Goal: Task Accomplishment & Management: Use online tool/utility

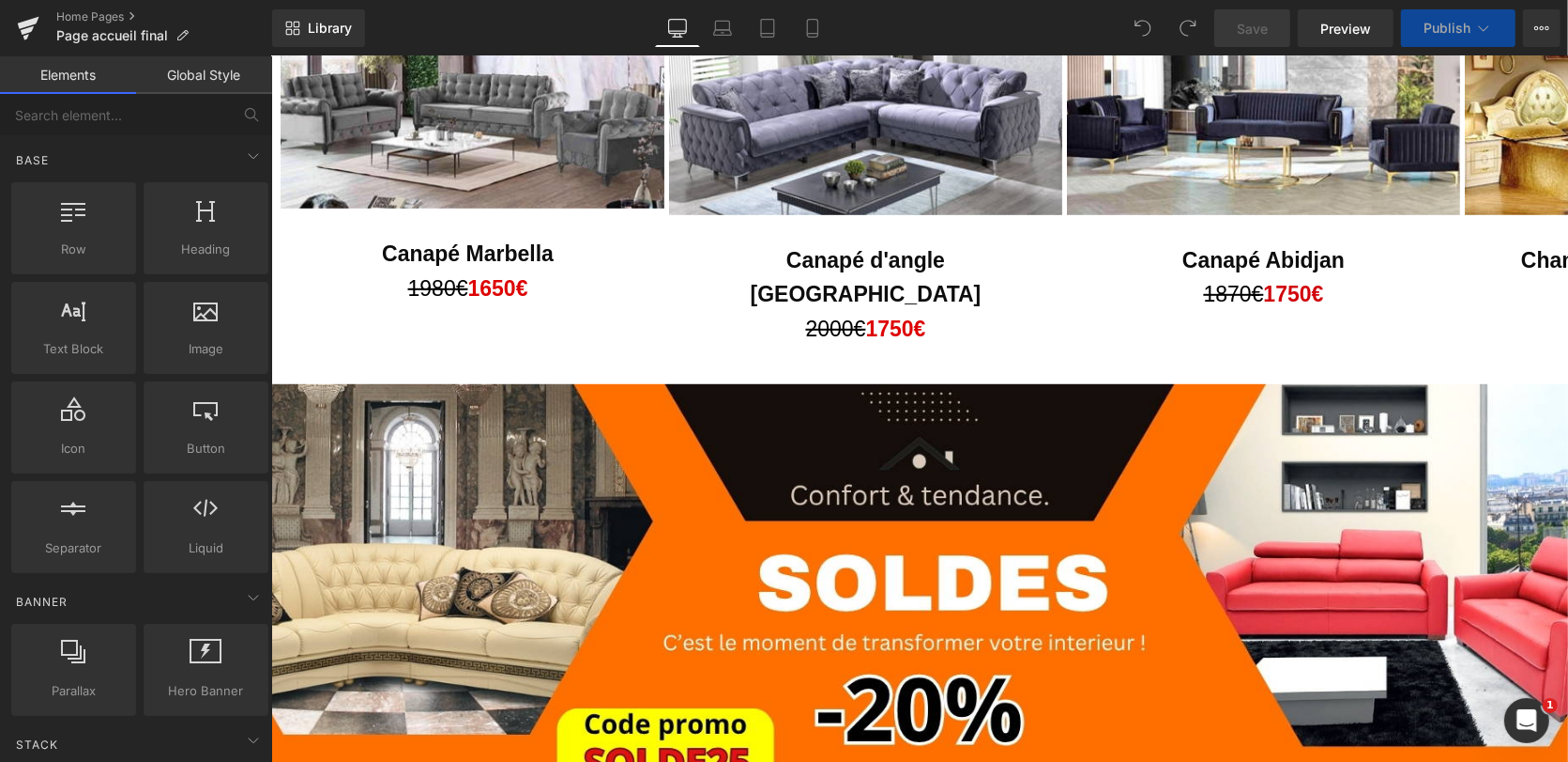
scroll to position [1219, 0]
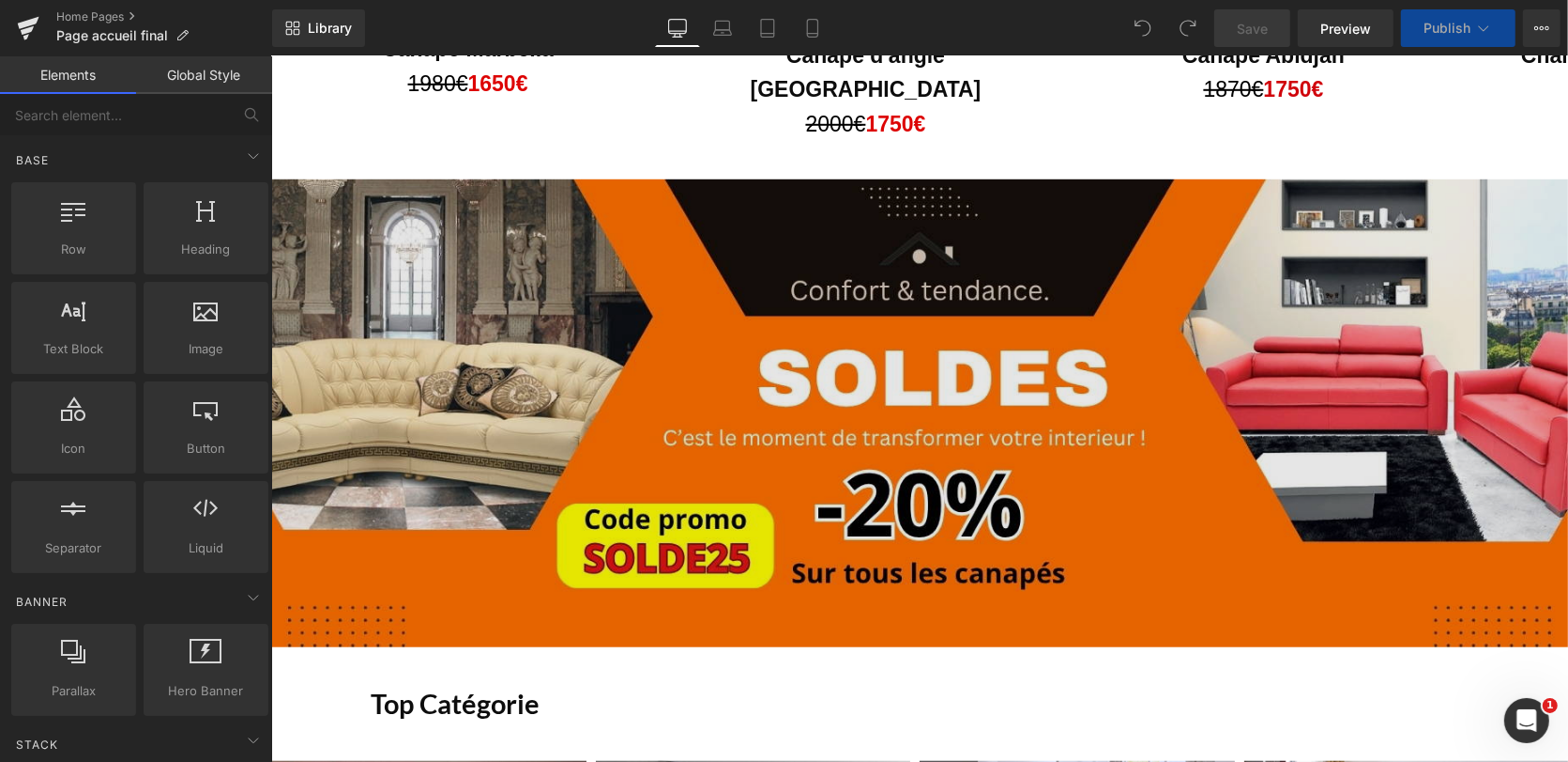
click at [1397, 321] on img at bounding box center [918, 412] width 1297 height 468
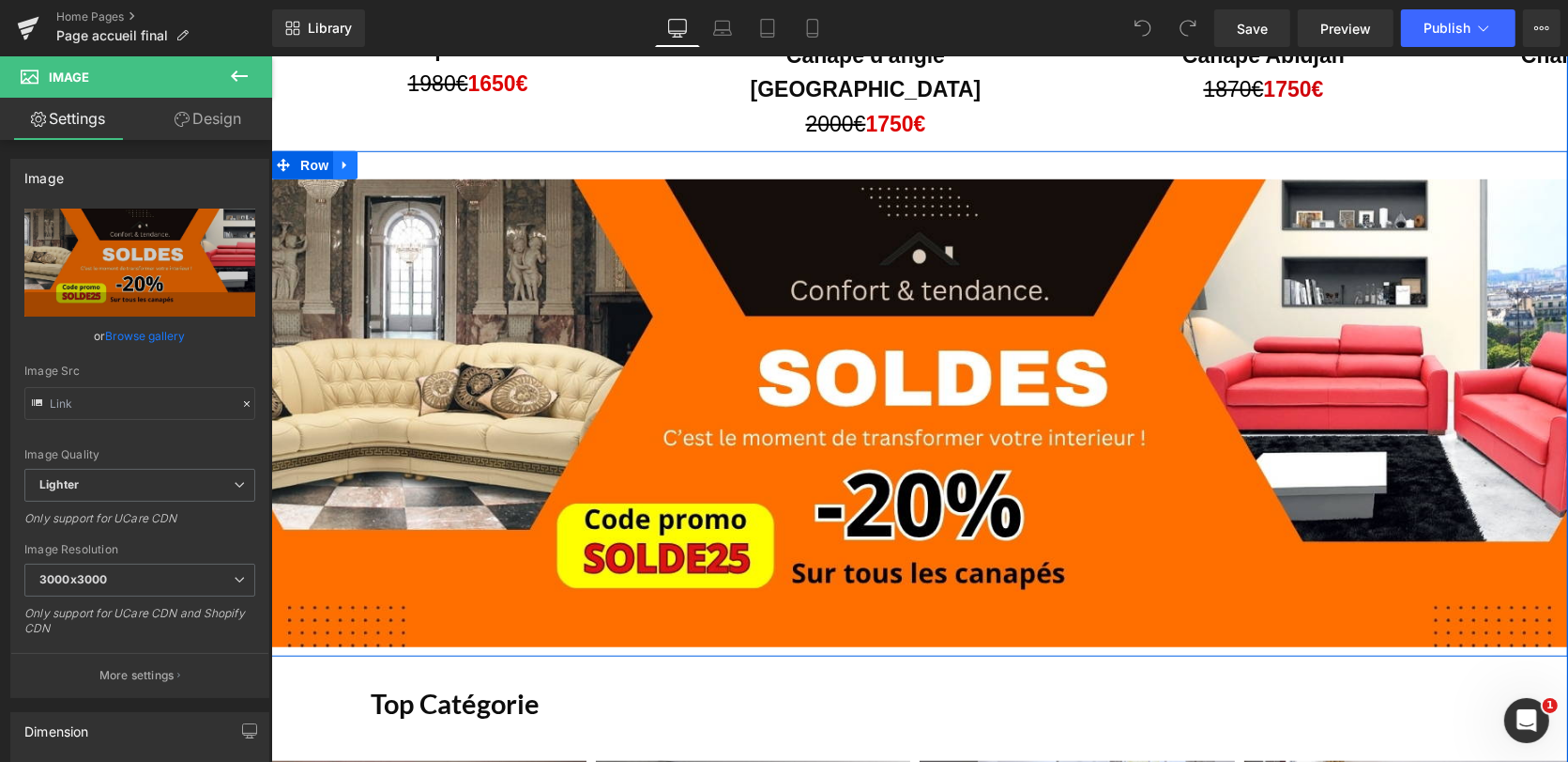
click at [338, 157] on icon at bounding box center [344, 164] width 13 height 14
click at [387, 157] on icon at bounding box center [393, 164] width 13 height 14
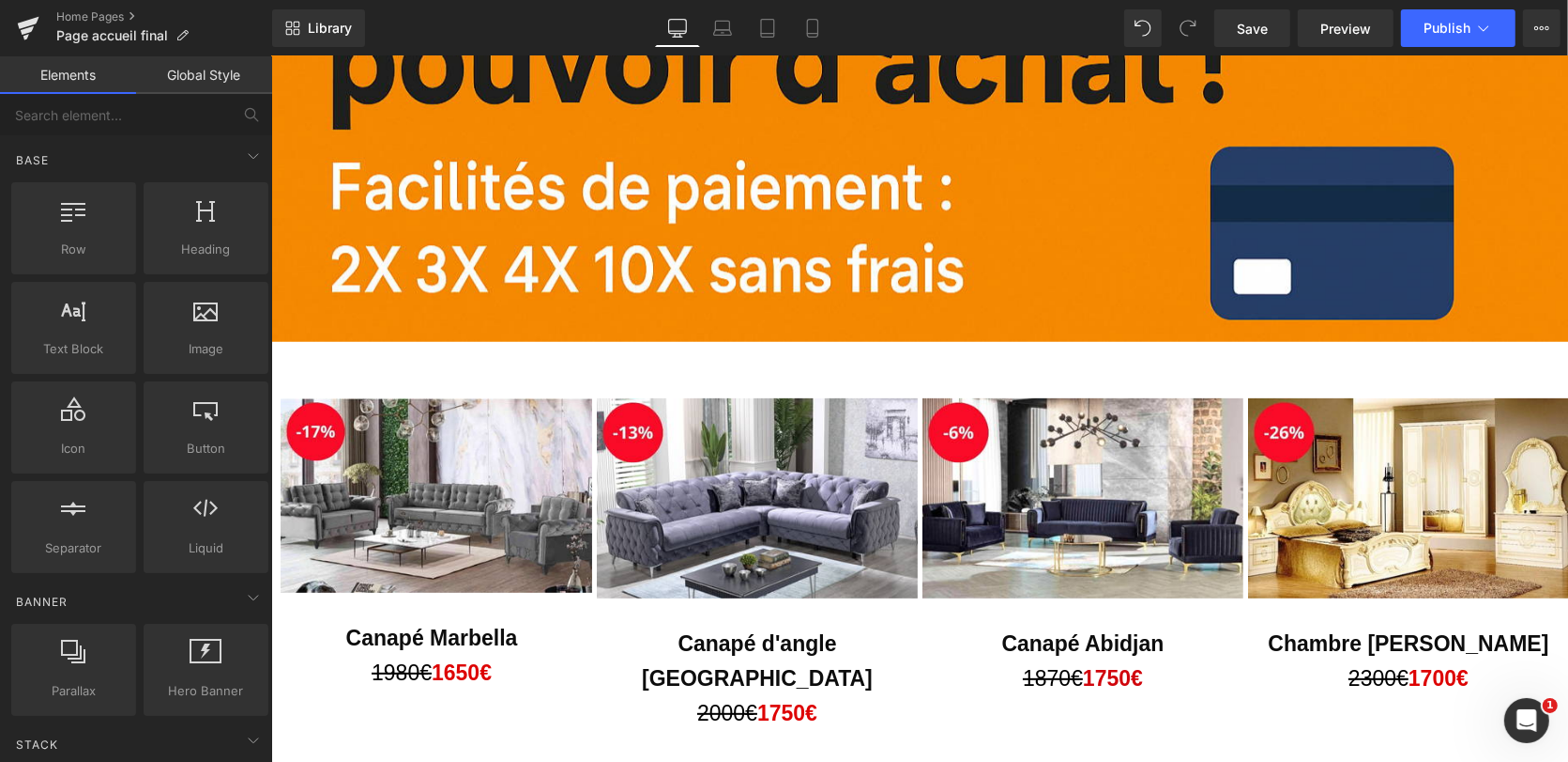
scroll to position [455, 0]
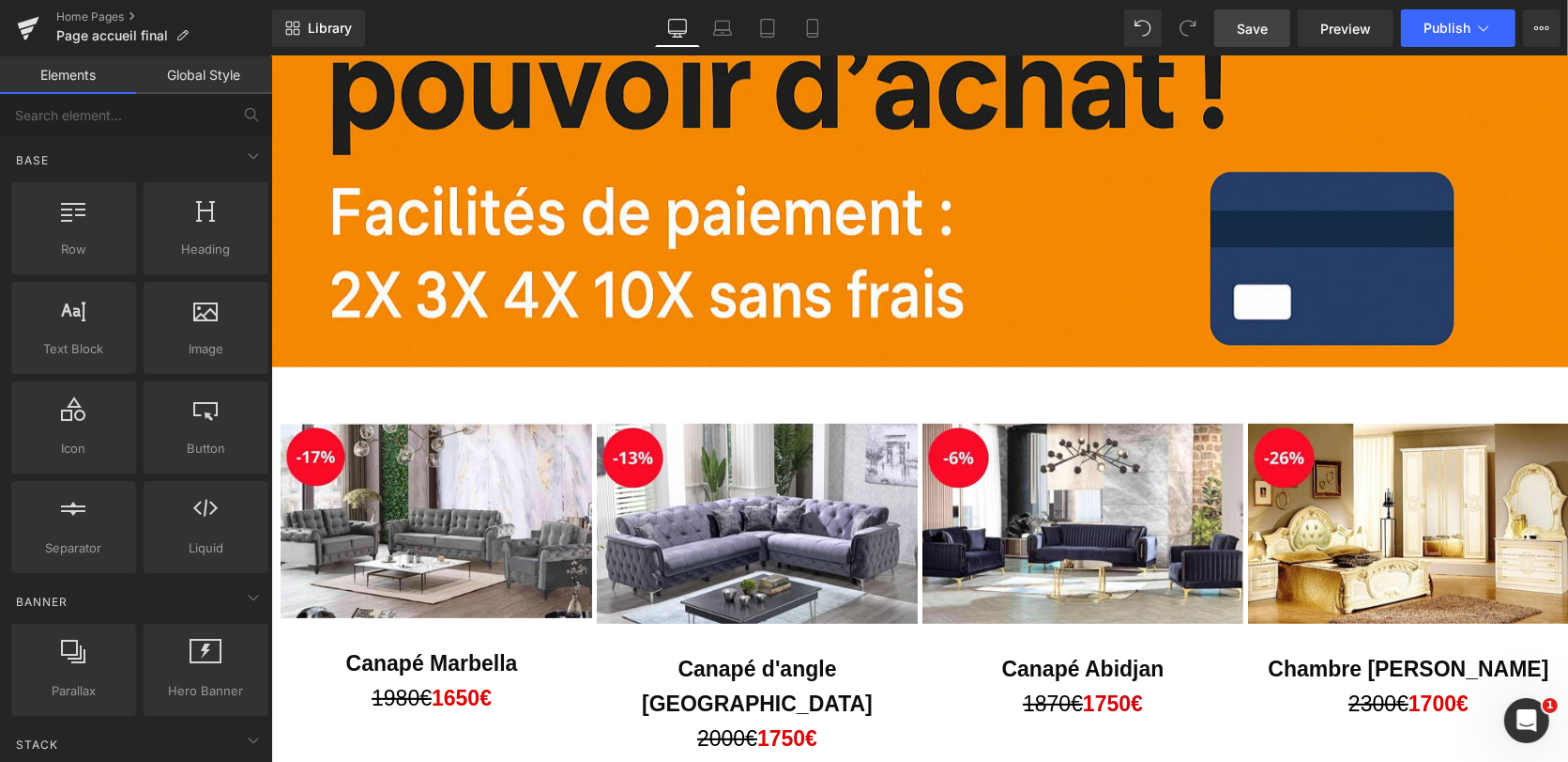
click at [1254, 26] on span "Save" at bounding box center [1252, 29] width 31 height 20
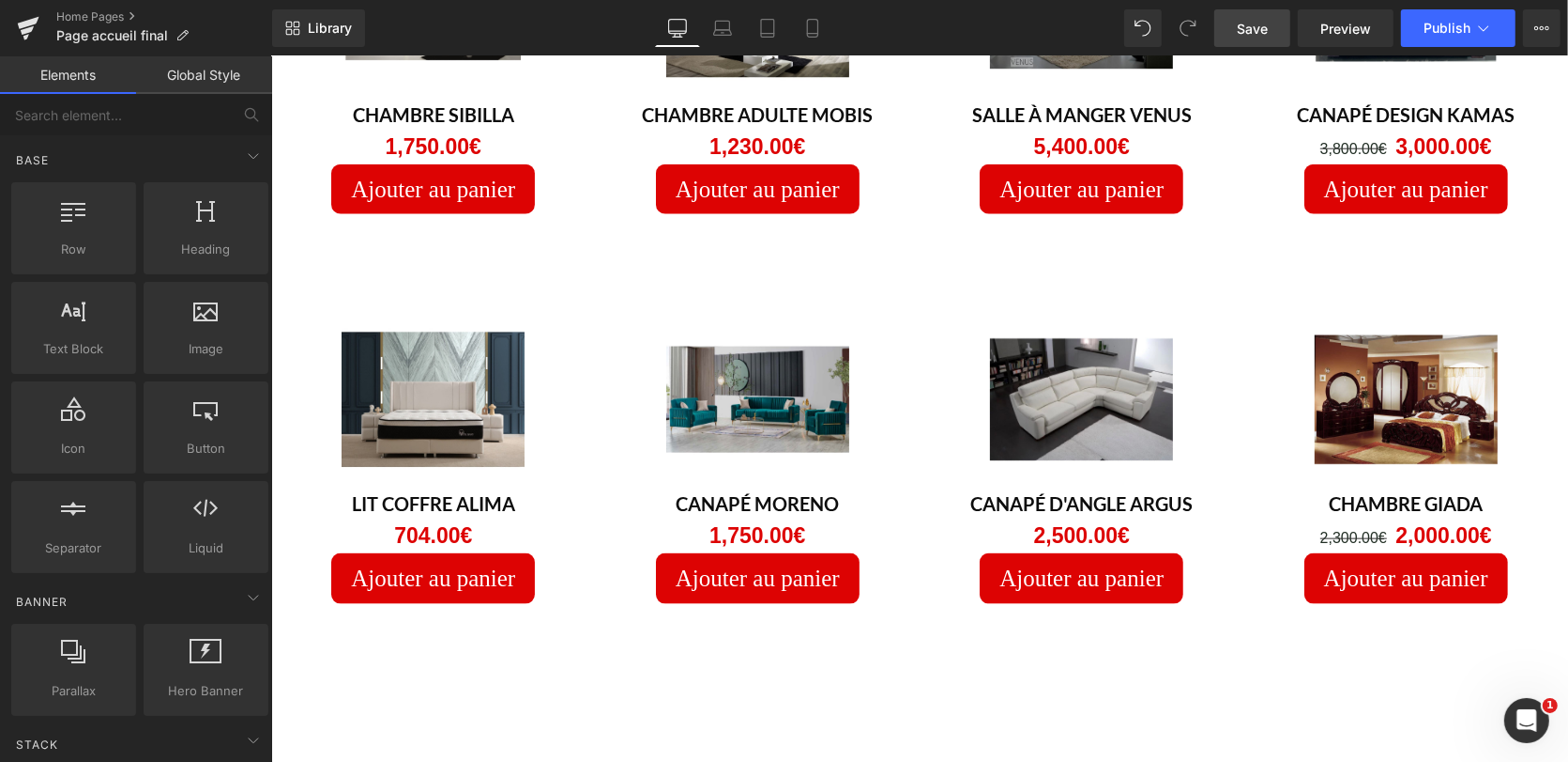
scroll to position [1861, 0]
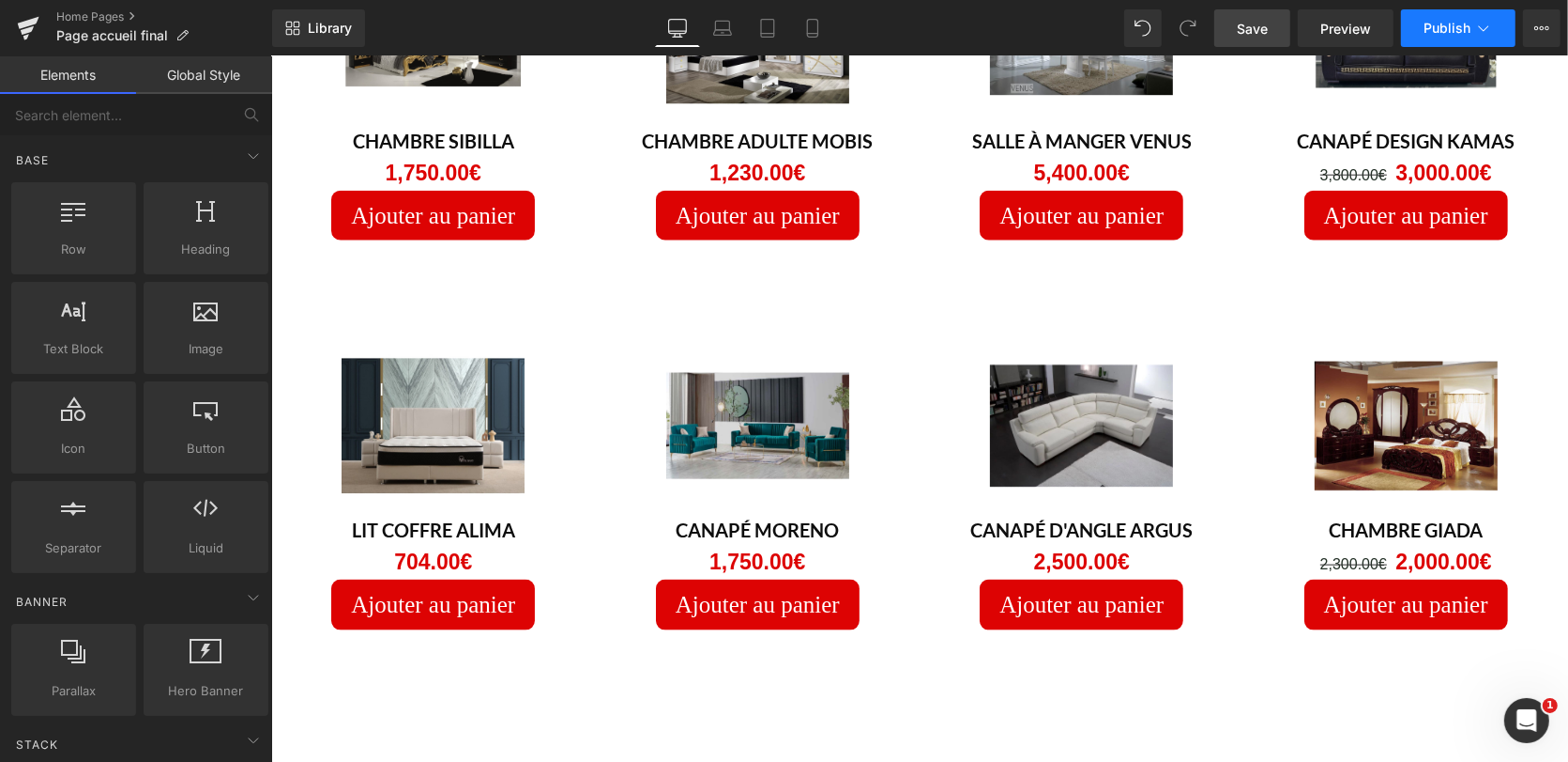
click at [1423, 29] on span "Publish" at bounding box center [1446, 28] width 47 height 15
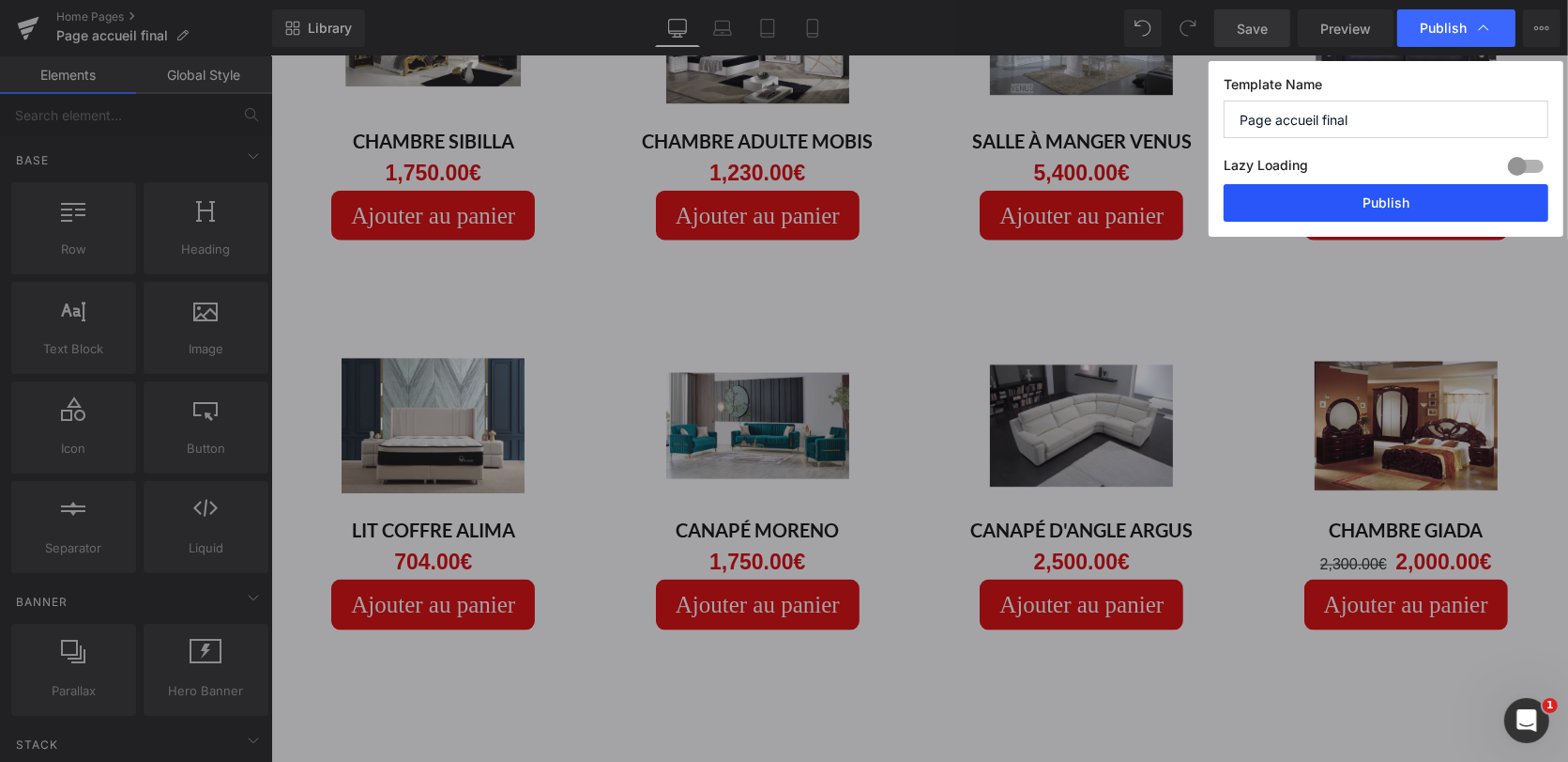
click at [1401, 195] on button "Publish" at bounding box center [1385, 203] width 325 height 38
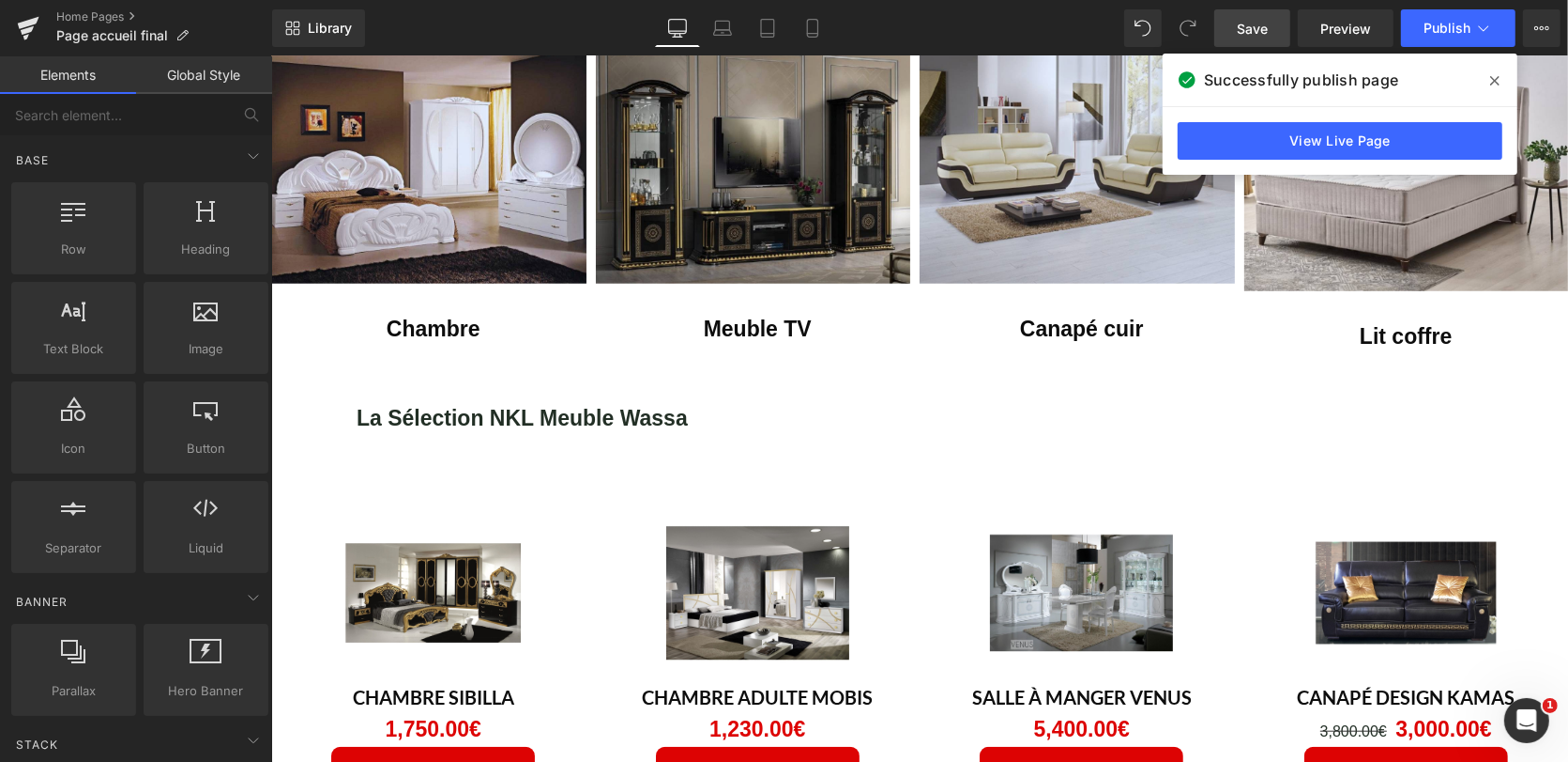
scroll to position [1367, 0]
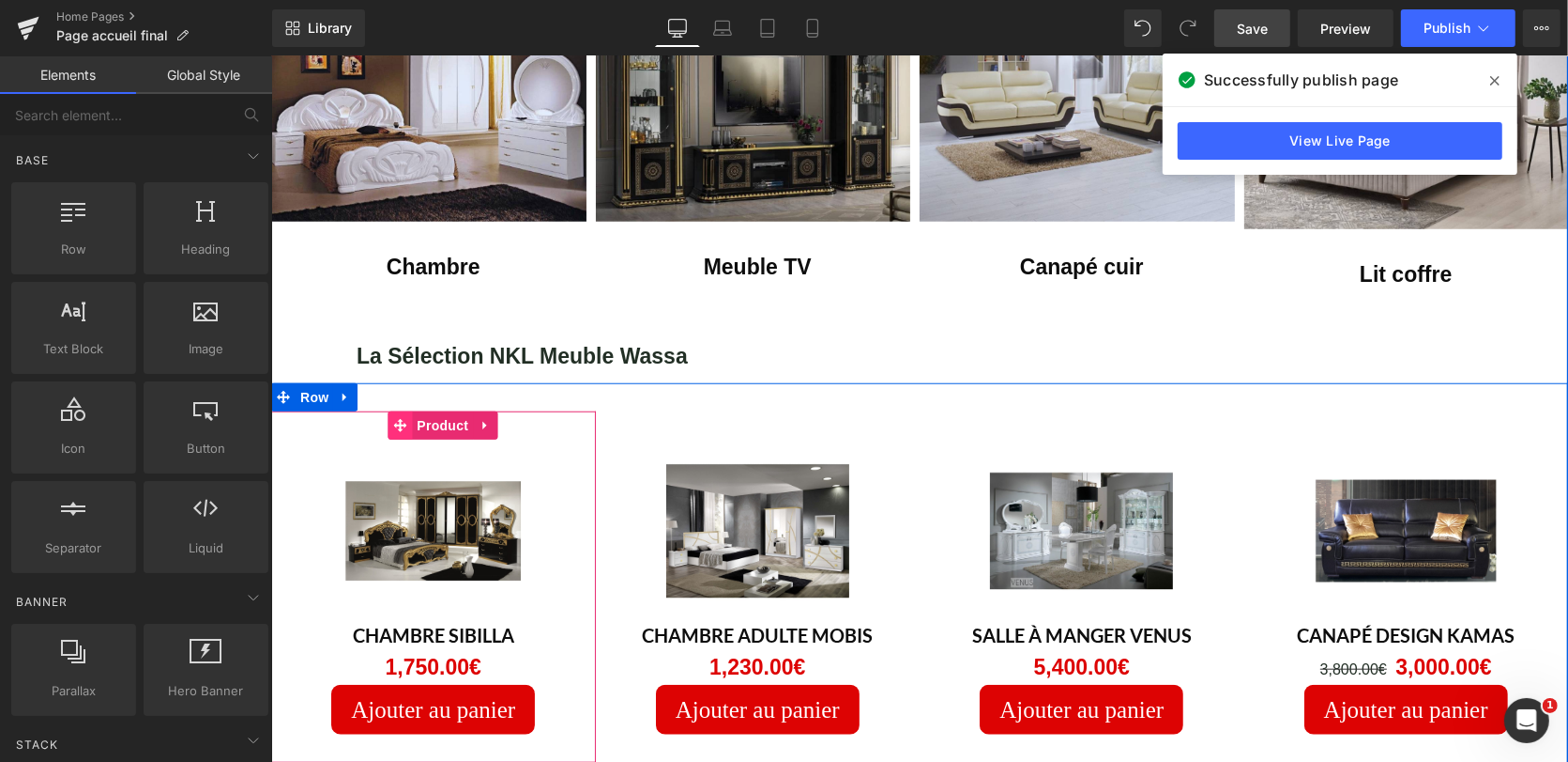
click at [397, 410] on span at bounding box center [399, 424] width 24 height 28
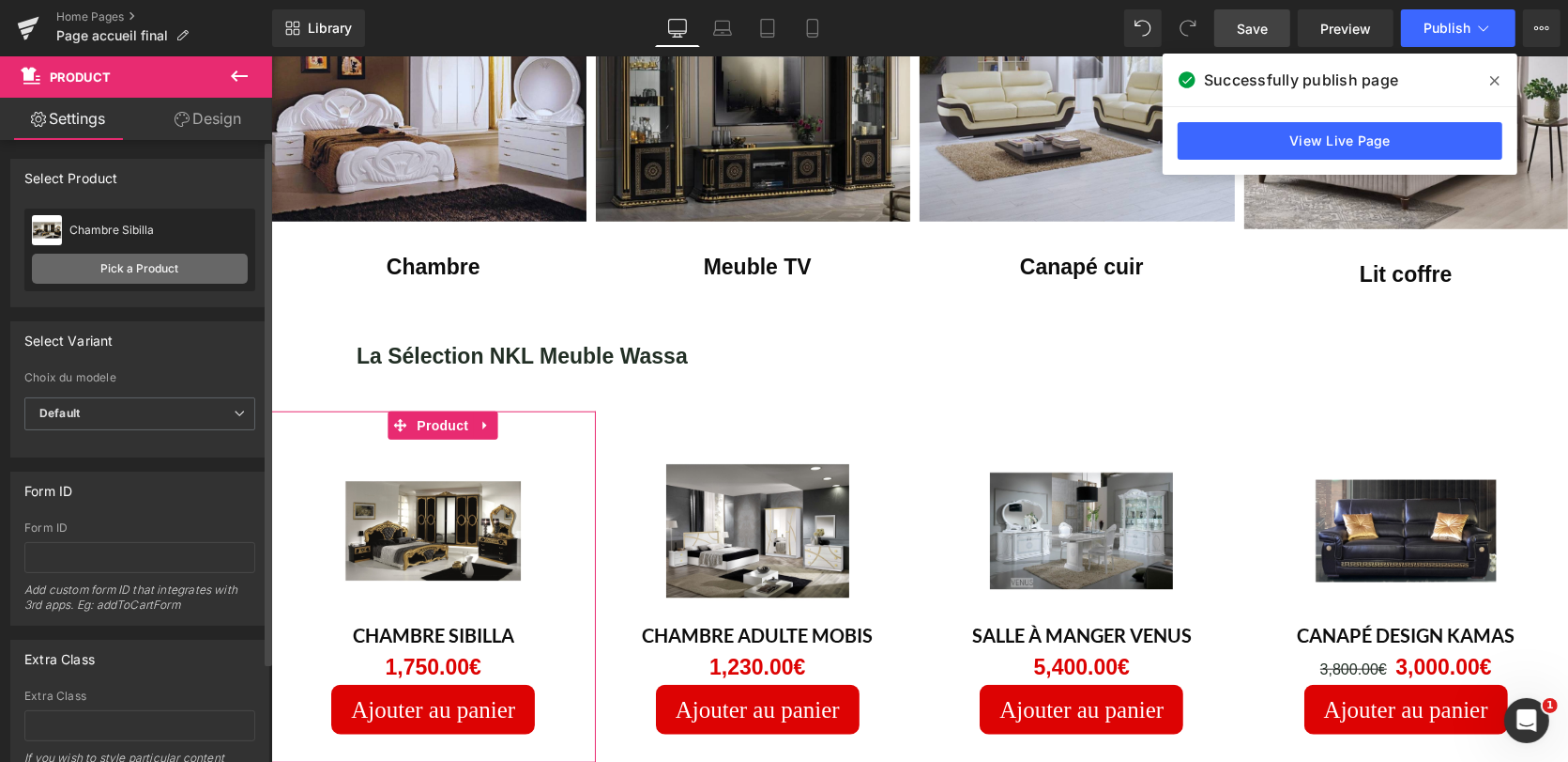
click at [127, 269] on link "Pick a Product" at bounding box center [140, 269] width 216 height 30
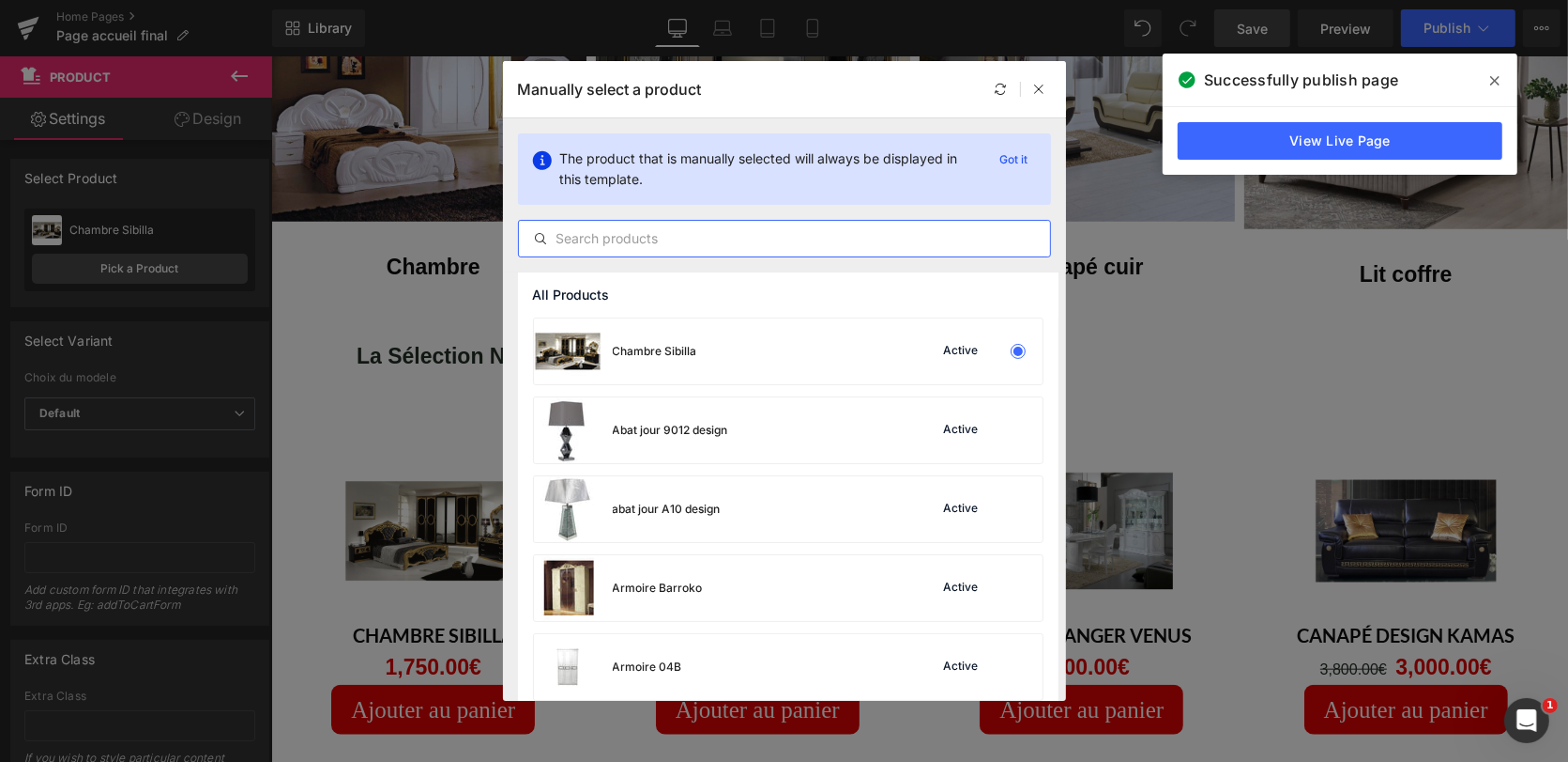
click at [688, 240] on input "text" at bounding box center [784, 238] width 531 height 23
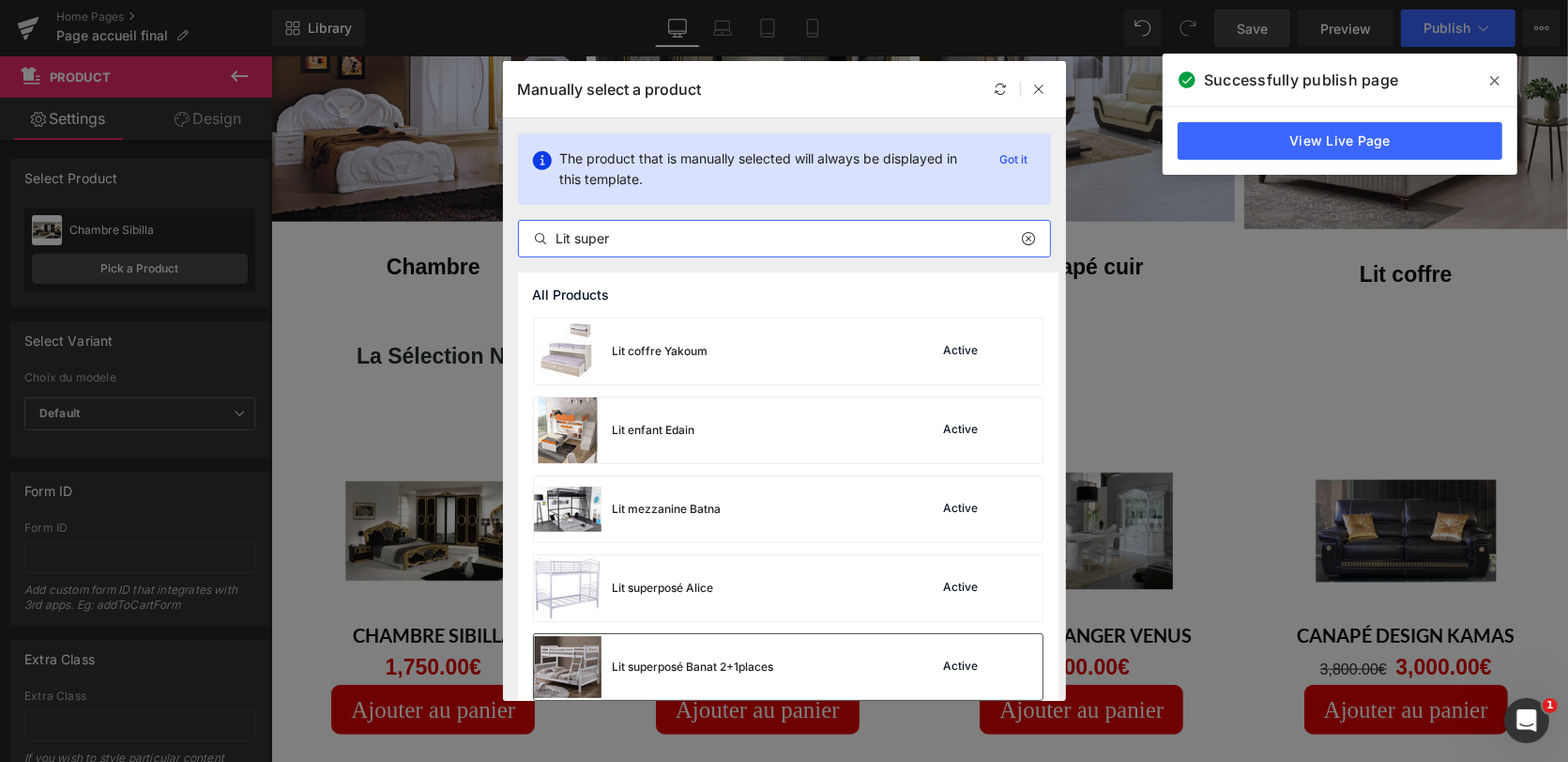
type input "Lit super"
click at [963, 659] on div "Active" at bounding box center [961, 666] width 42 height 15
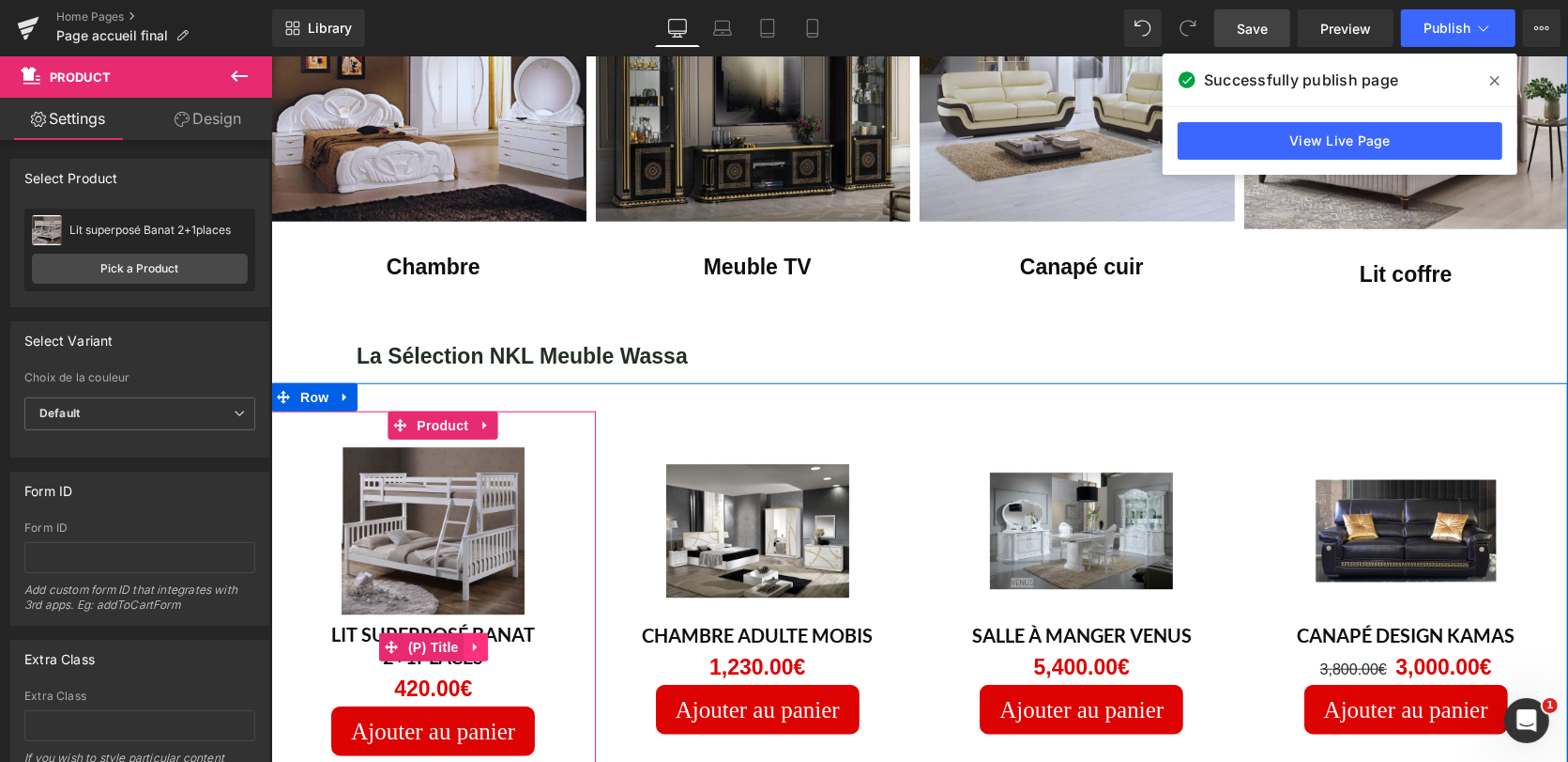
click at [471, 642] on icon at bounding box center [473, 646] width 4 height 8
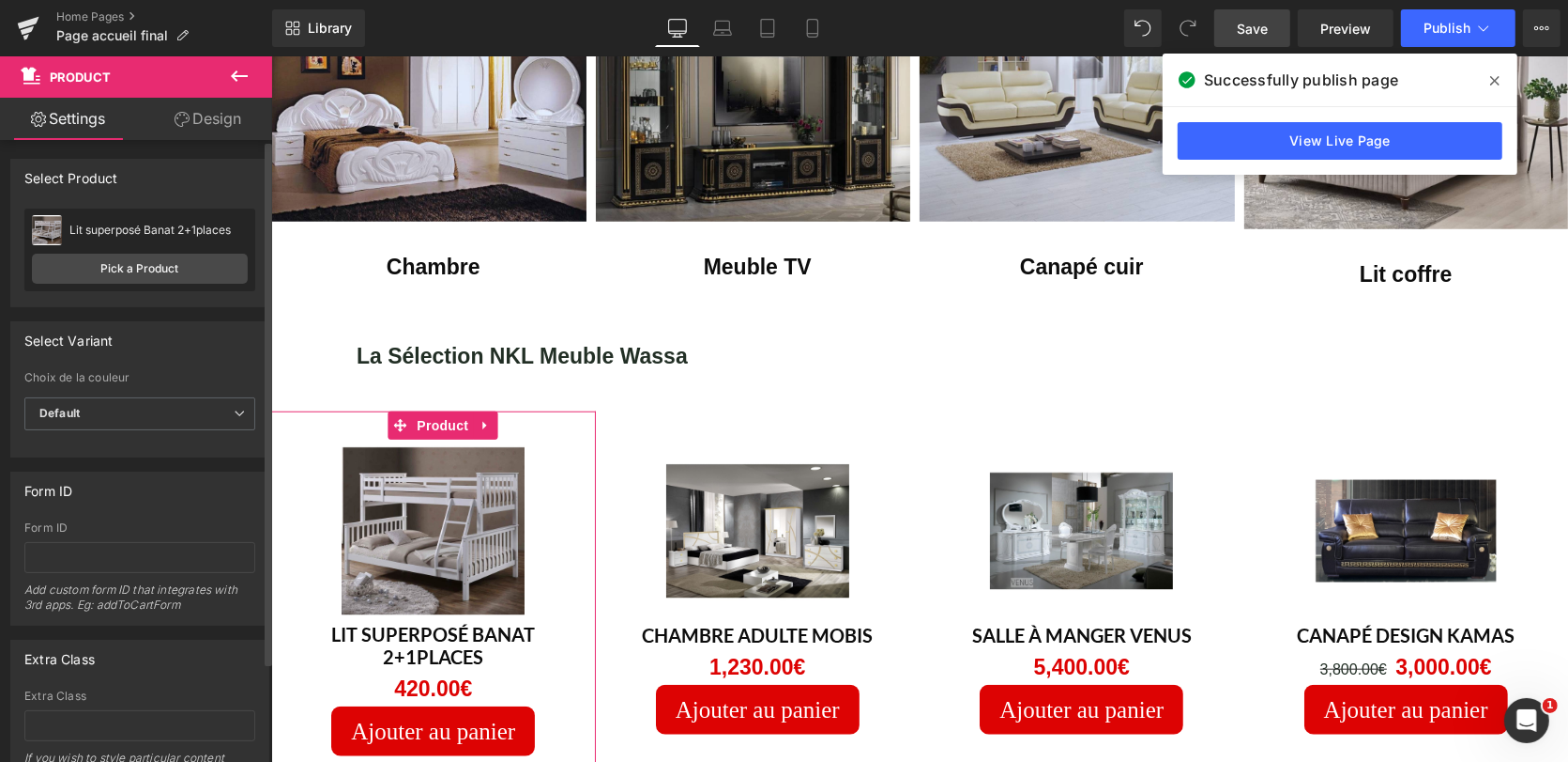
click at [231, 227] on div "Lit superposé Banat 2+1places" at bounding box center [158, 229] width 178 height 13
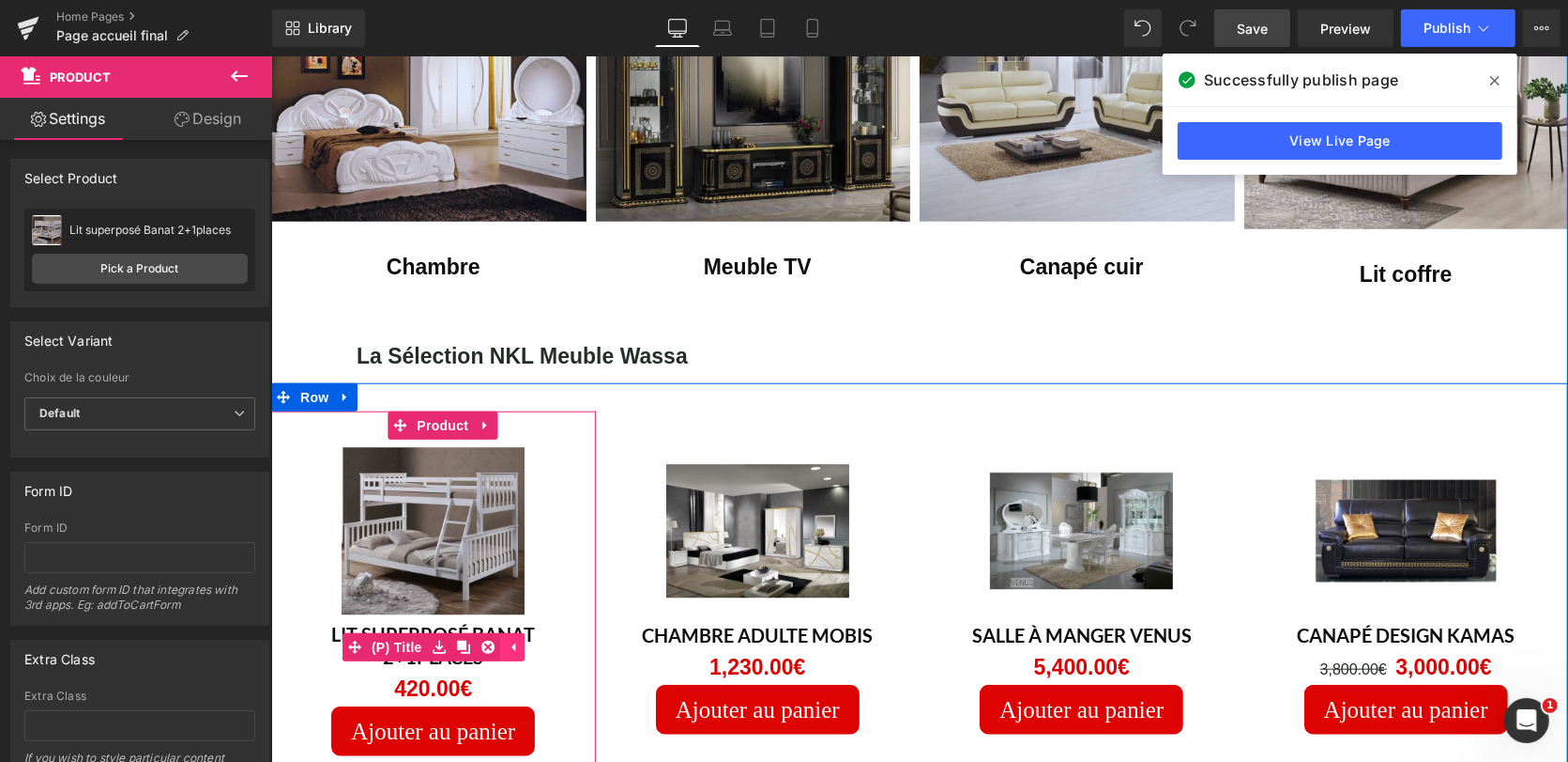
click at [511, 642] on icon at bounding box center [513, 646] width 4 height 8
click at [504, 622] on link "Lit superposé Banat 2+1places" at bounding box center [433, 644] width 306 height 45
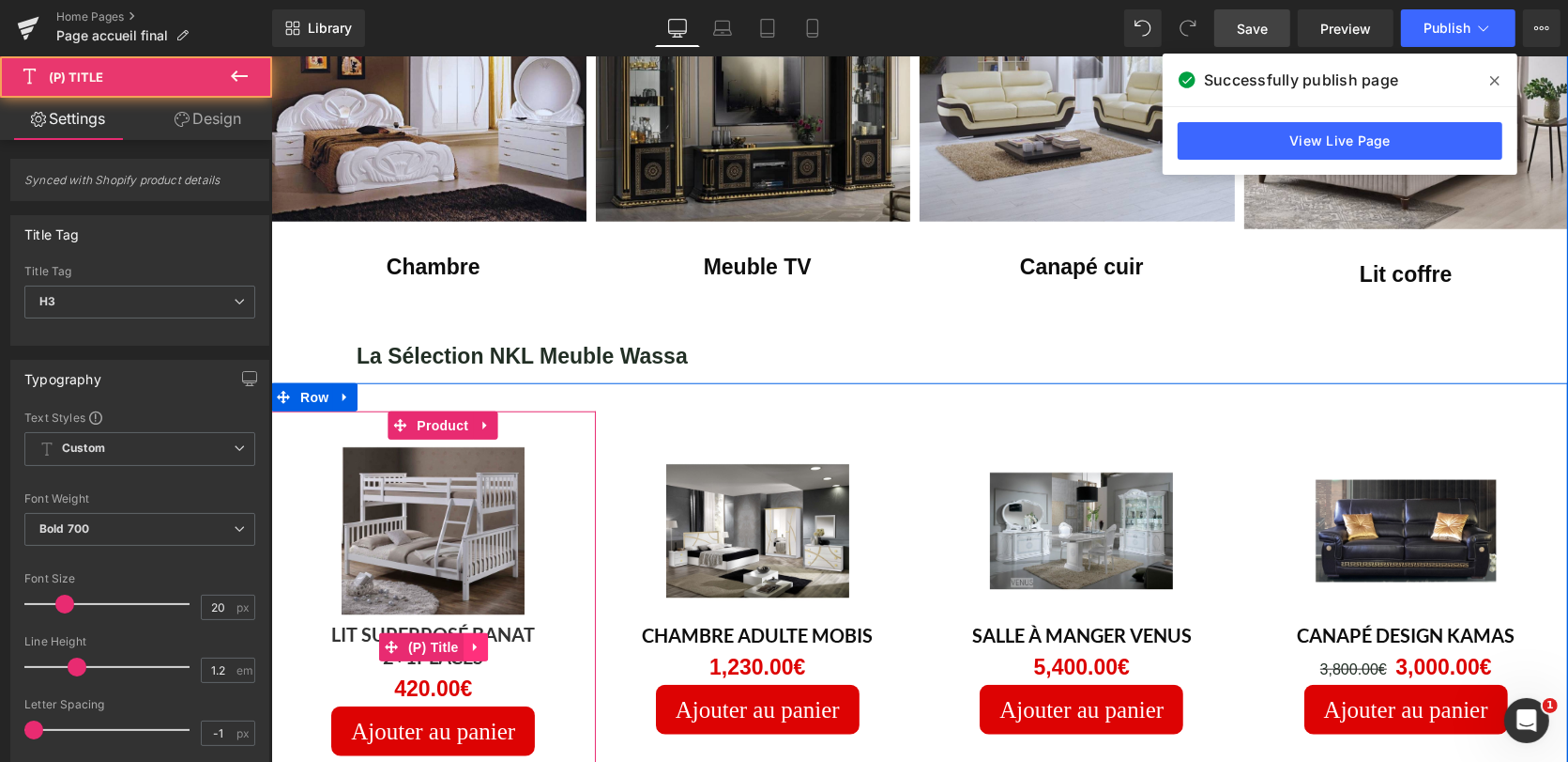
click at [504, 622] on link "Lit superposé Banat 2+1places" at bounding box center [433, 644] width 306 height 45
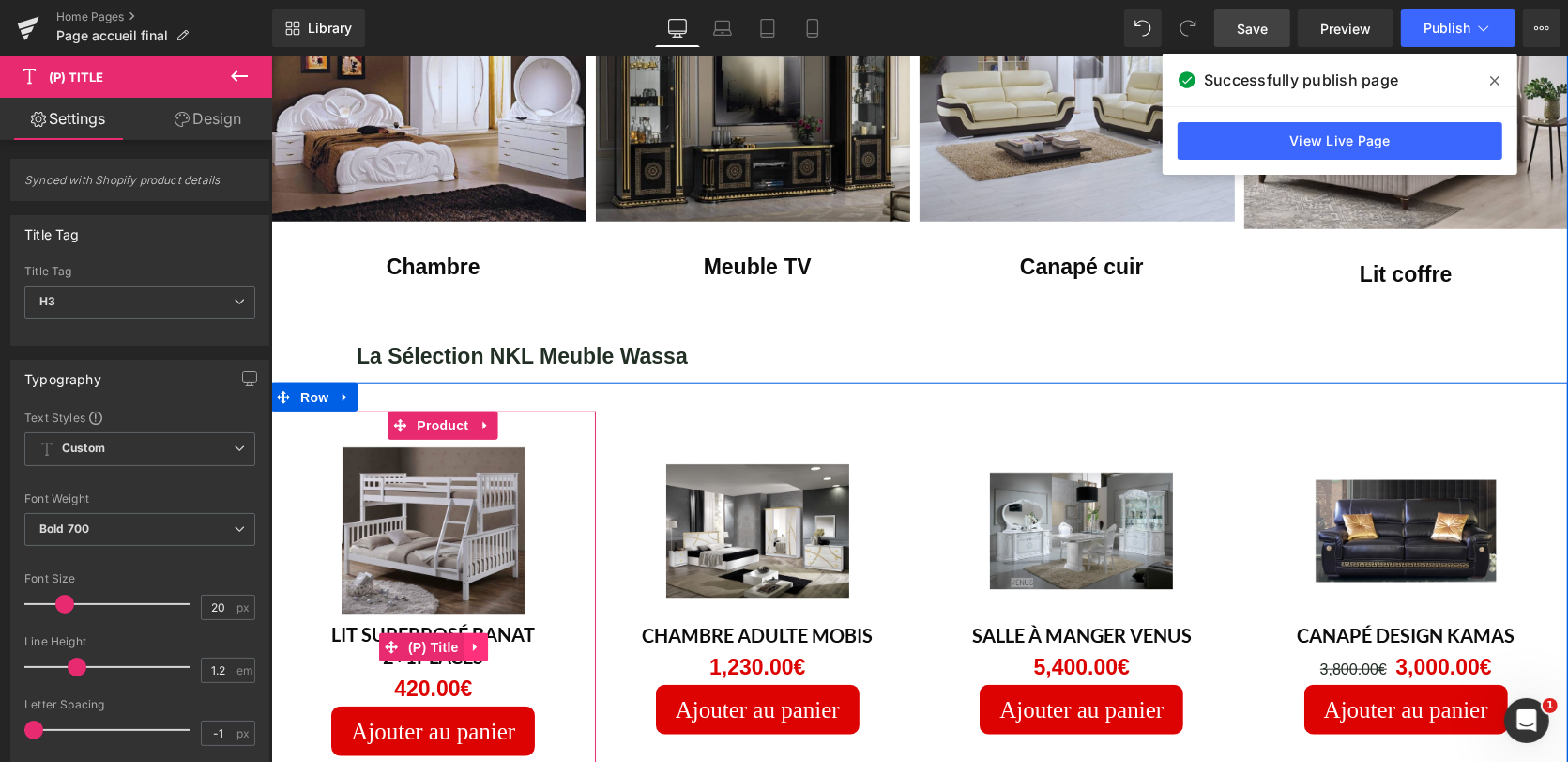
click at [469, 639] on icon at bounding box center [475, 646] width 13 height 14
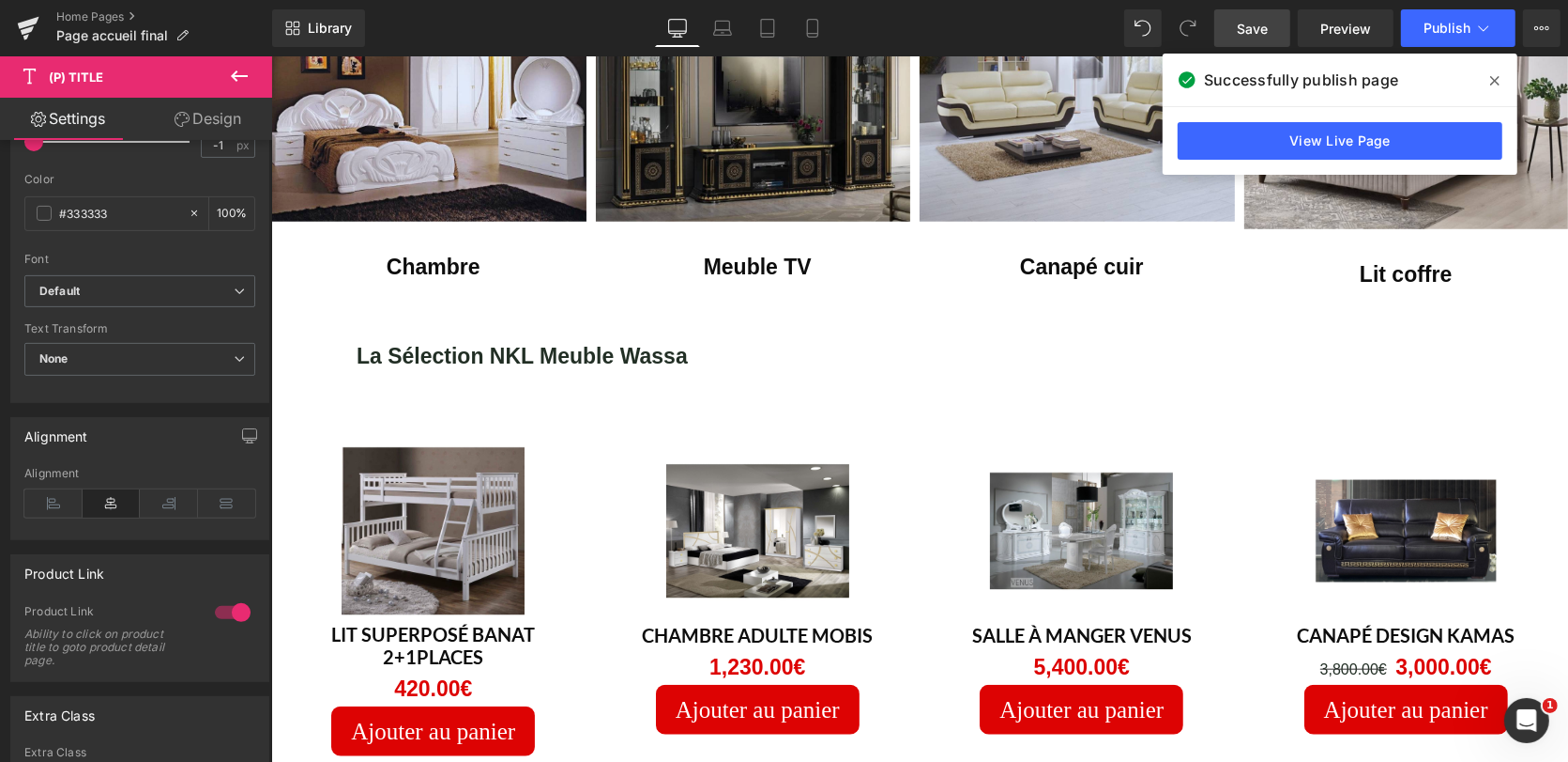
scroll to position [306, 0]
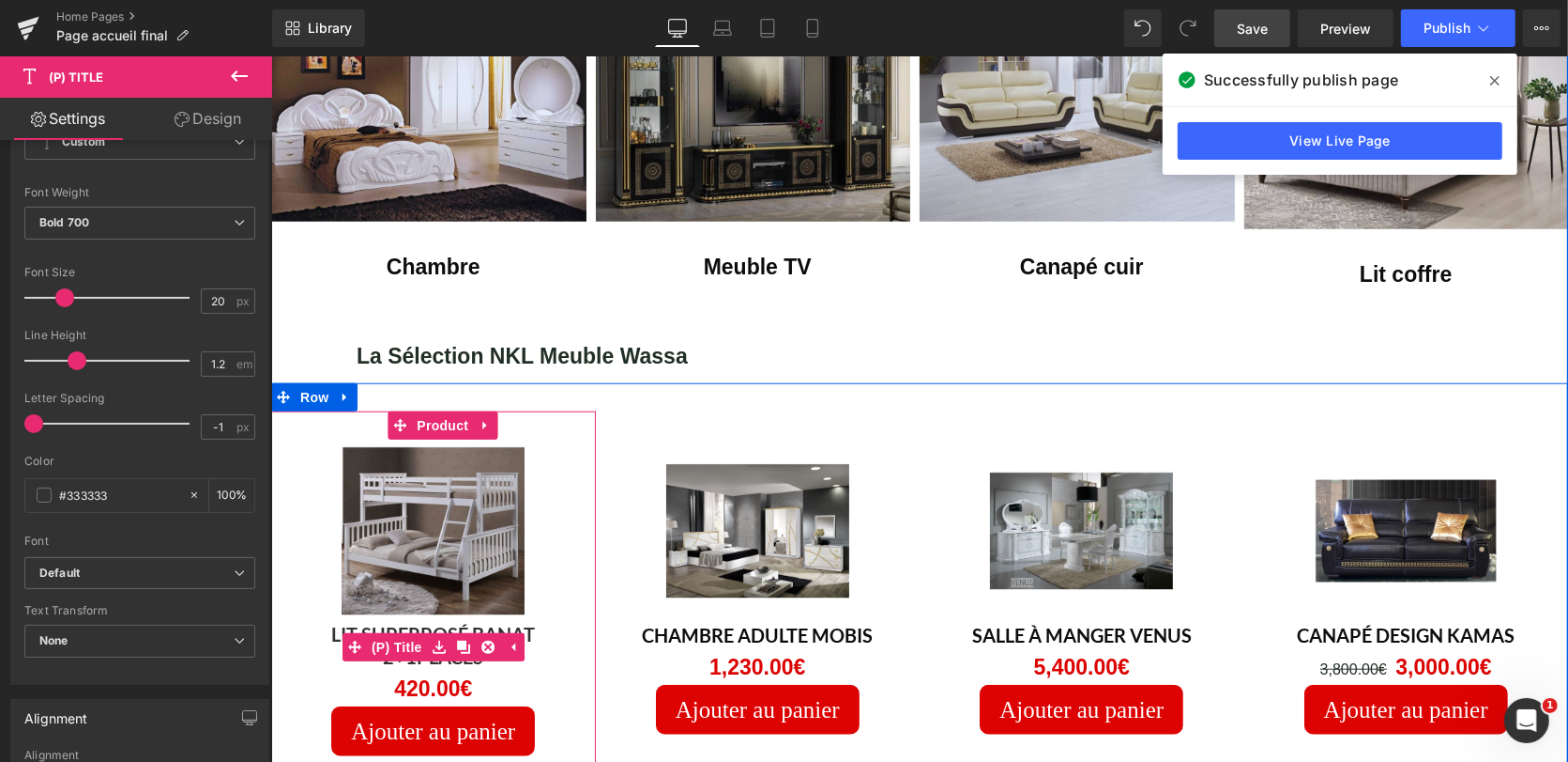
click at [346, 622] on div "Lit superposé Banat 2+1places (P) Title" at bounding box center [433, 646] width 306 height 49
click at [471, 642] on icon at bounding box center [473, 646] width 4 height 8
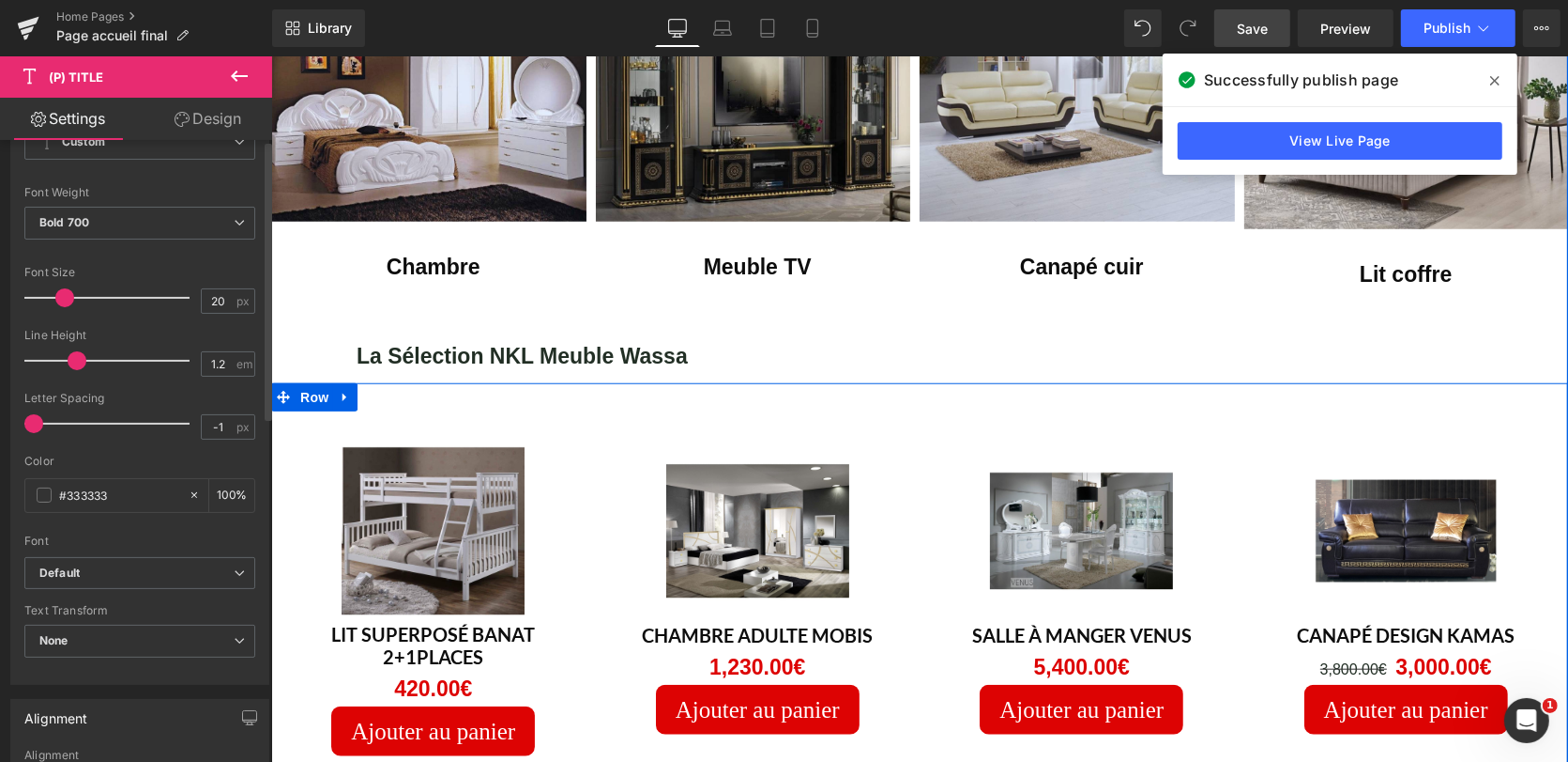
scroll to position [0, 0]
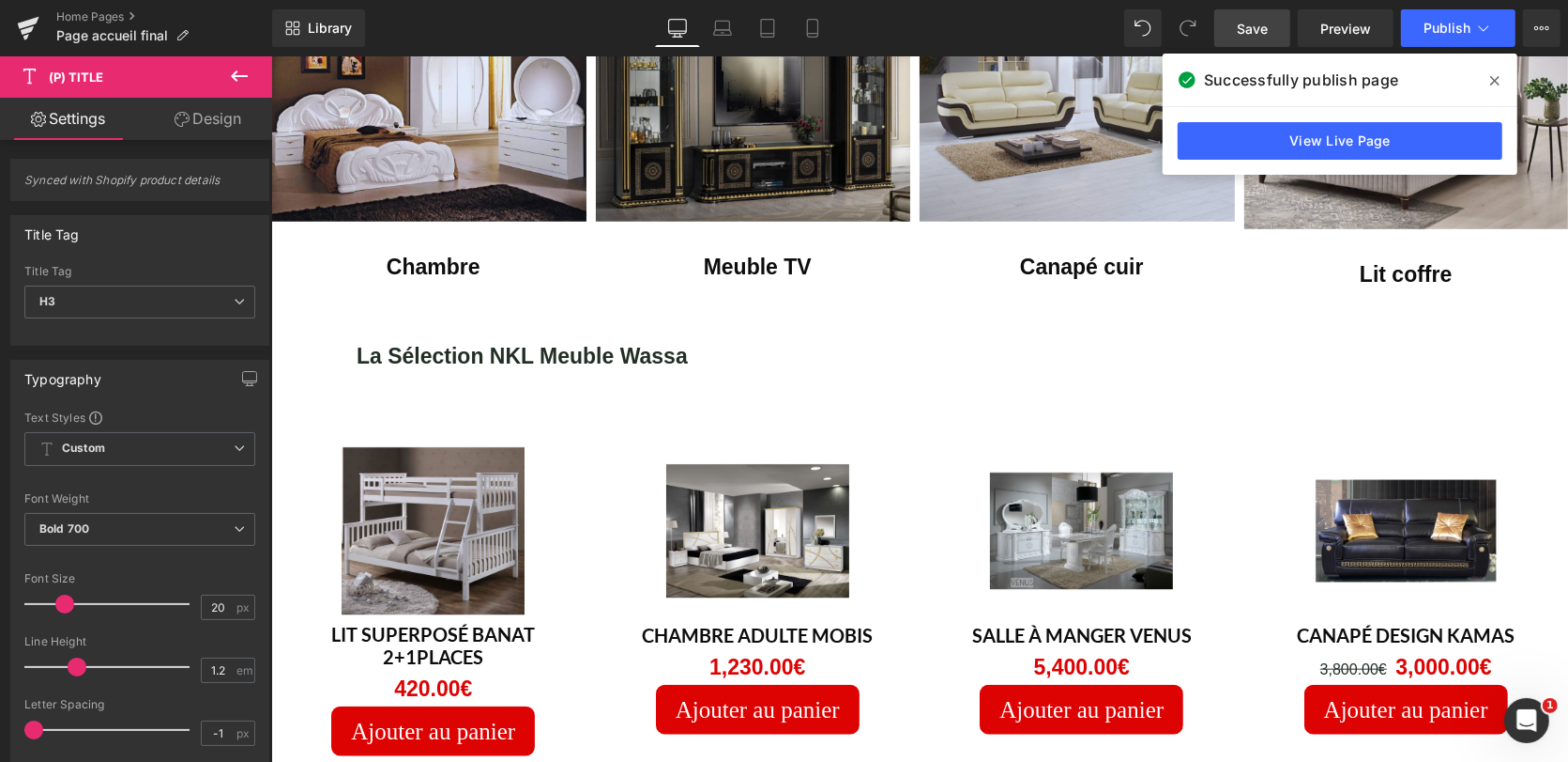
click at [71, 118] on link "Settings" at bounding box center [68, 119] width 136 height 42
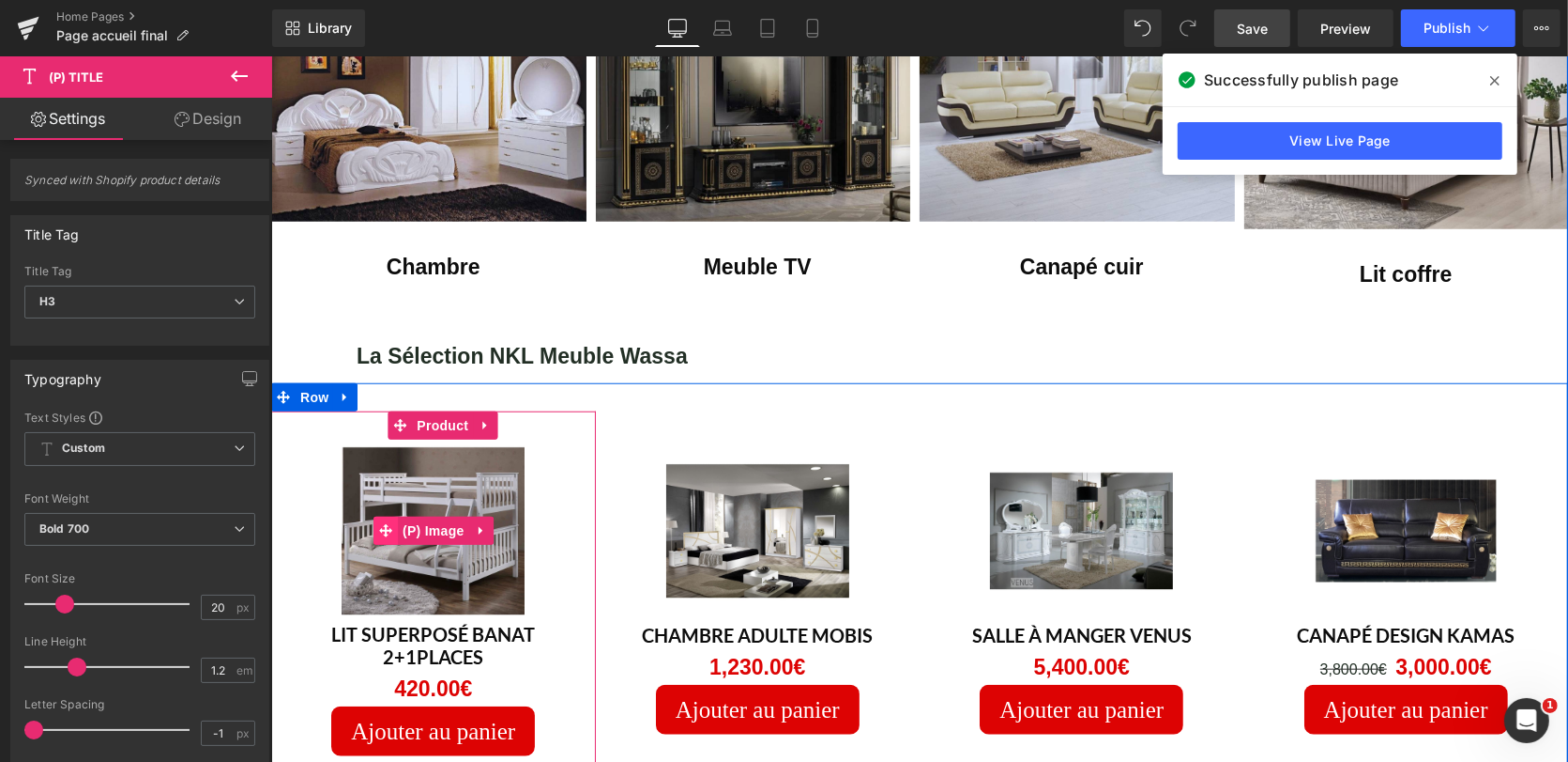
click at [378, 523] on icon at bounding box center [384, 530] width 13 height 14
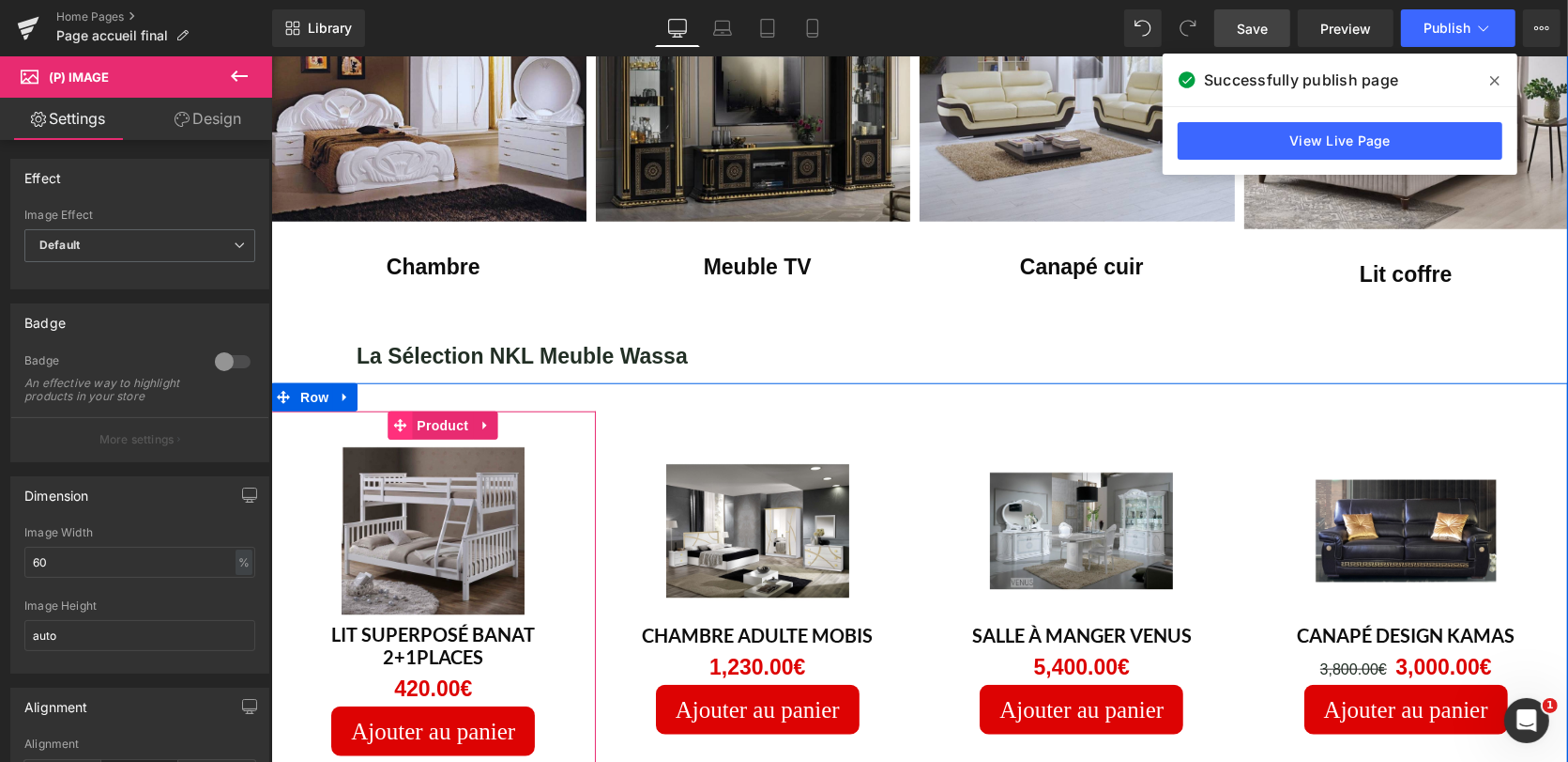
click at [393, 418] on icon at bounding box center [399, 424] width 13 height 13
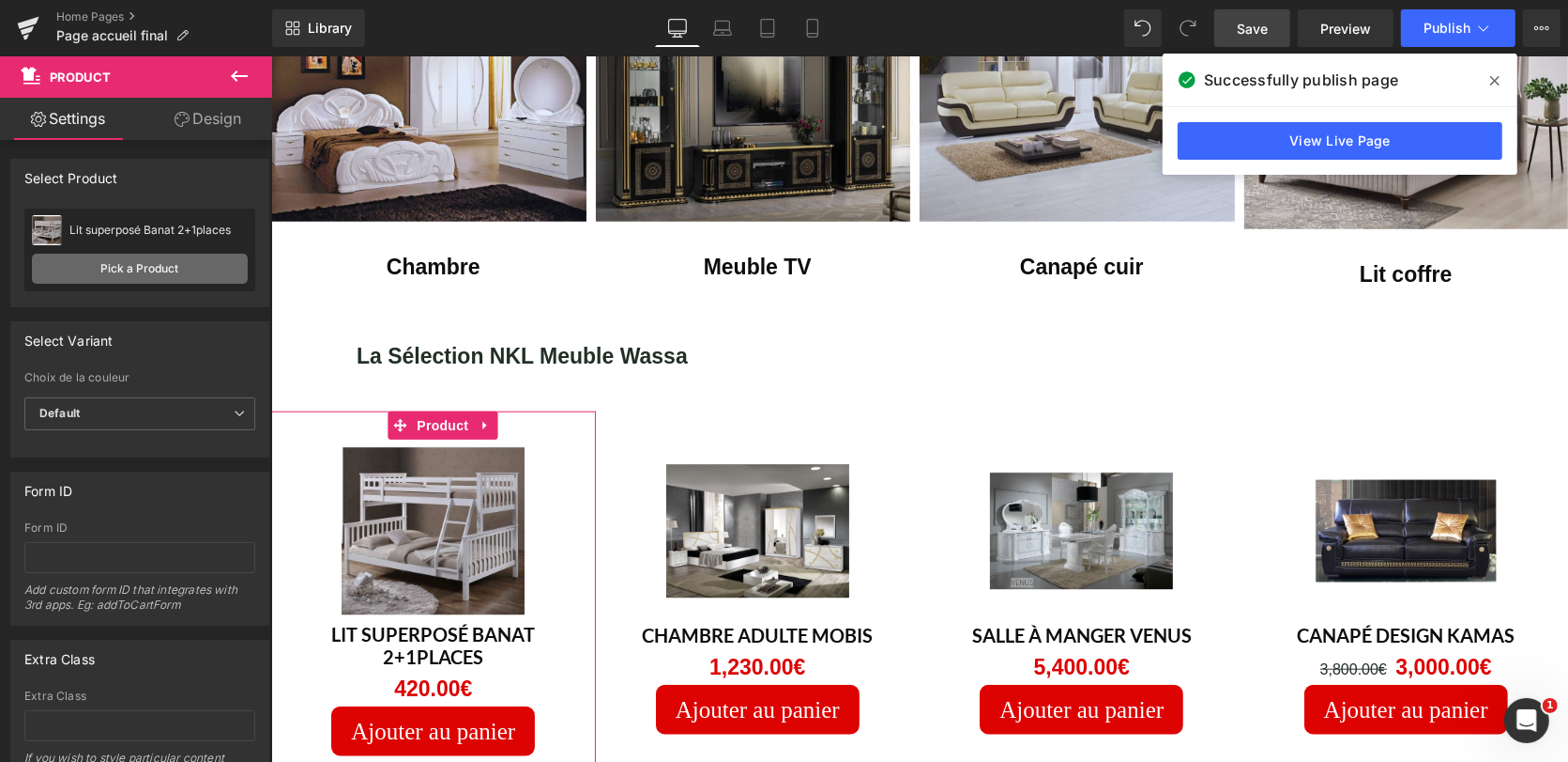
click at [156, 263] on link "Pick a Product" at bounding box center [140, 269] width 216 height 30
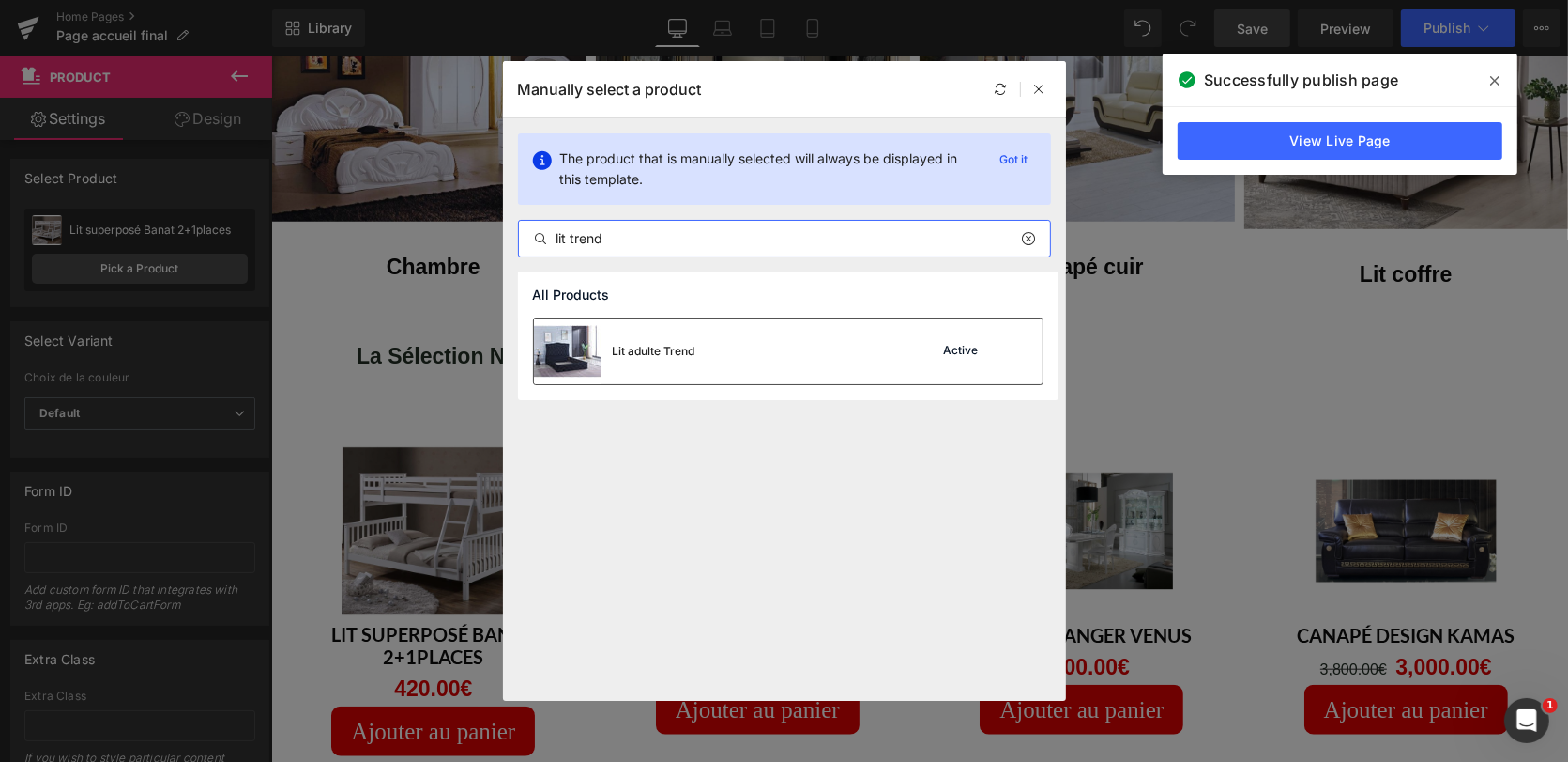
type input "lit trend"
click at [747, 345] on div "Lit adulte Trend Active" at bounding box center [787, 351] width 509 height 66
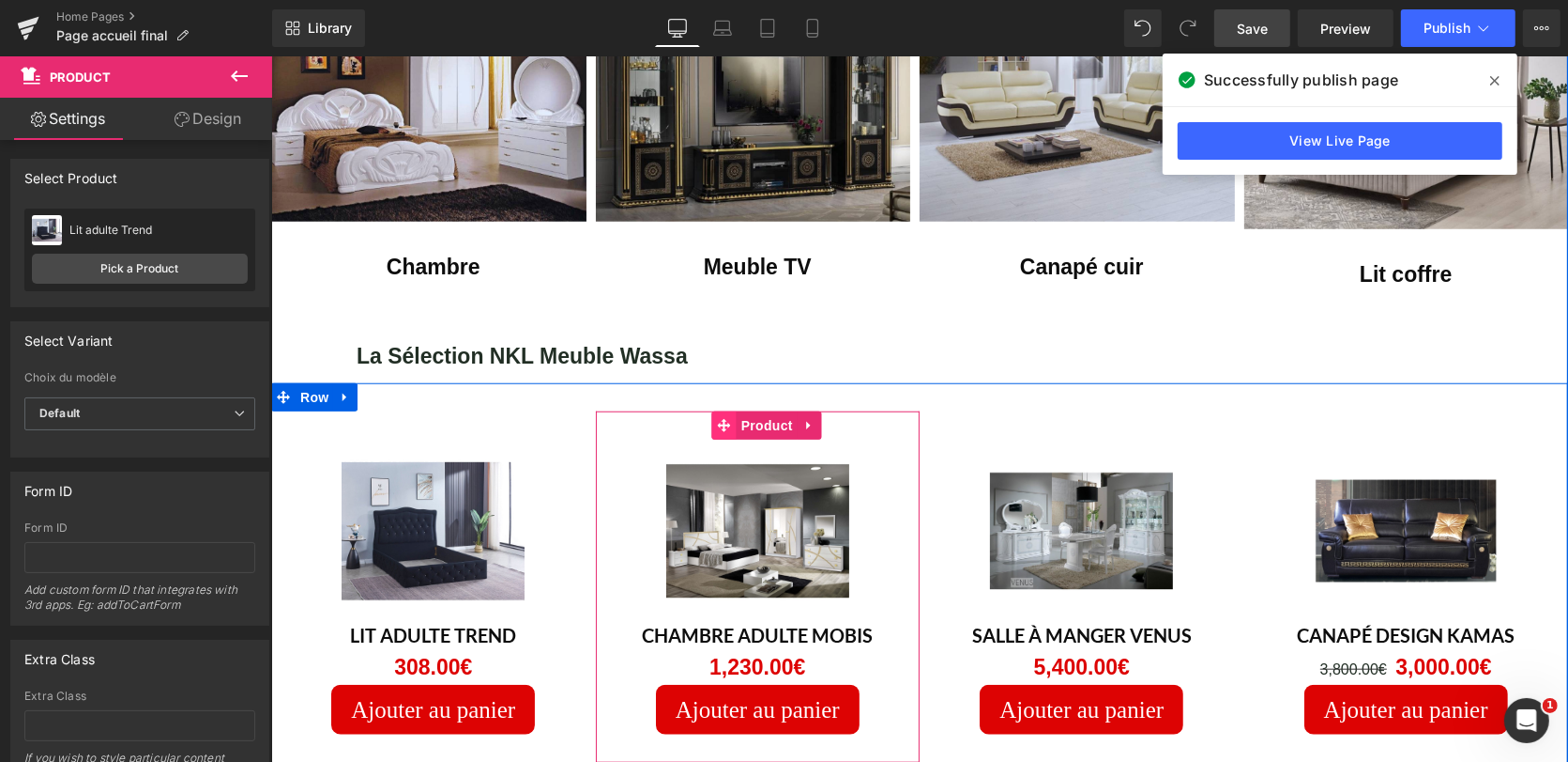
click at [717, 418] on icon at bounding box center [723, 424] width 13 height 13
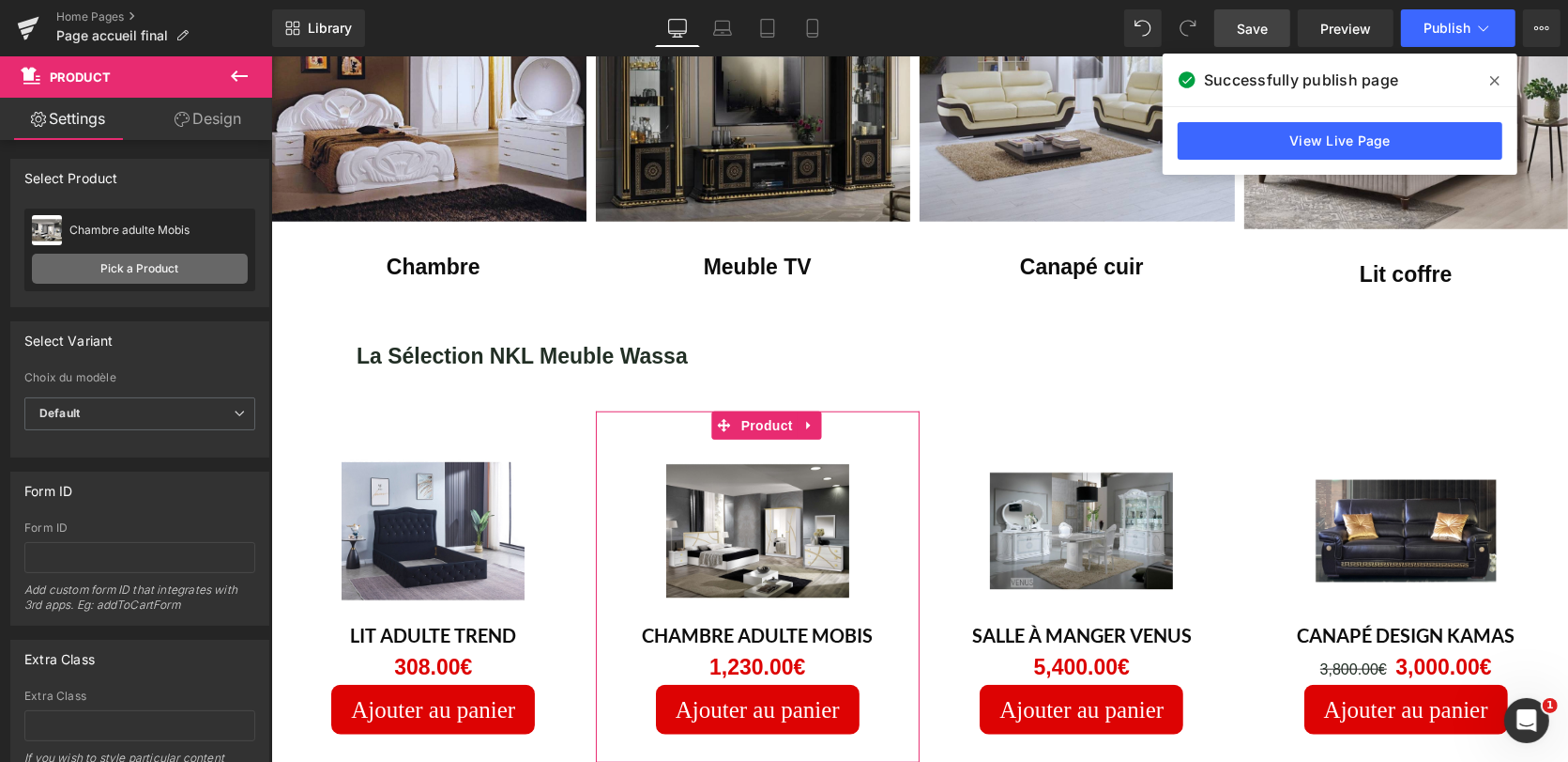
click at [122, 264] on link "Pick a Product" at bounding box center [140, 269] width 216 height 30
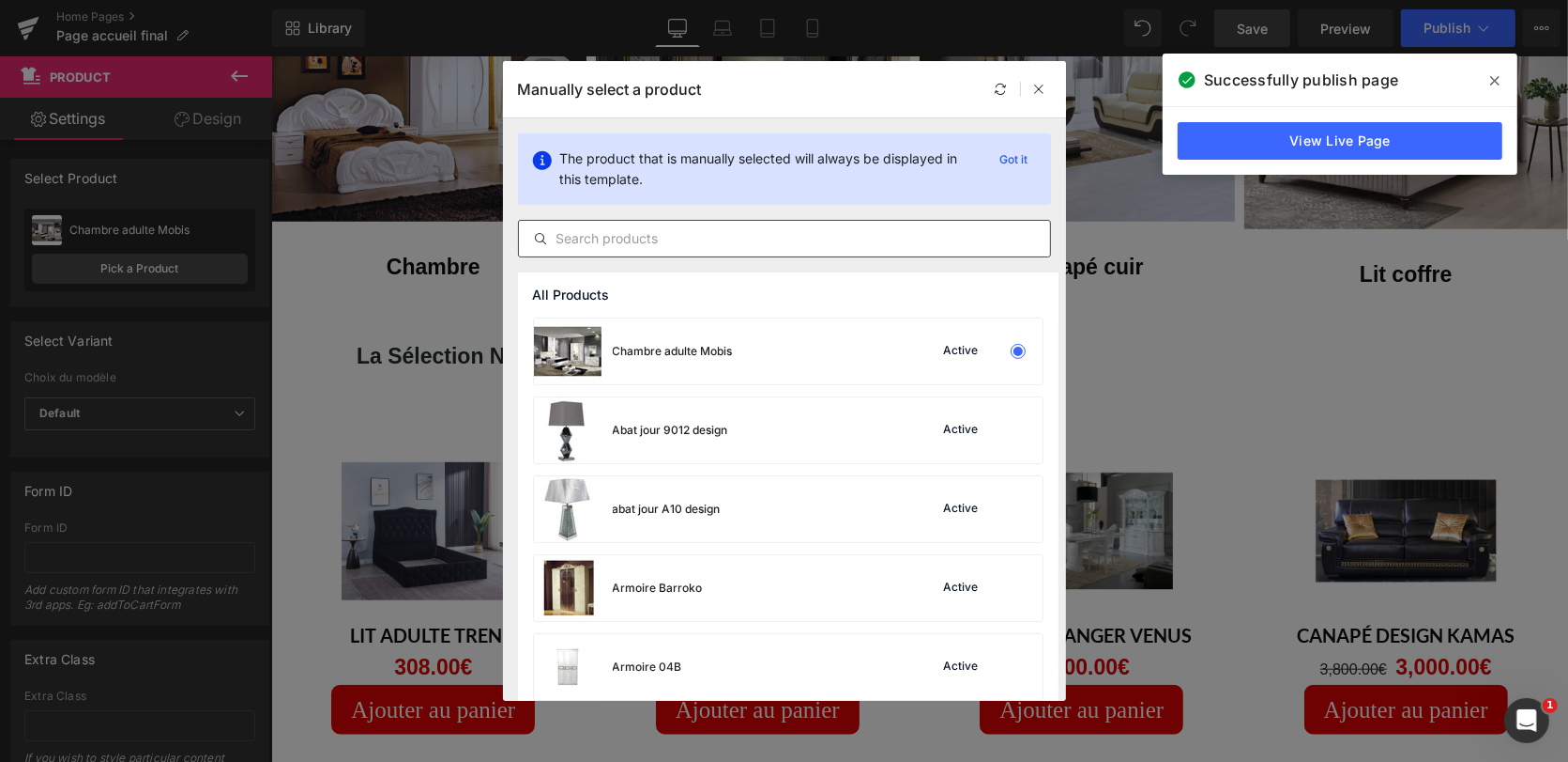
click at [627, 235] on input "text" at bounding box center [784, 238] width 531 height 23
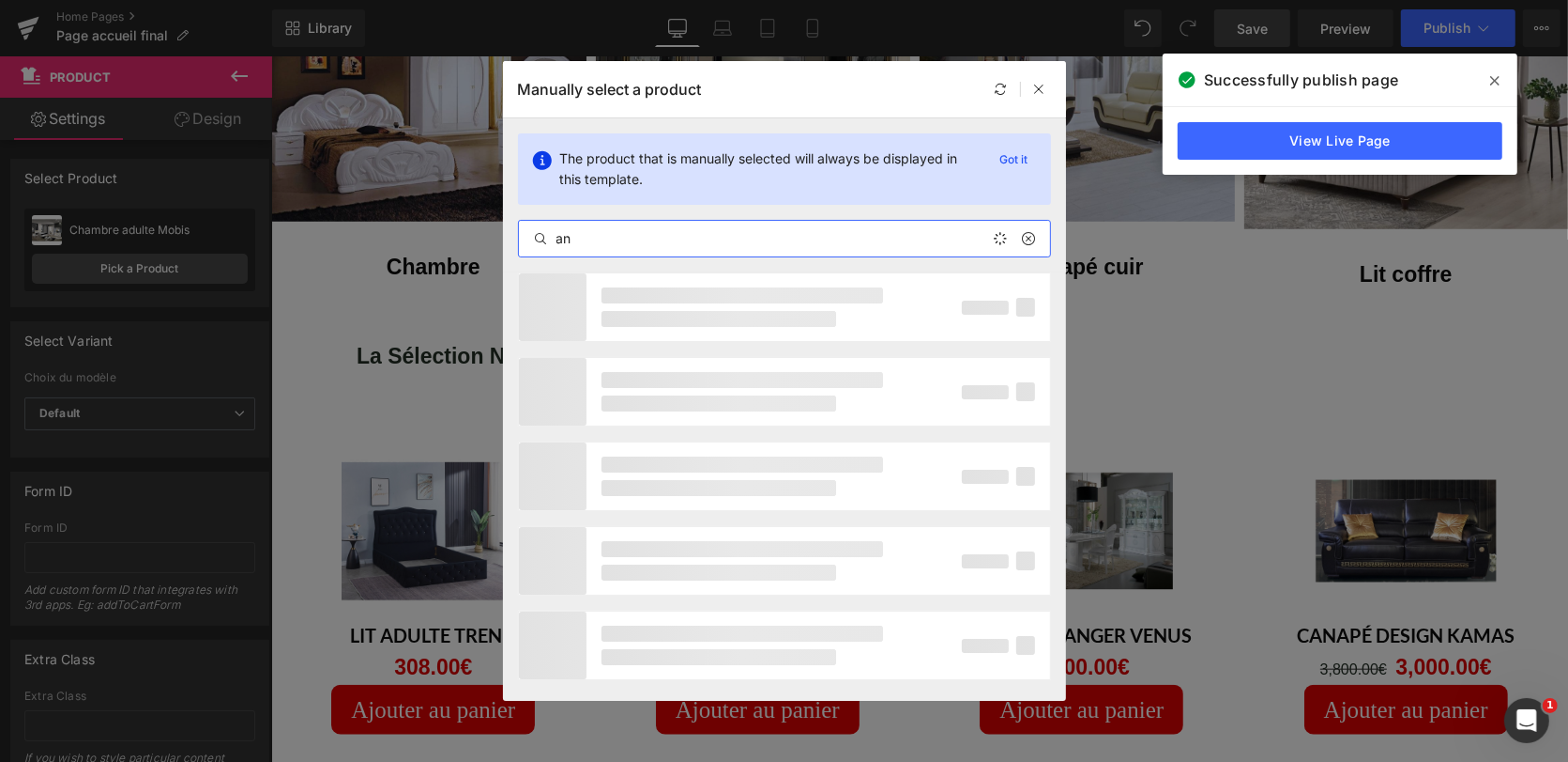
type input "a"
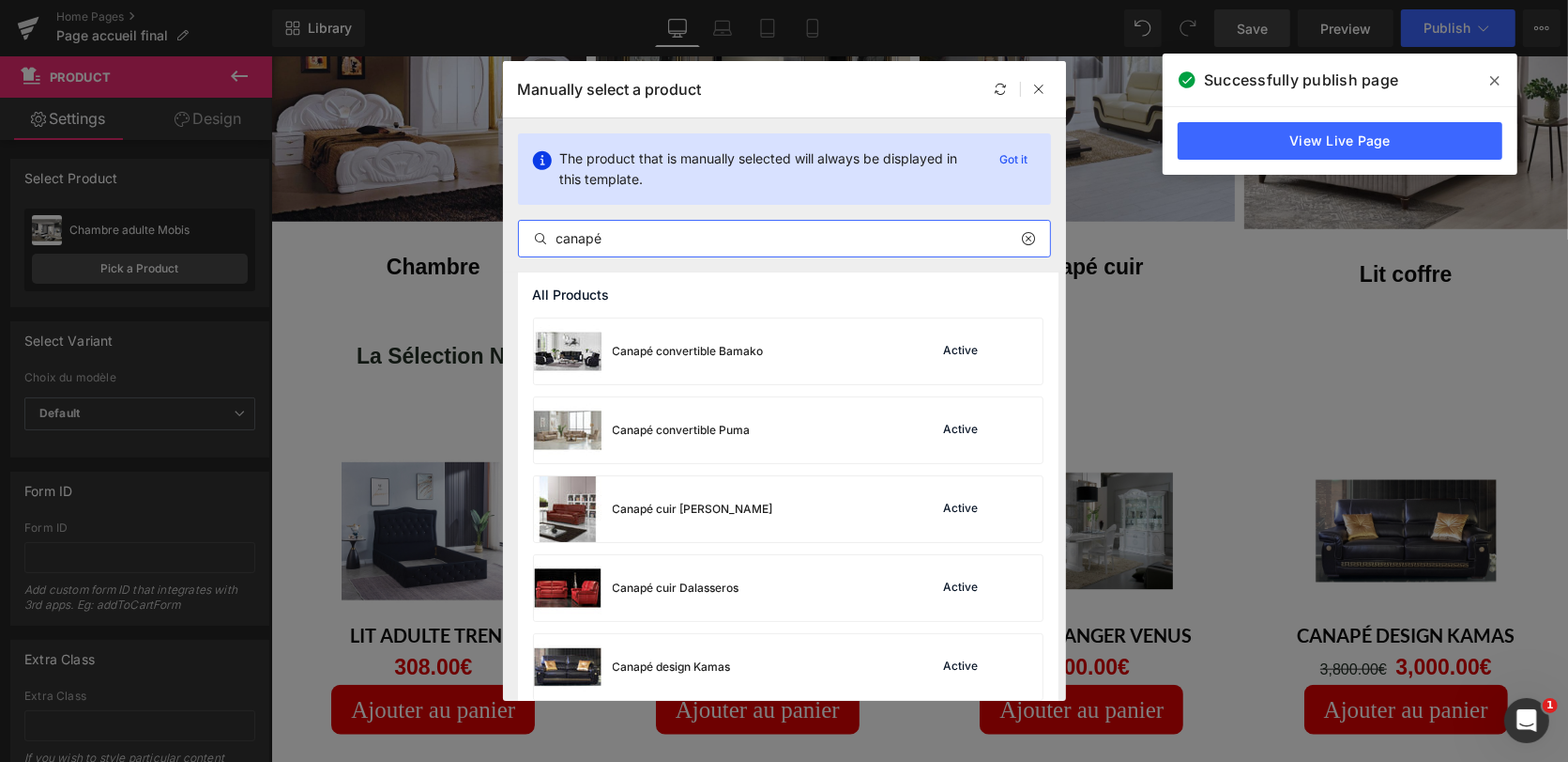
type input "canapé"
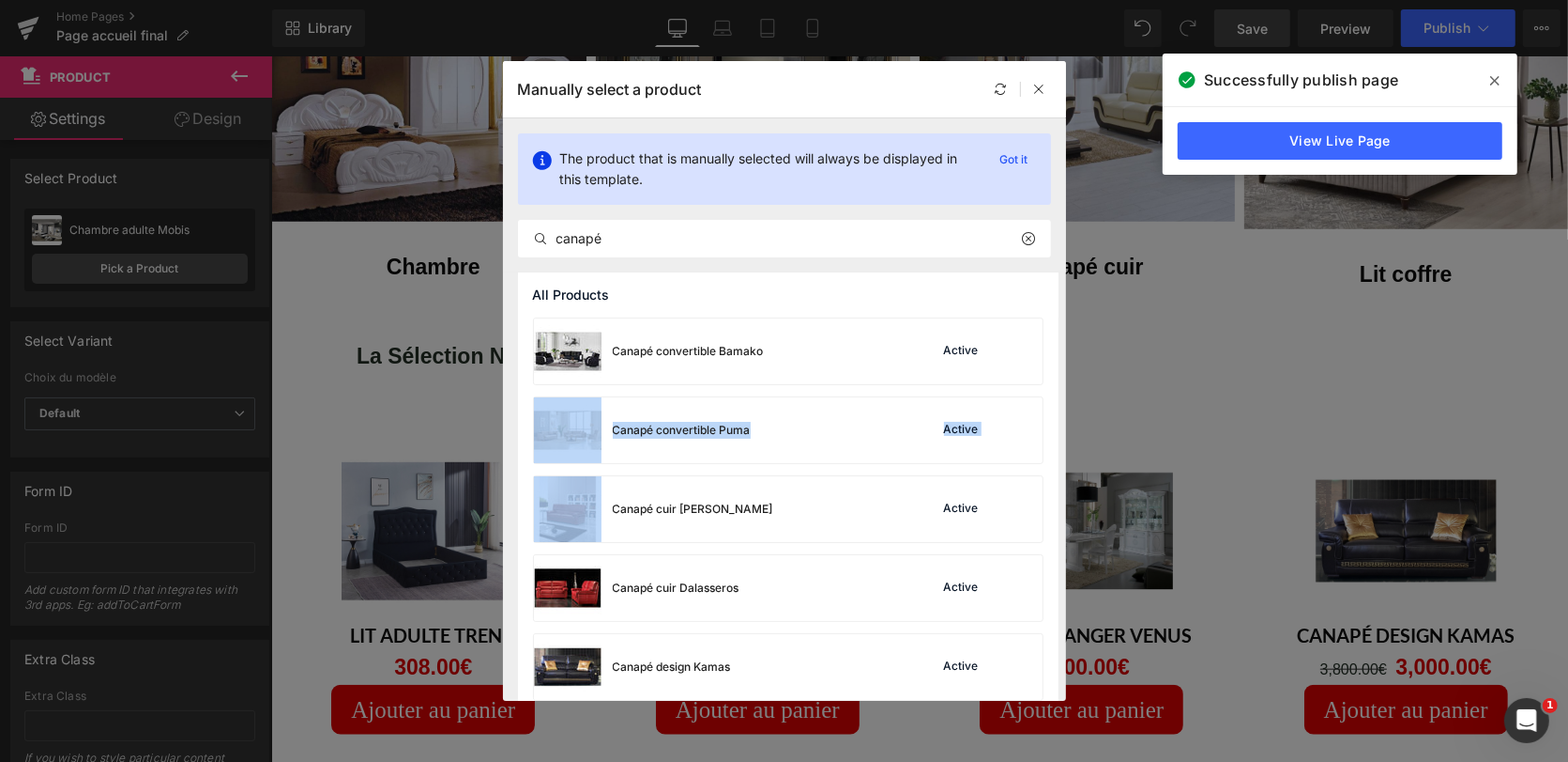
drag, startPoint x: 1056, startPoint y: 339, endPoint x: 1056, endPoint y: 395, distance: 56.0
click at [0, 0] on div "All Products Canapé convertible Bamako Active Canapé convertible Puma Active Ca…" at bounding box center [0, 0] width 0 height 0
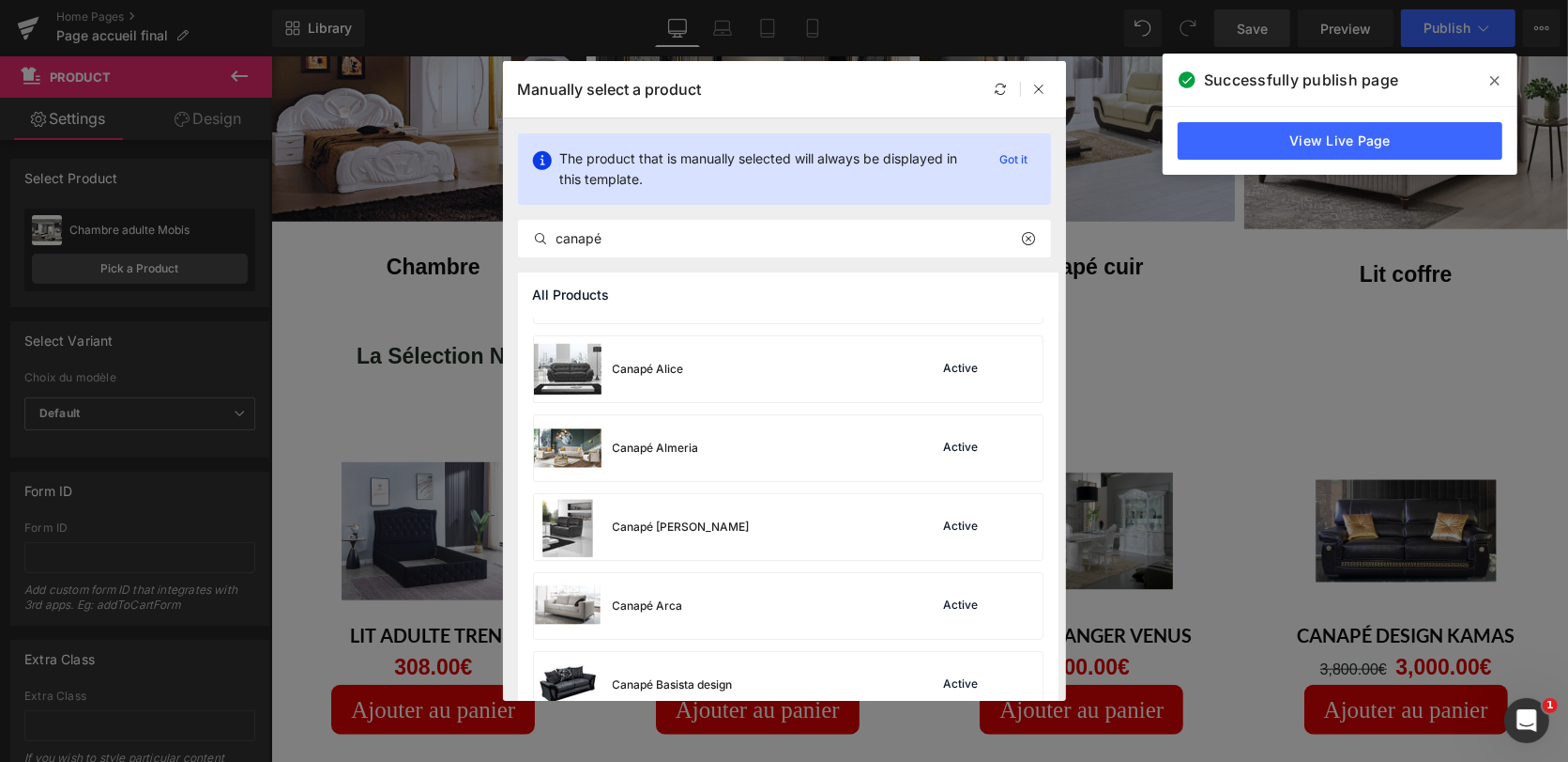
scroll to position [590, 0]
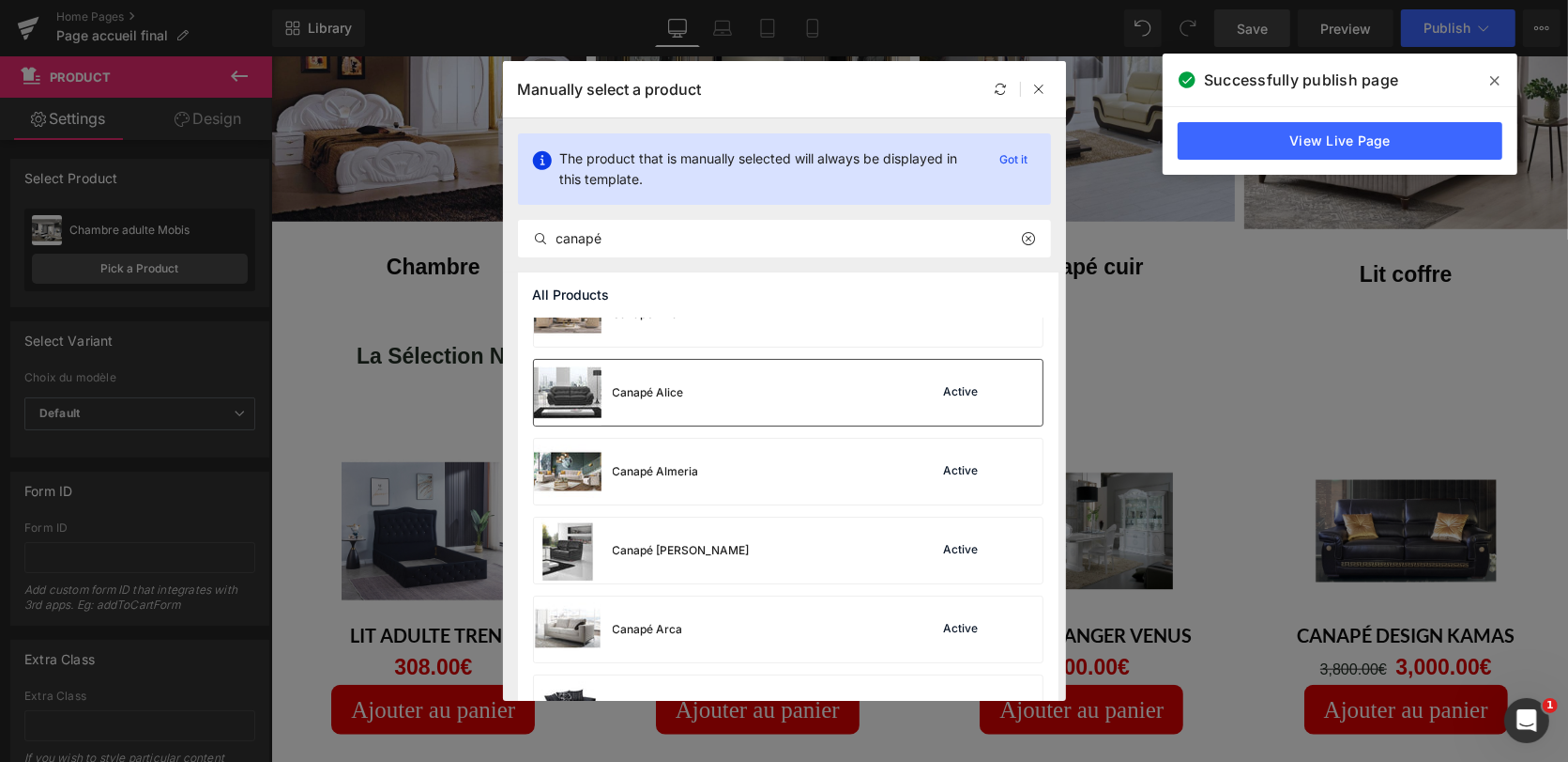
click at [0, 0] on div "Active" at bounding box center [0, 0] width 0 height 0
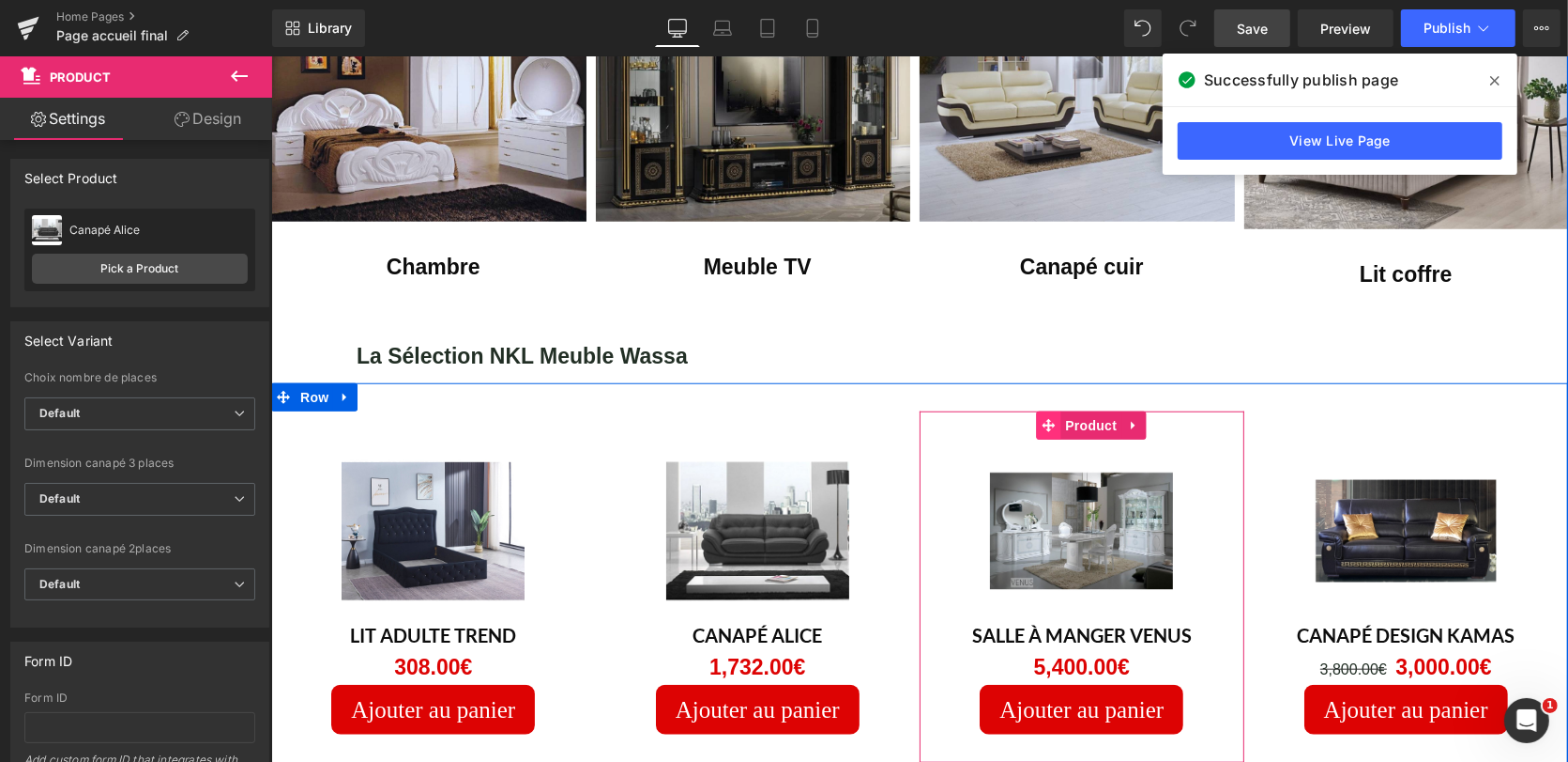
click at [1043, 418] on icon at bounding box center [1046, 424] width 13 height 13
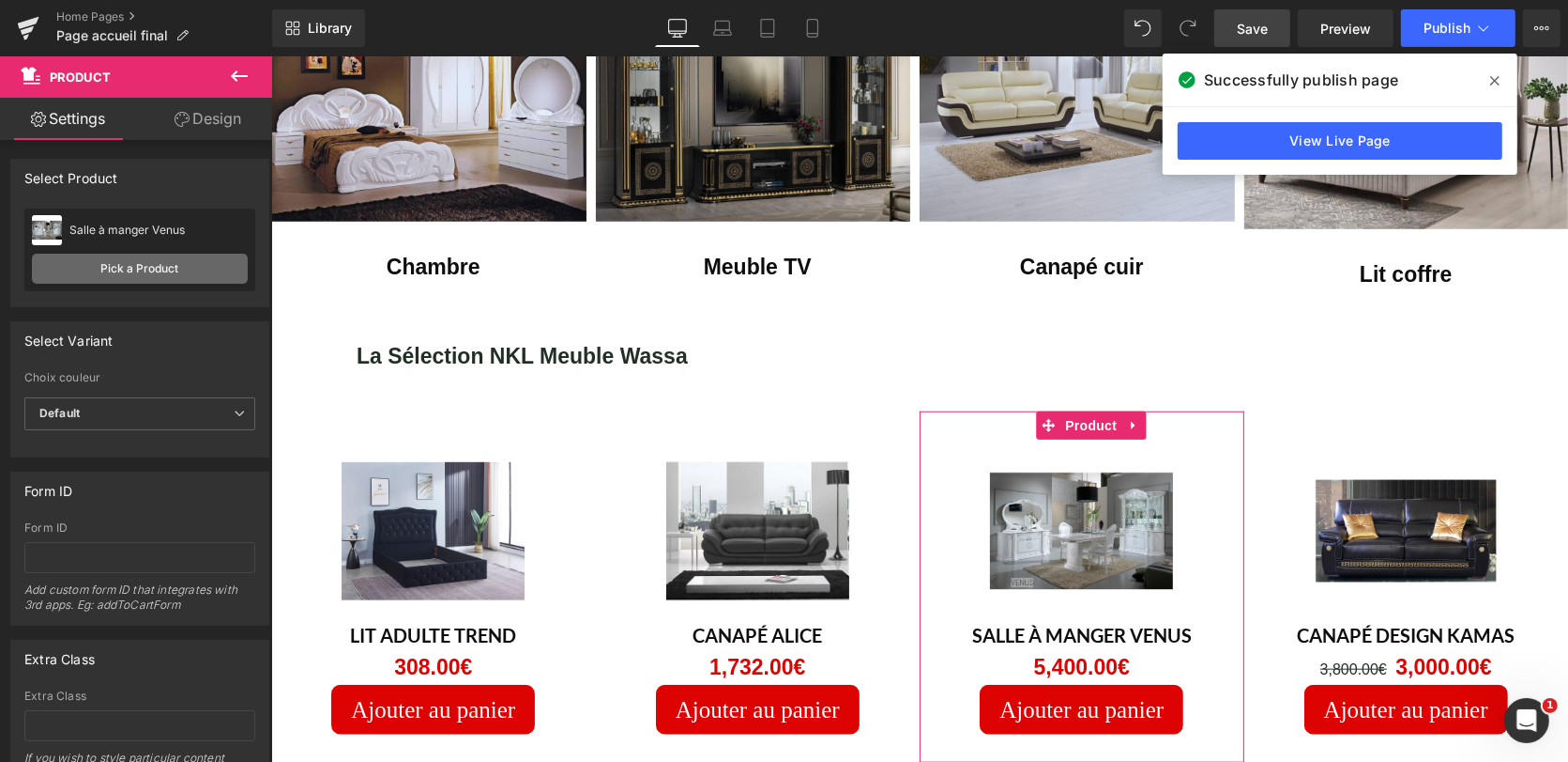
click at [157, 268] on link "Pick a Product" at bounding box center [140, 269] width 216 height 30
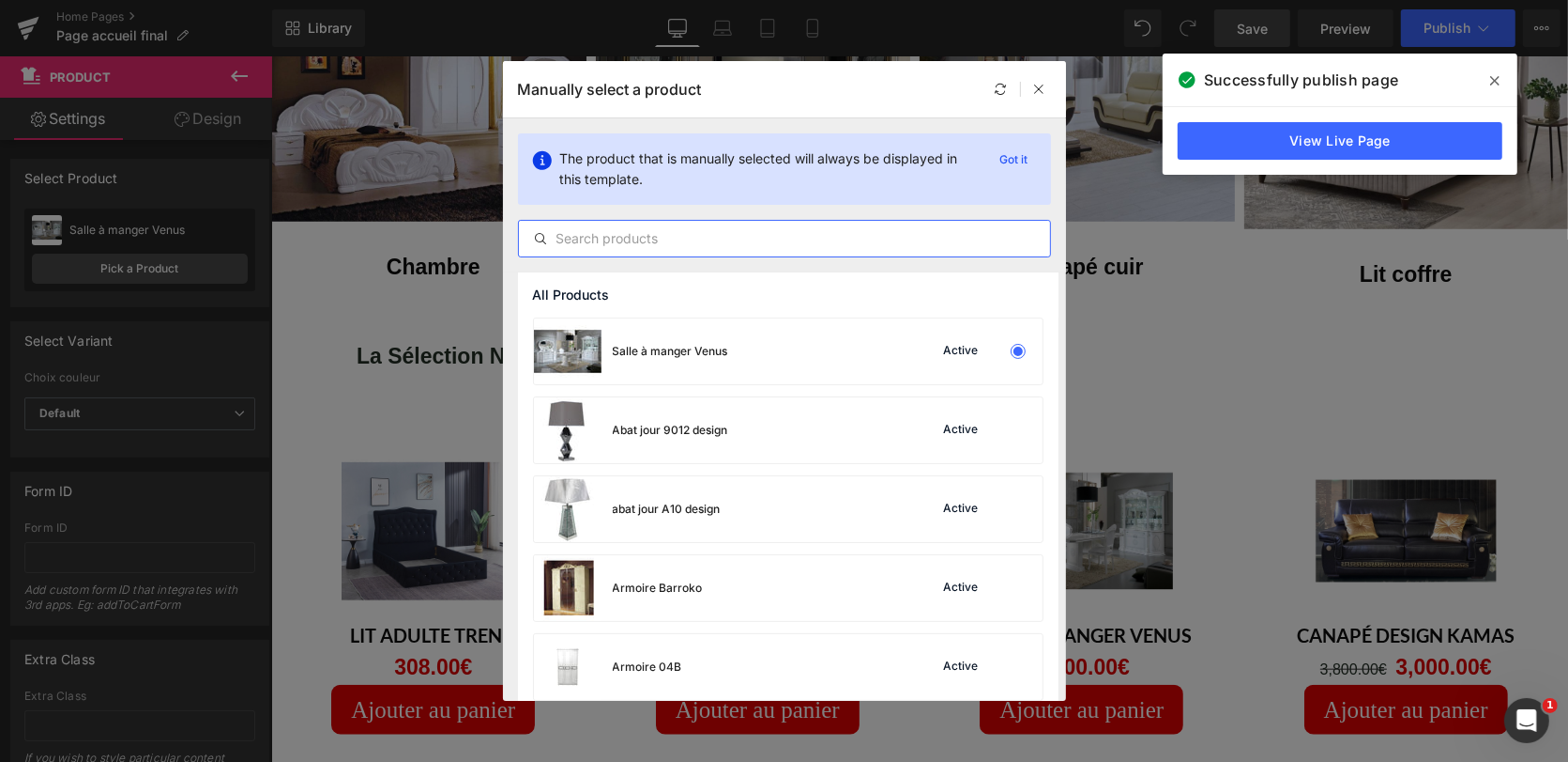
click at [0, 0] on input "text" at bounding box center [0, 0] width 0 height 0
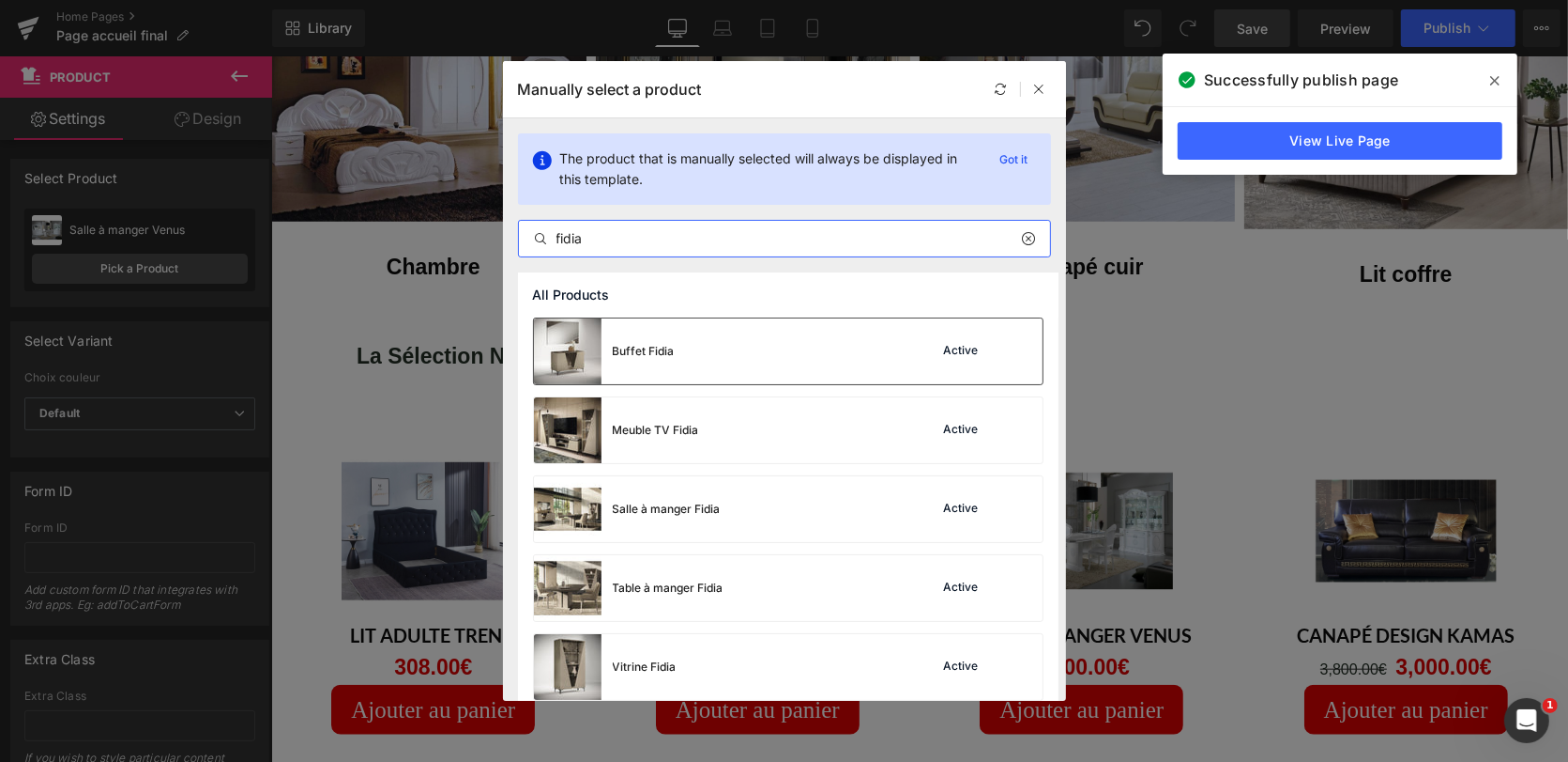
type input "fidia"
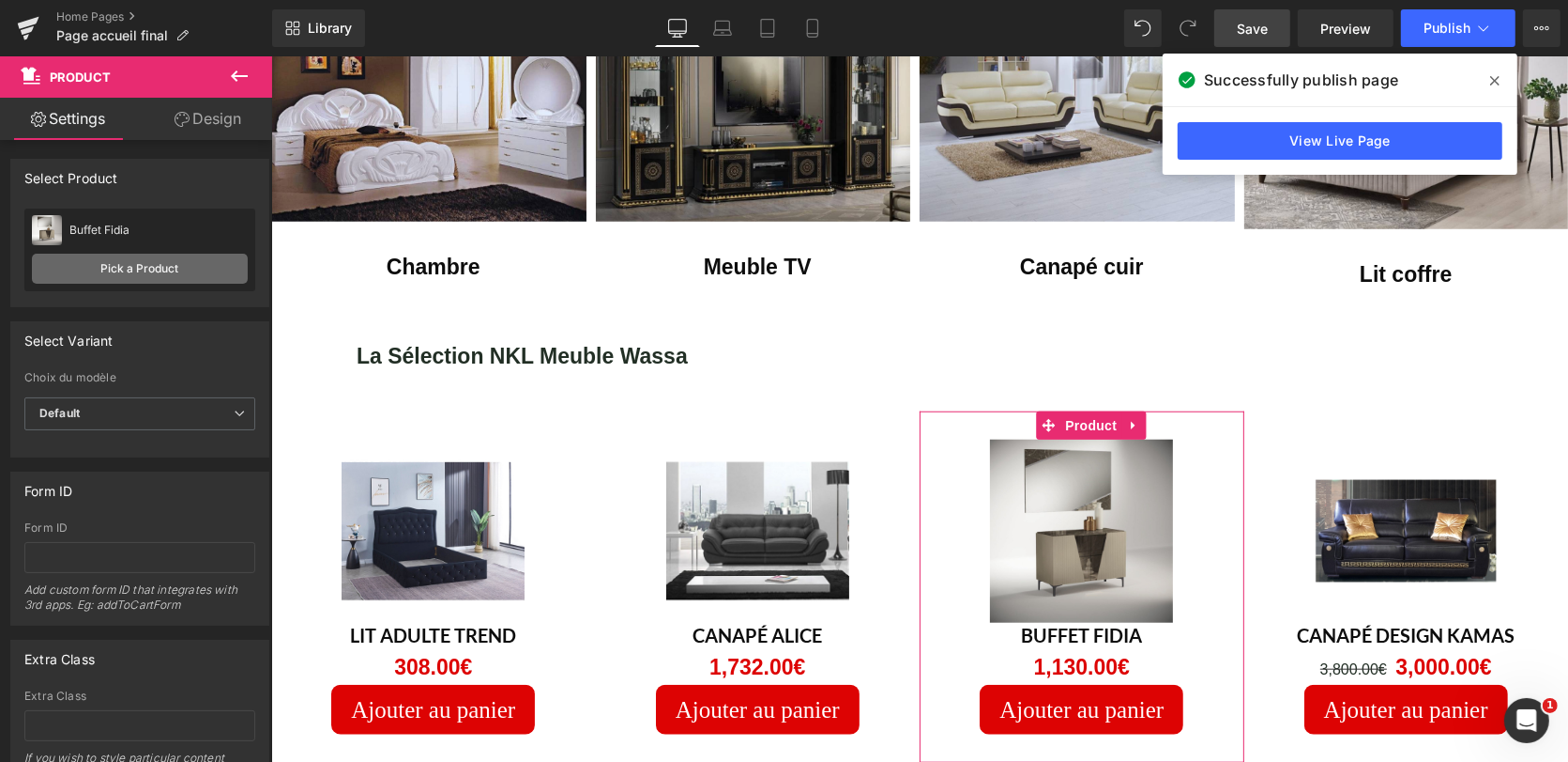
click at [153, 261] on link "Pick a Product" at bounding box center [140, 269] width 216 height 30
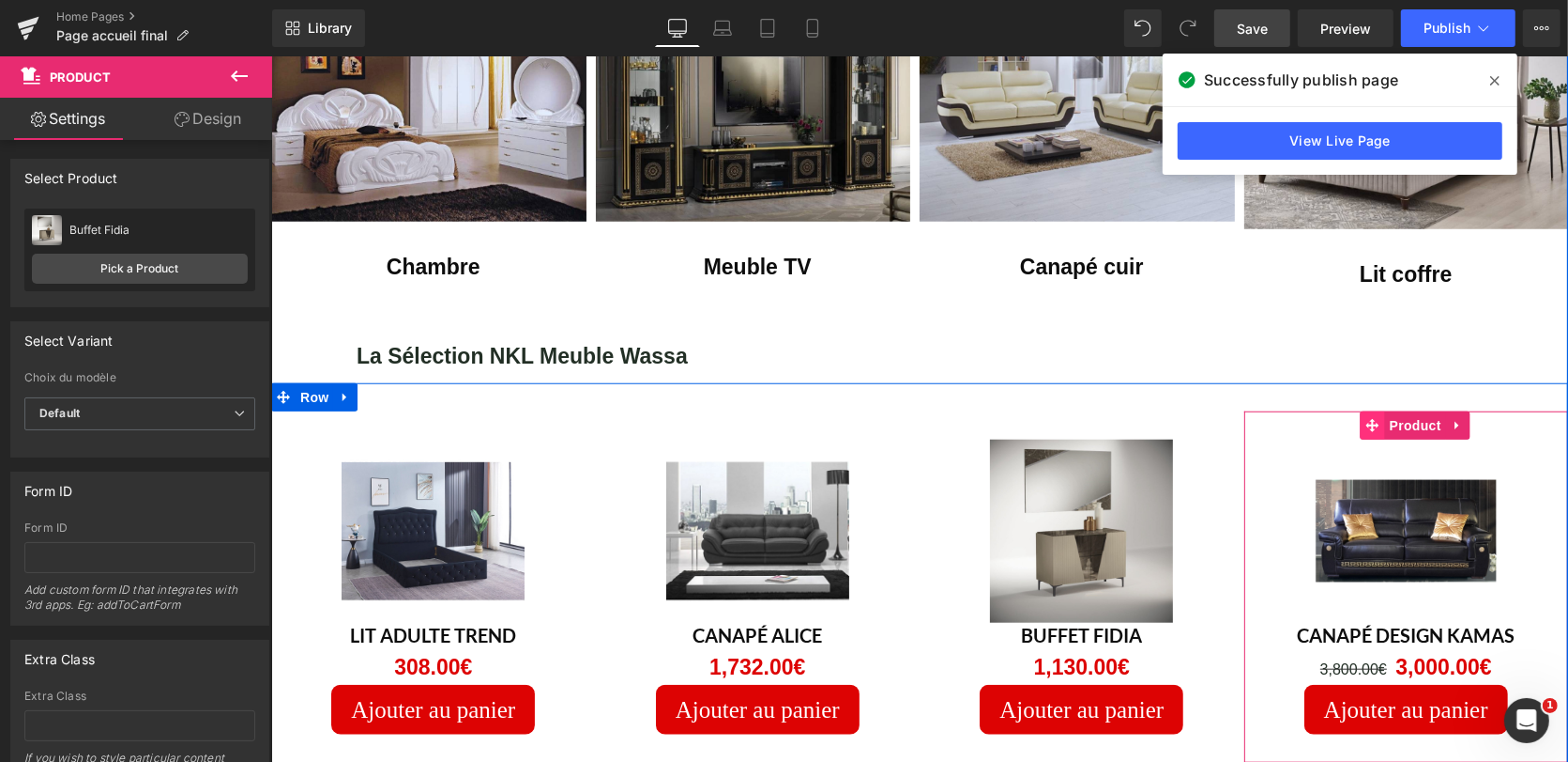
click at [1366, 417] on icon at bounding box center [1371, 424] width 13 height 14
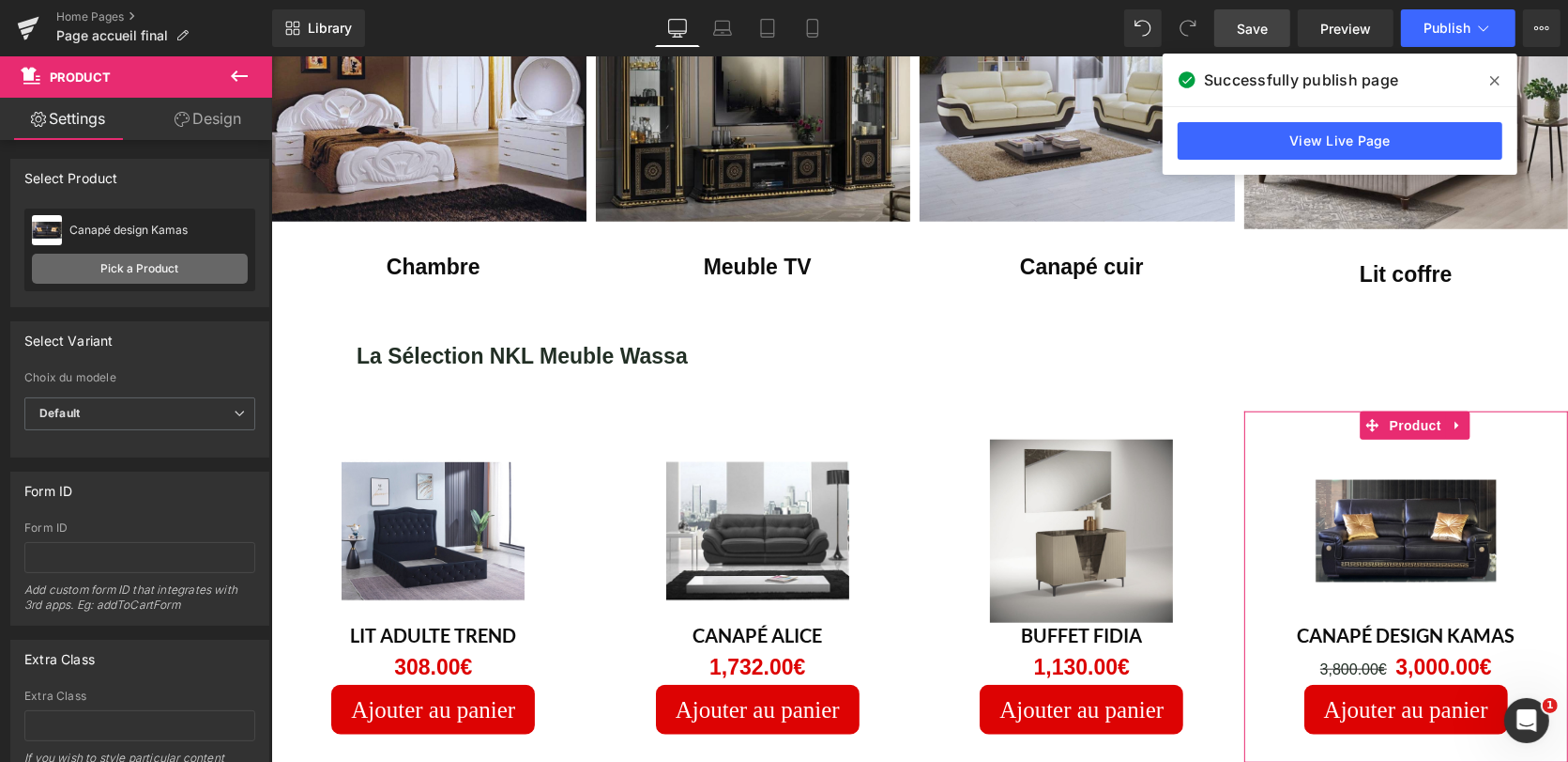
click at [146, 261] on link "Pick a Product" at bounding box center [140, 269] width 216 height 30
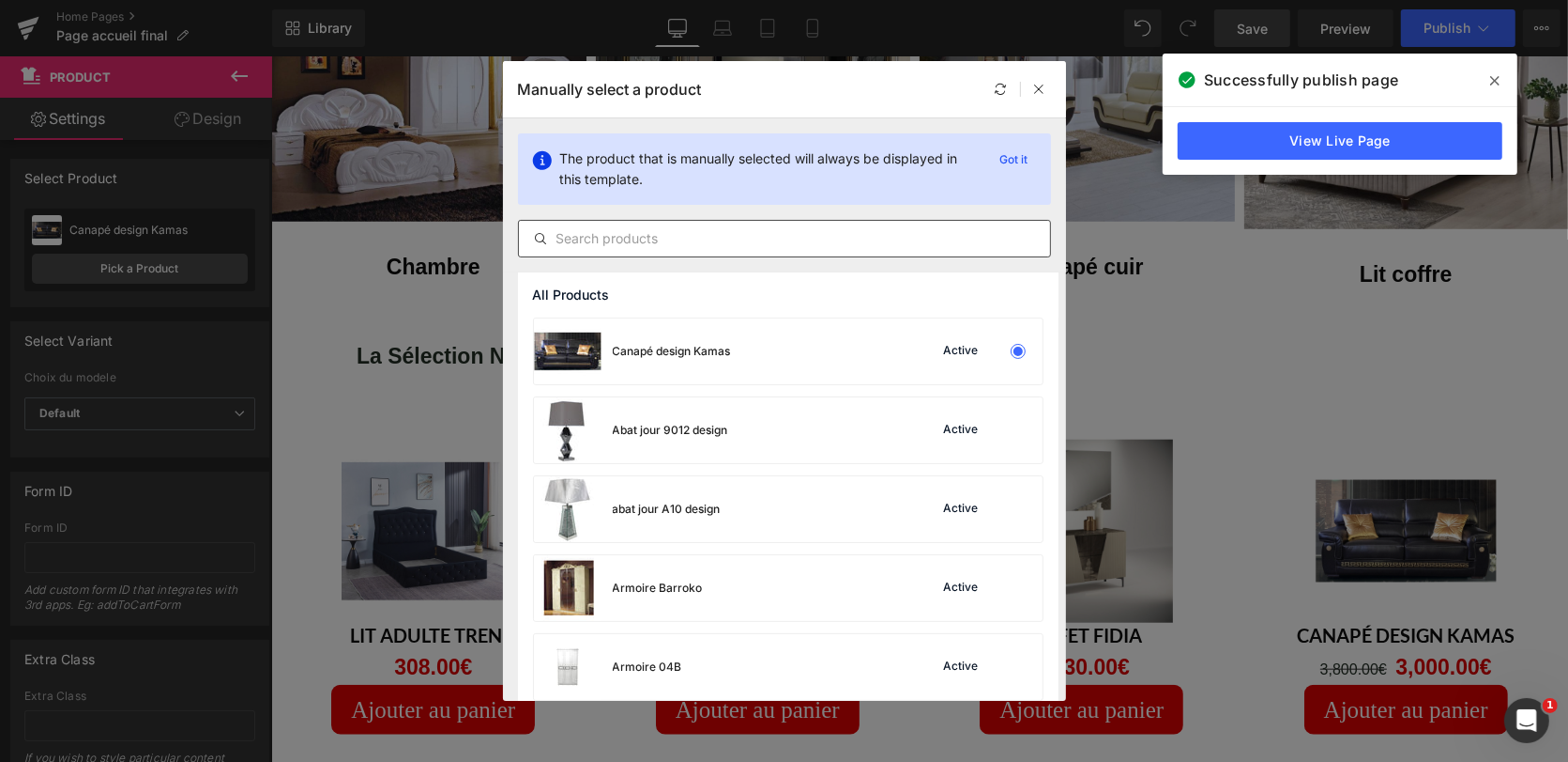
click at [673, 241] on input "text" at bounding box center [784, 238] width 531 height 23
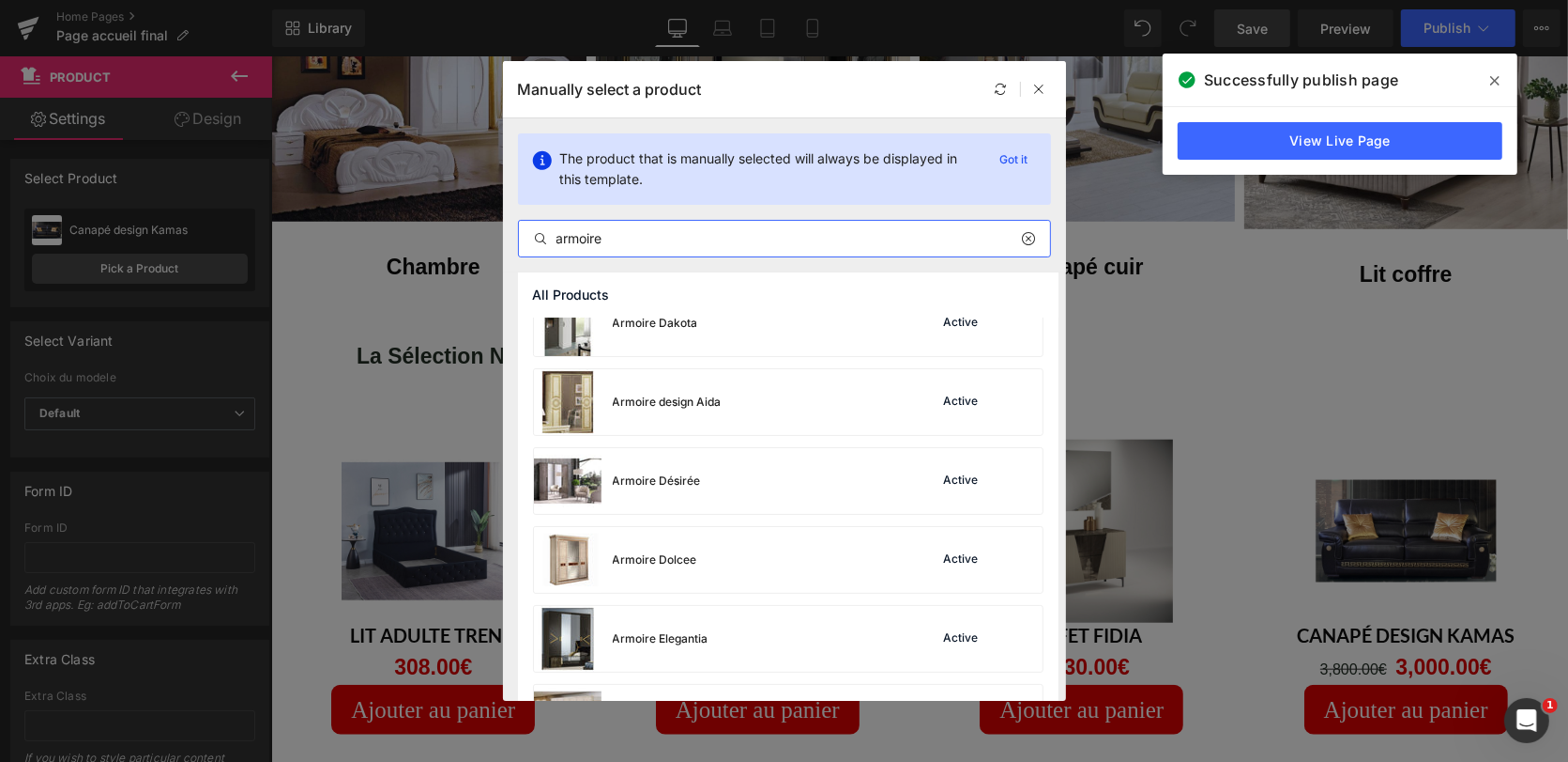
scroll to position [993, 0]
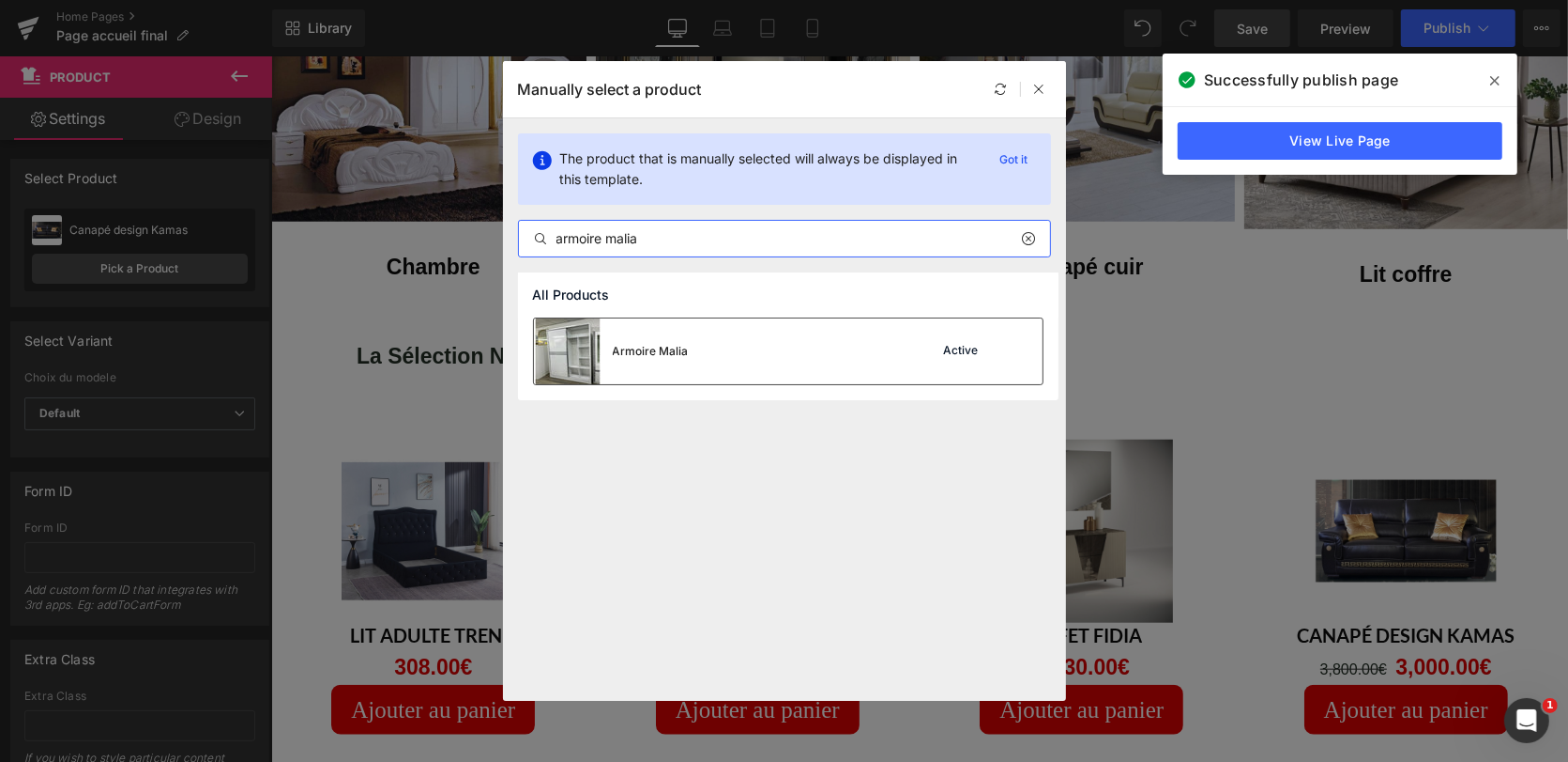
type input "armoire malia"
click at [823, 355] on div "Armoire Malia Active" at bounding box center [787, 351] width 509 height 66
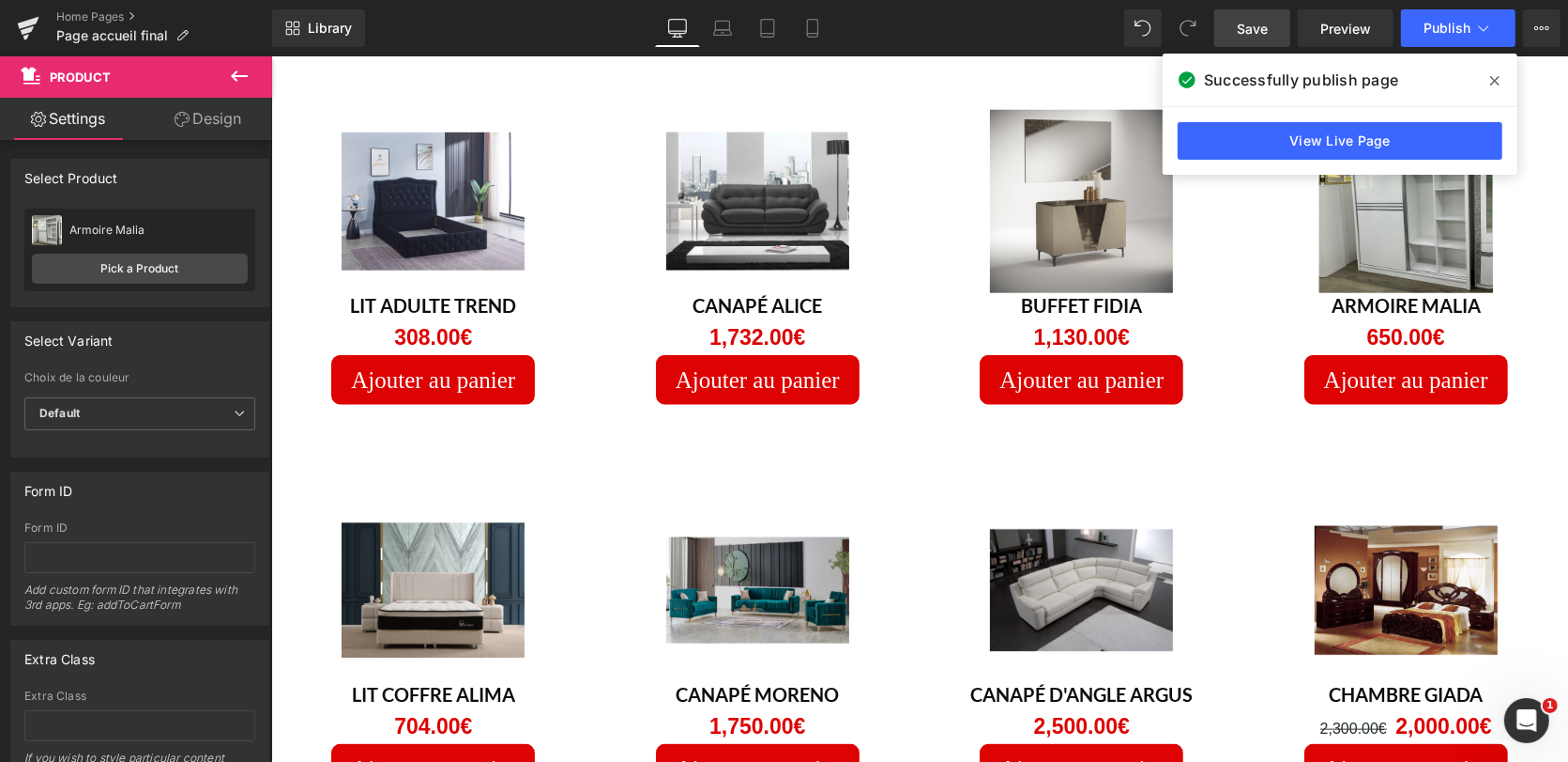
scroll to position [1798, 0]
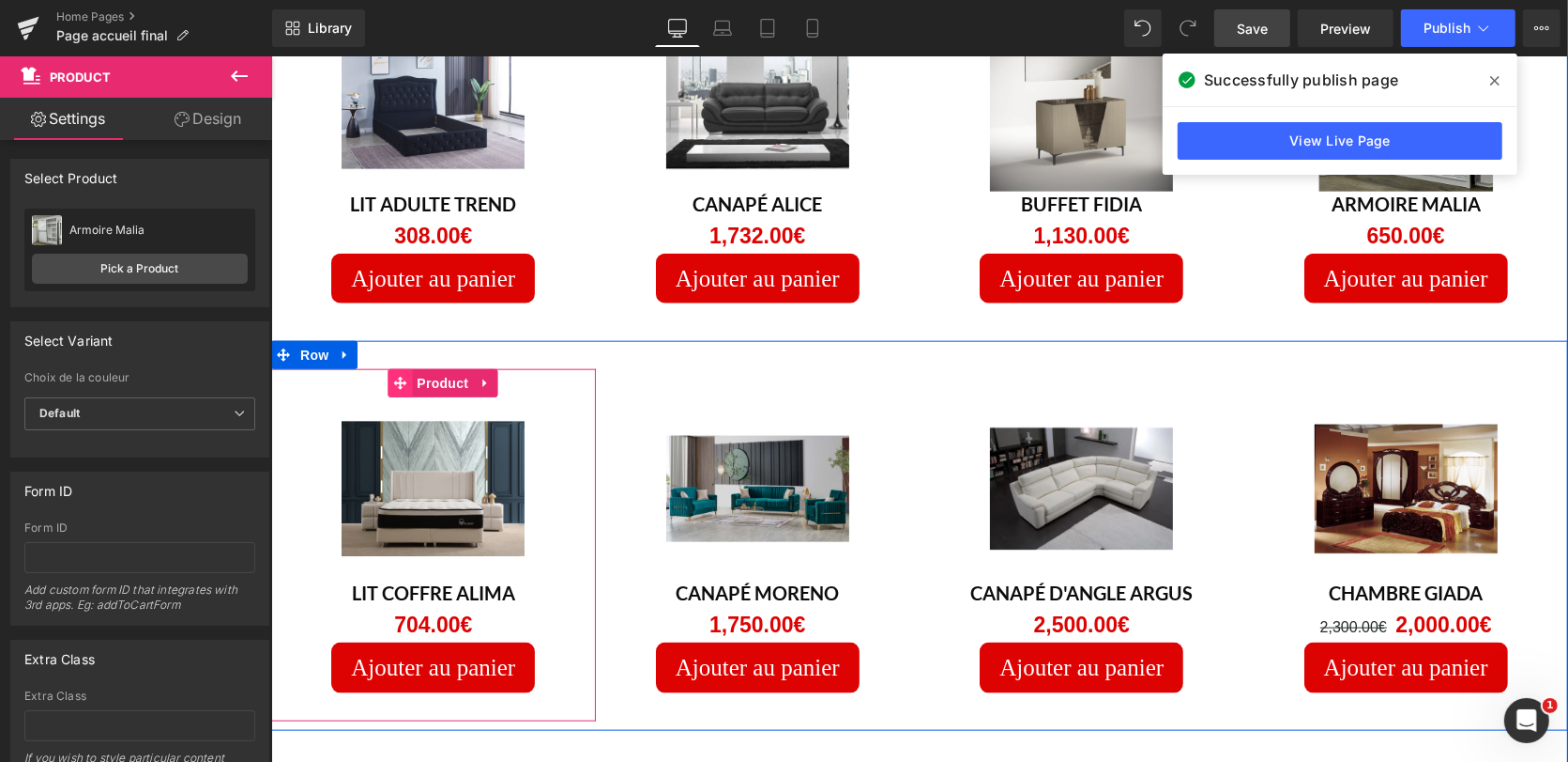
click at [393, 376] on icon at bounding box center [399, 382] width 13 height 13
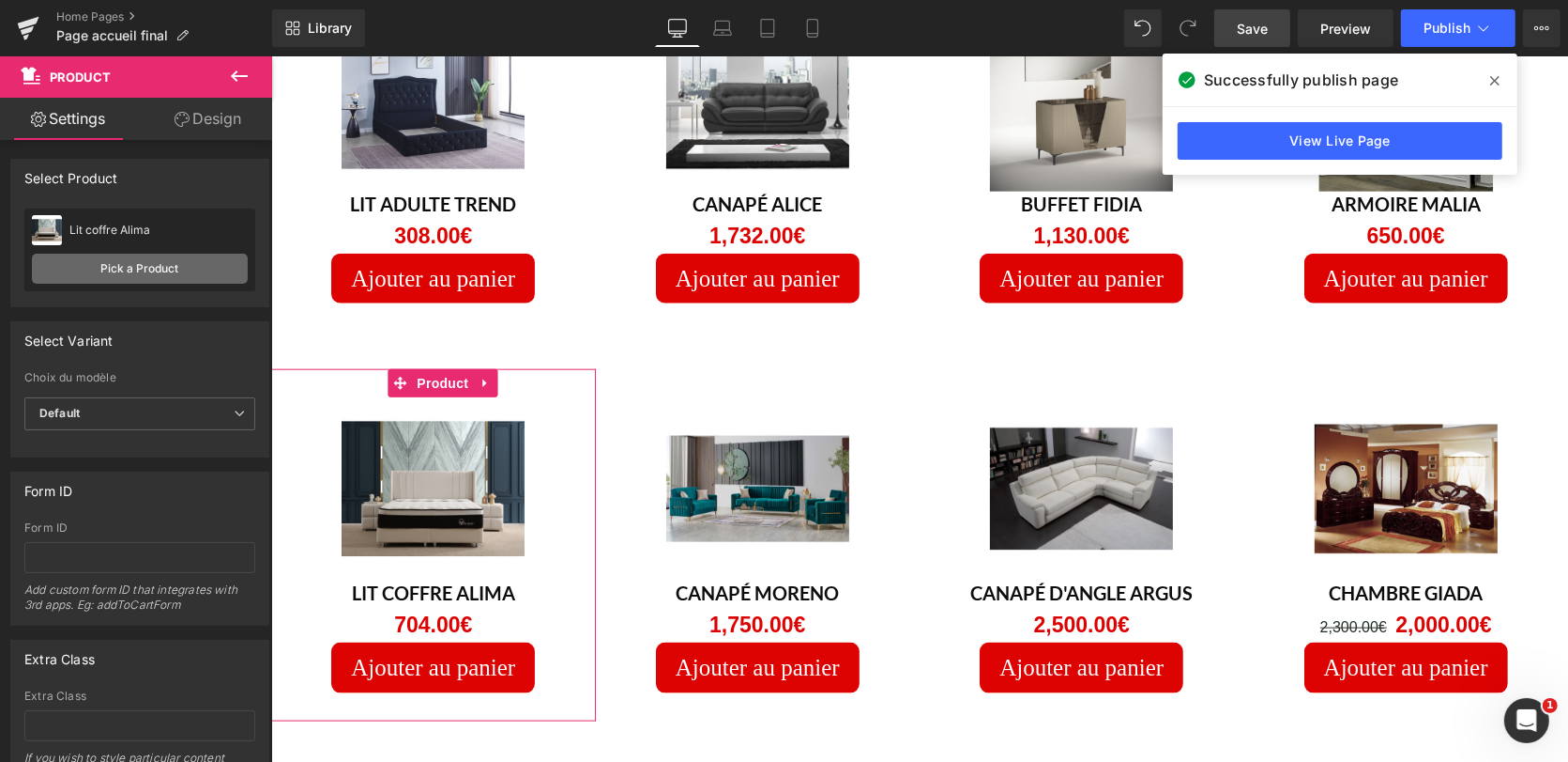
click at [161, 258] on link "Pick a Product" at bounding box center [140, 269] width 216 height 30
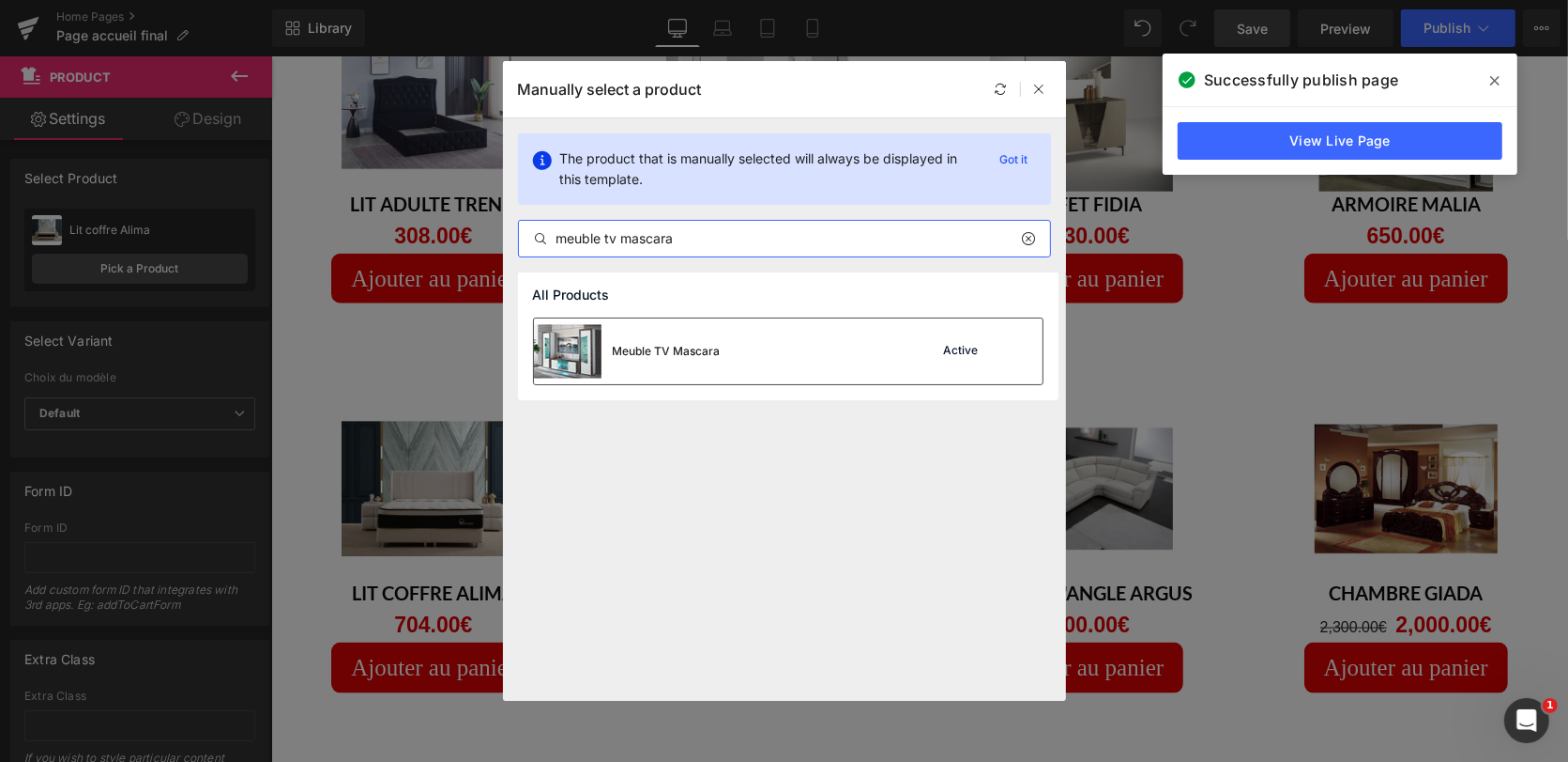
type input "meuble tv mascara"
click at [826, 197] on div "Meuble TV Mascara Active" at bounding box center [810, 197] width 306 height 0
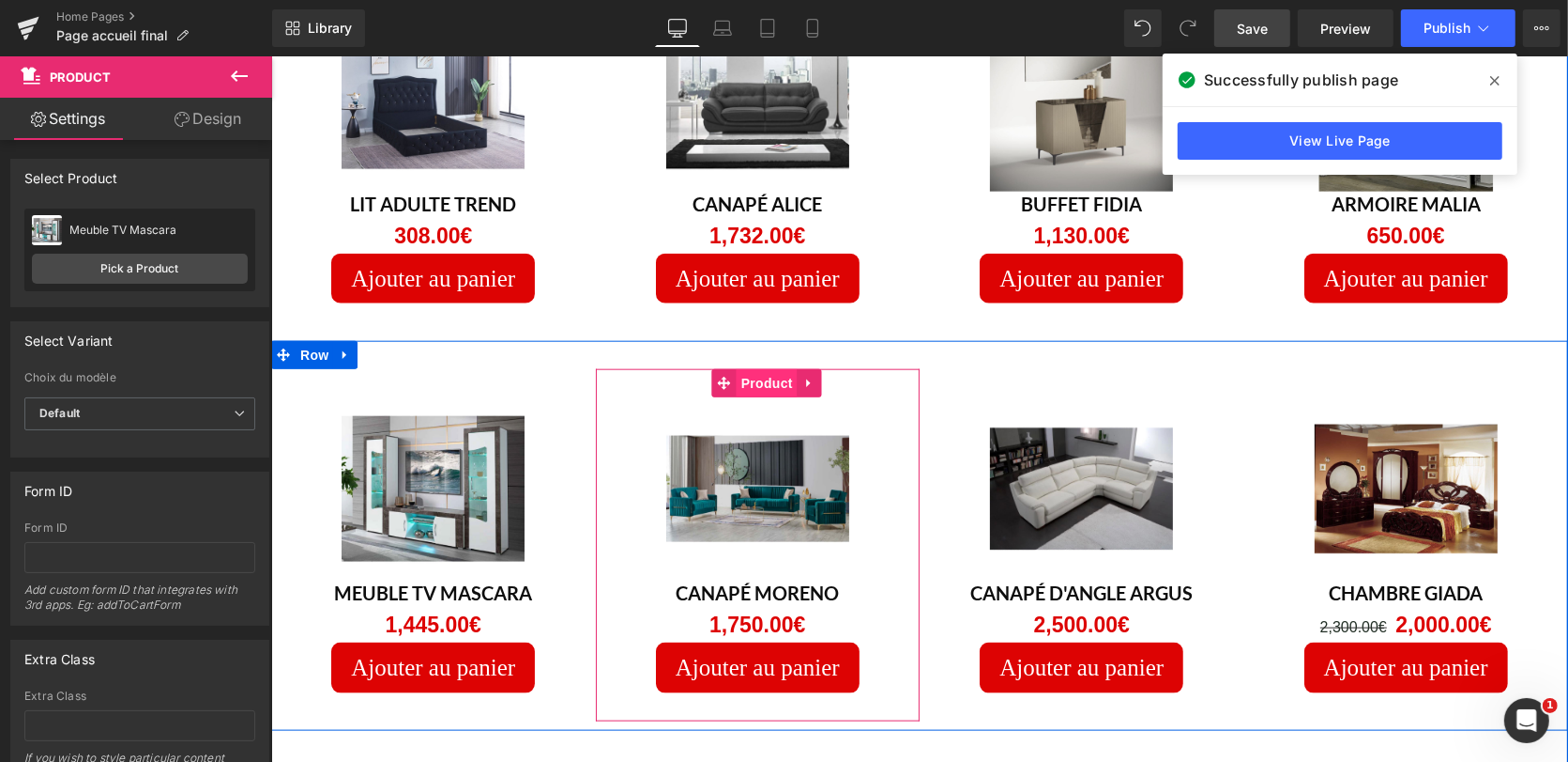
click at [757, 368] on span "Product" at bounding box center [766, 382] width 61 height 28
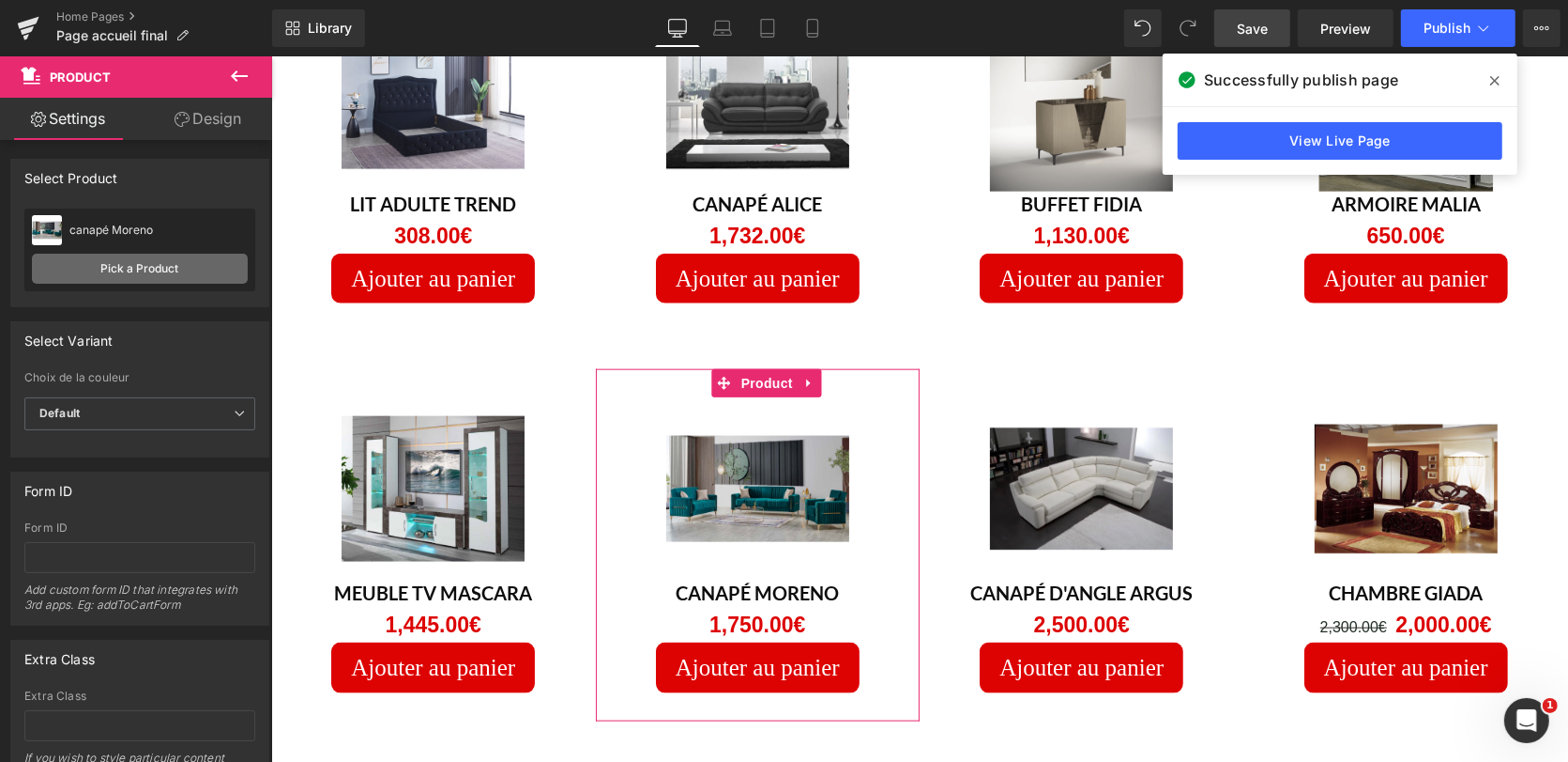
click at [156, 265] on link "Pick a Product" at bounding box center [140, 269] width 216 height 30
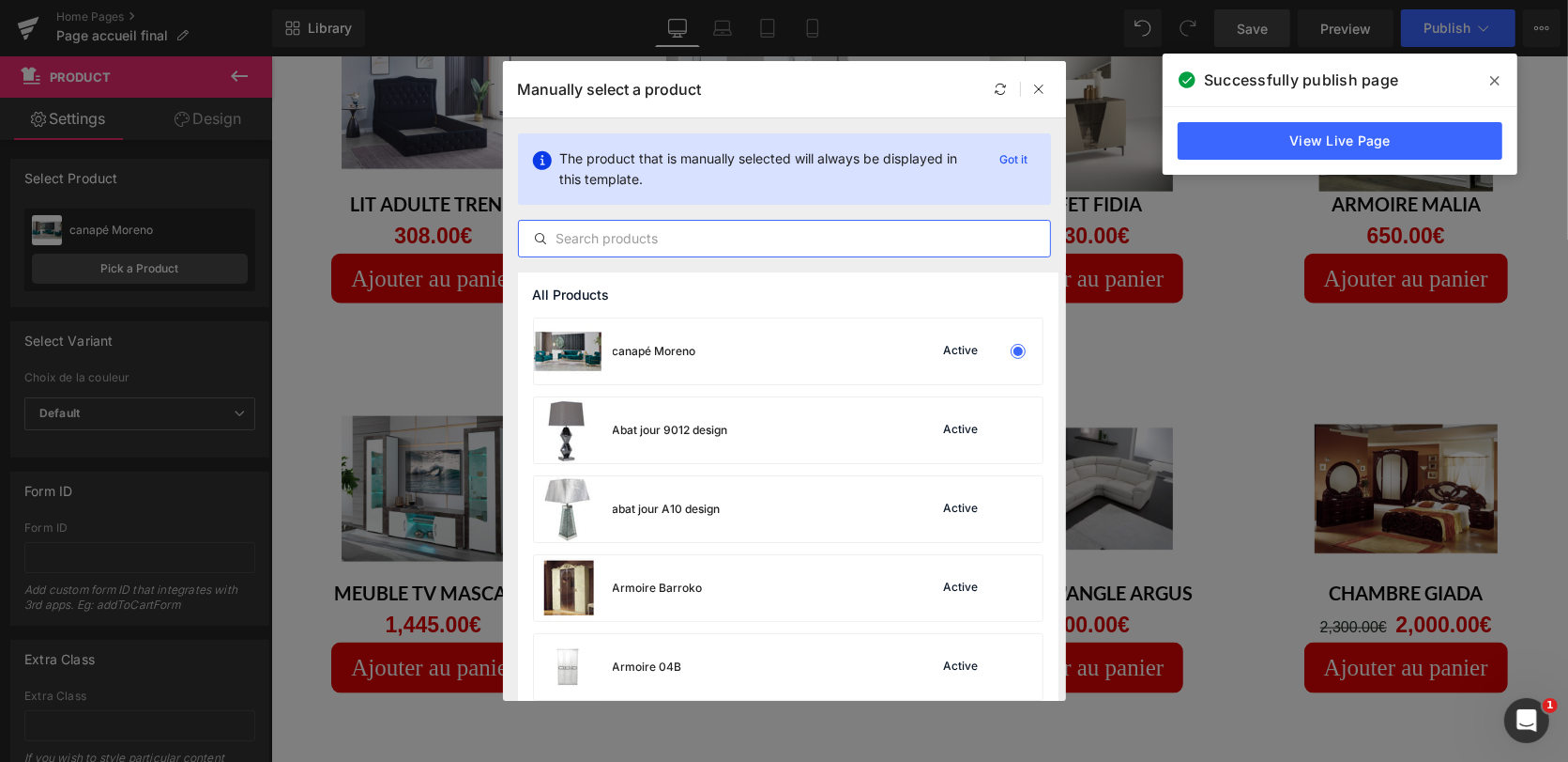
click at [639, 237] on input "text" at bounding box center [784, 238] width 531 height 23
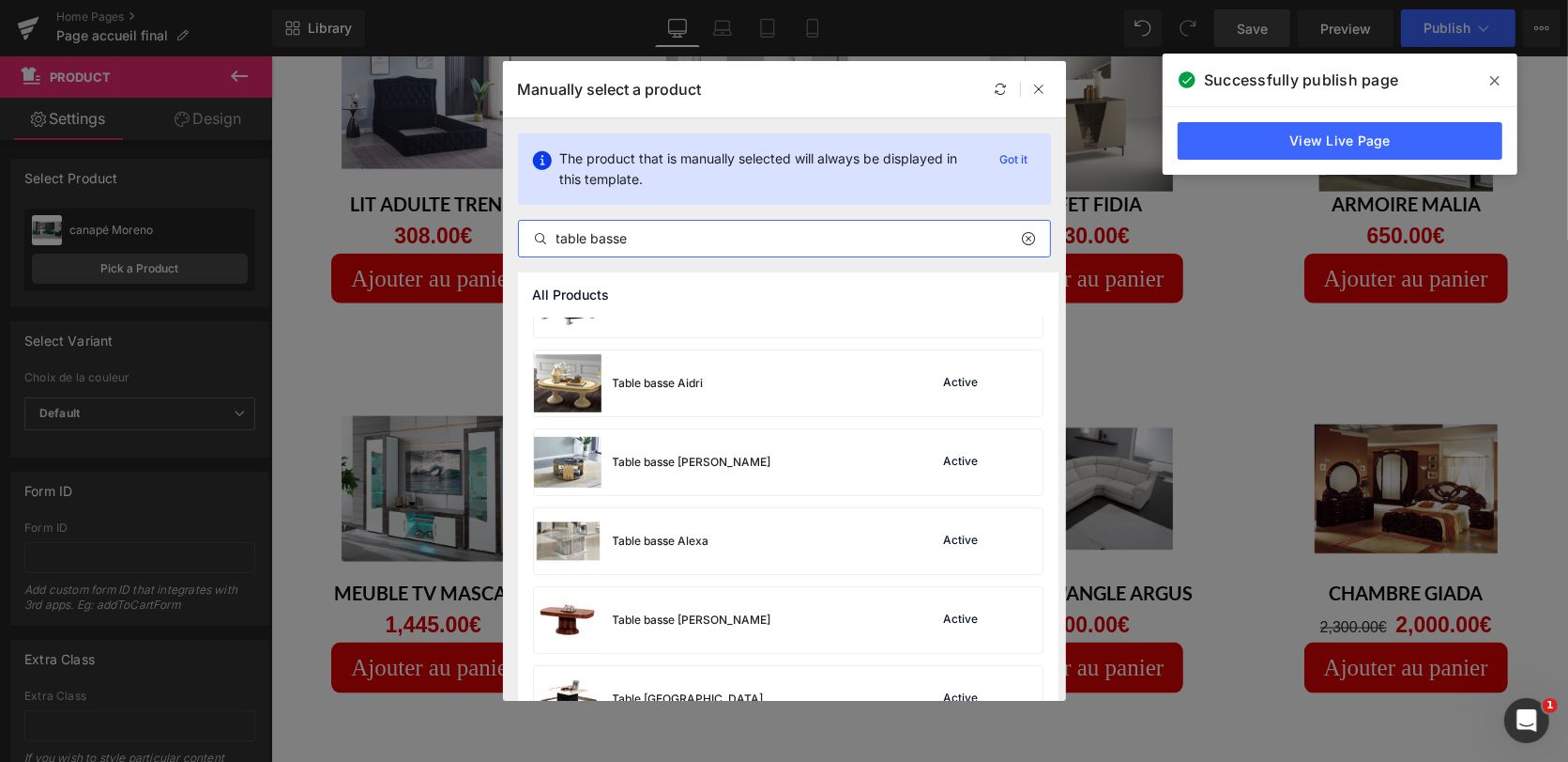
scroll to position [1077, 0]
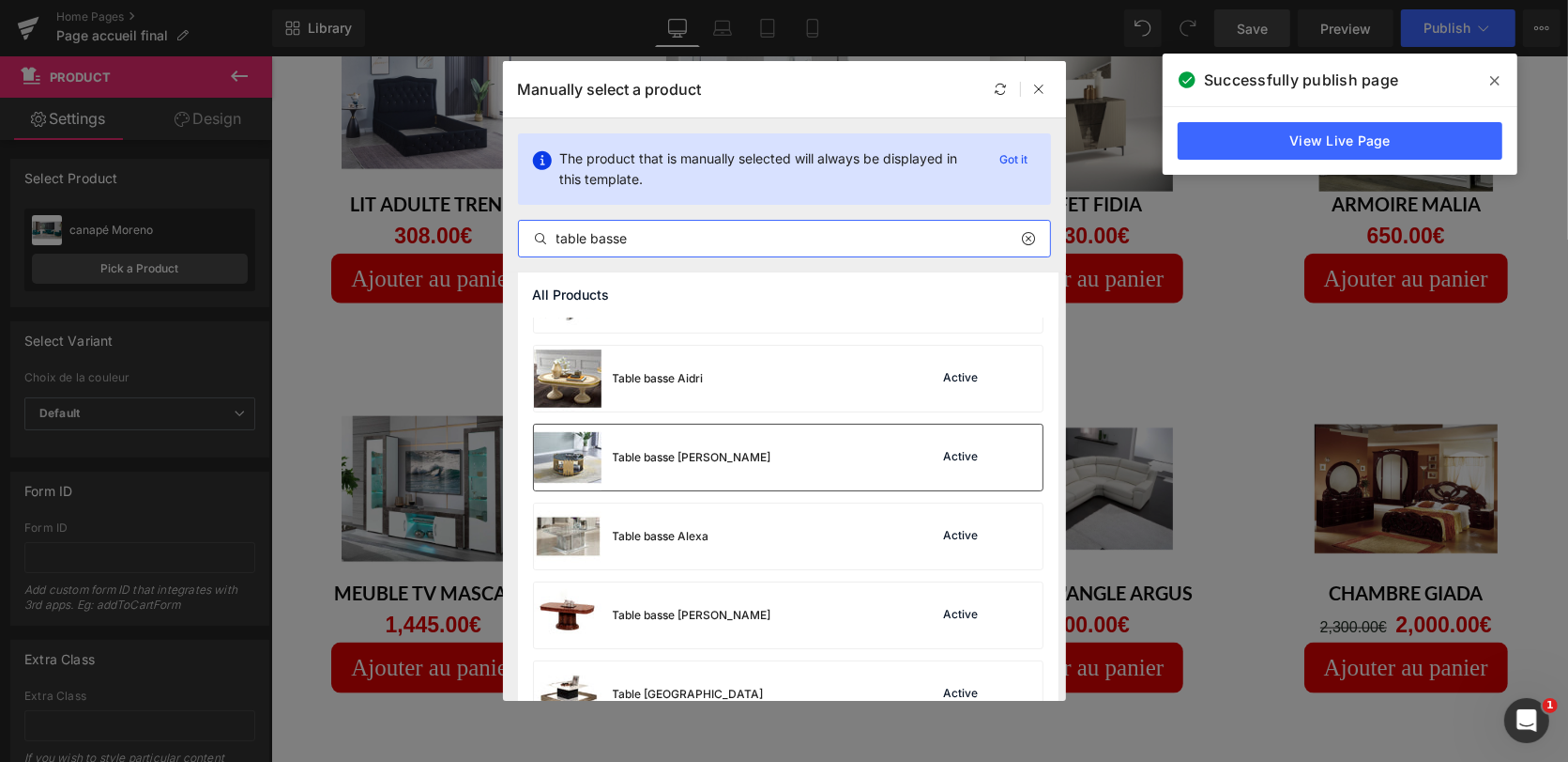
type input "table basse"
click at [962, 461] on div "Active" at bounding box center [961, 457] width 42 height 15
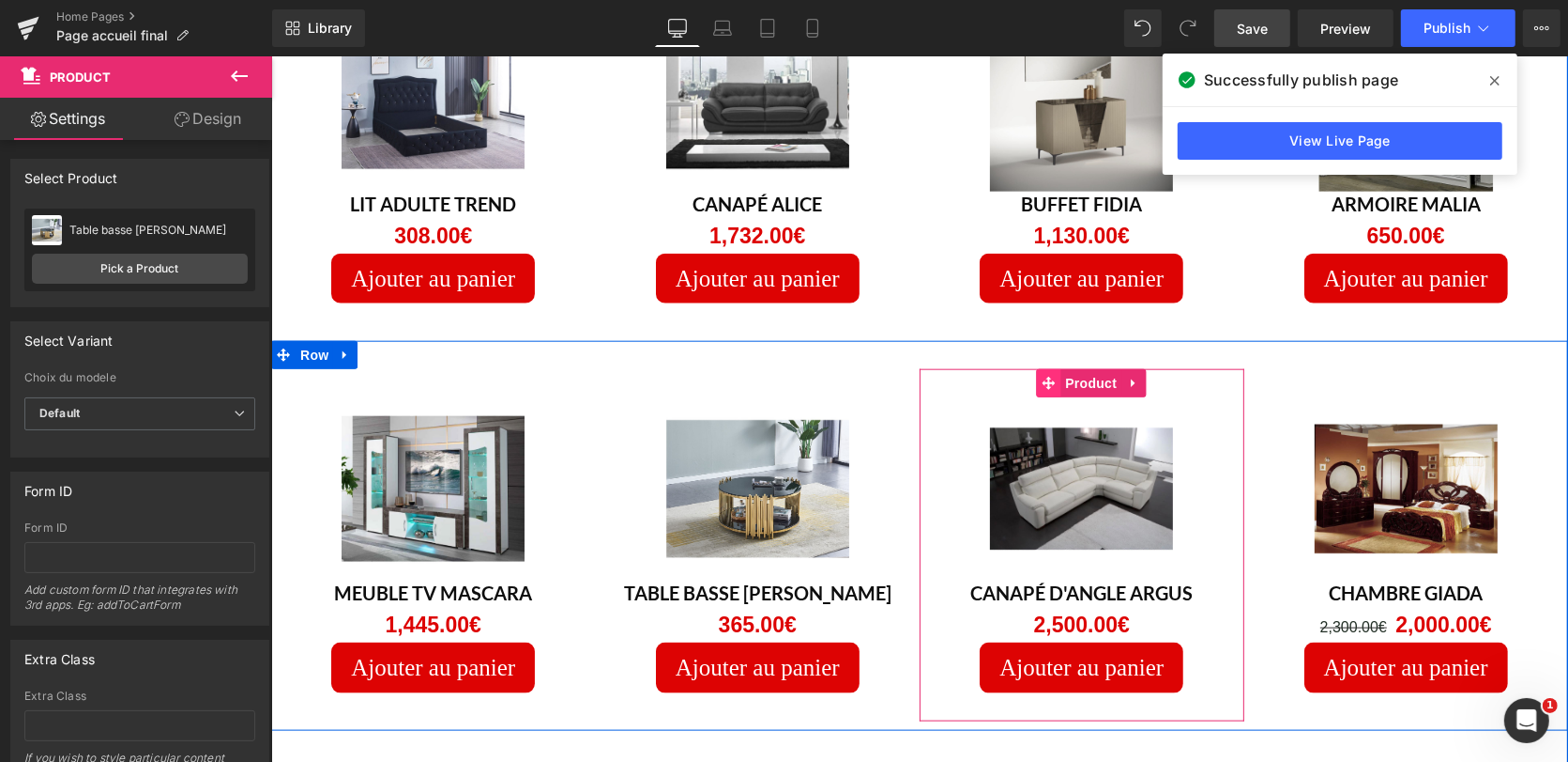
click at [1040, 376] on icon at bounding box center [1046, 383] width 13 height 14
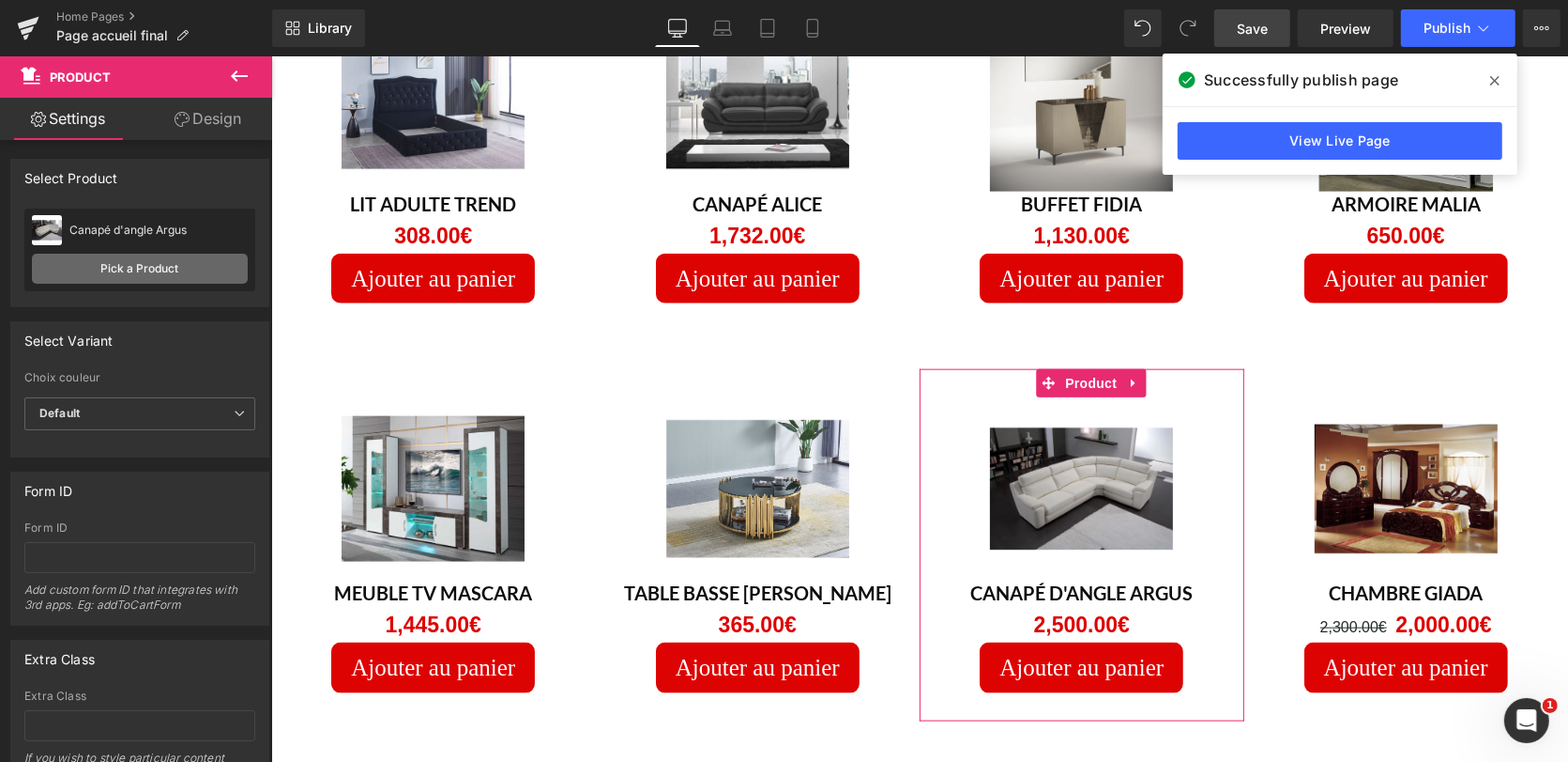
click at [142, 263] on link "Pick a Product" at bounding box center [140, 269] width 216 height 30
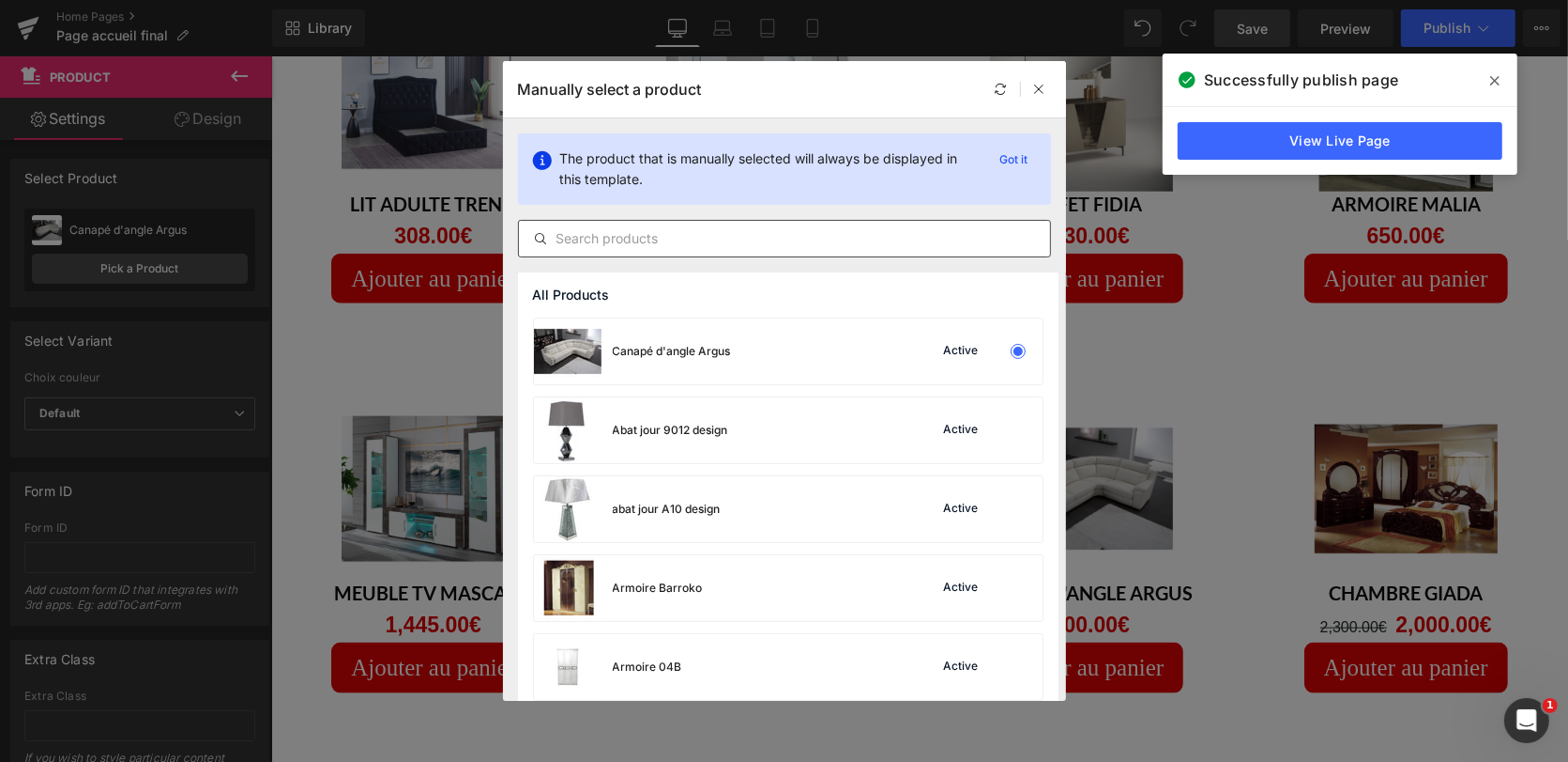
click at [630, 232] on input "text" at bounding box center [784, 238] width 531 height 23
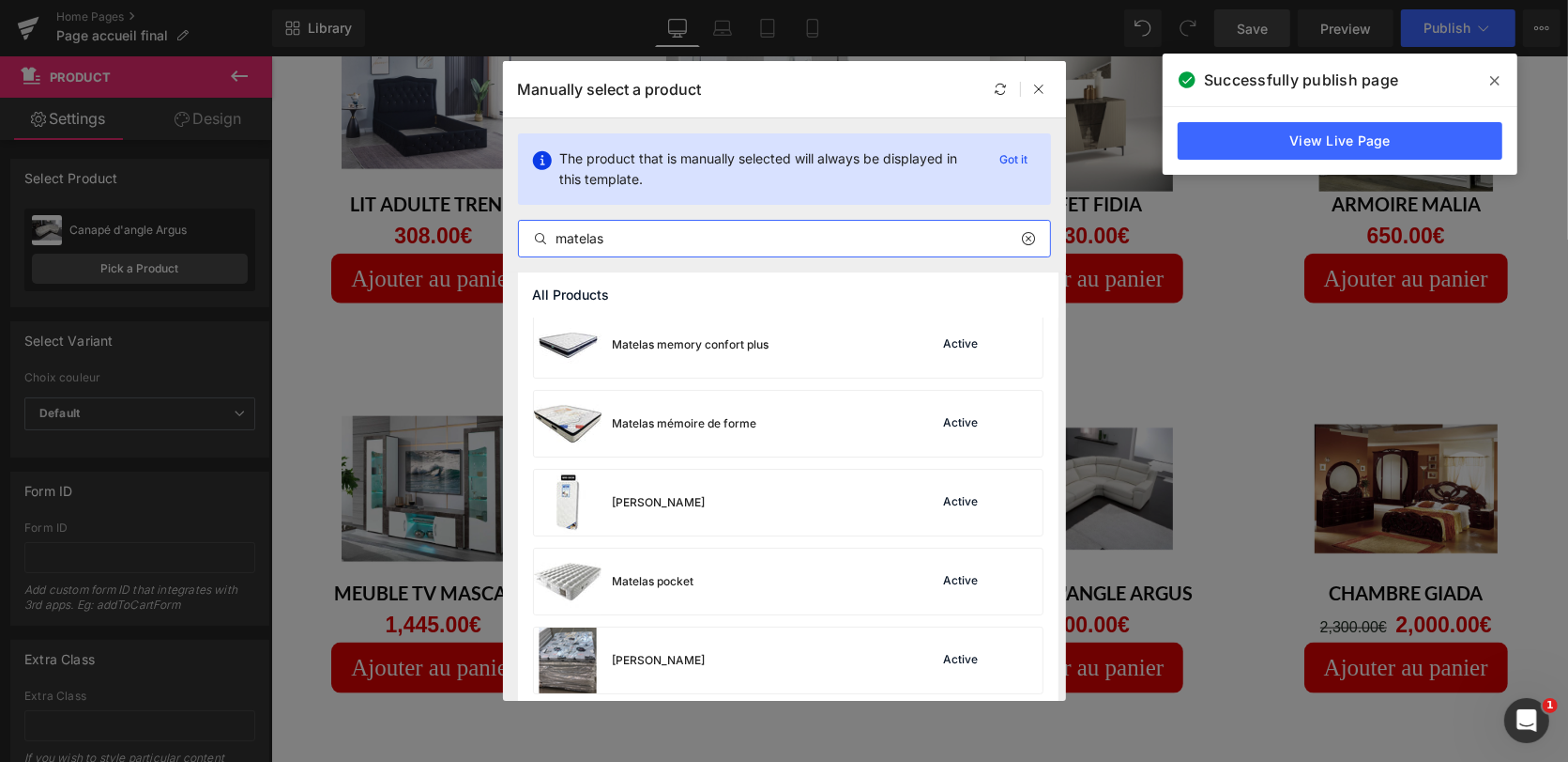
scroll to position [1279, 0]
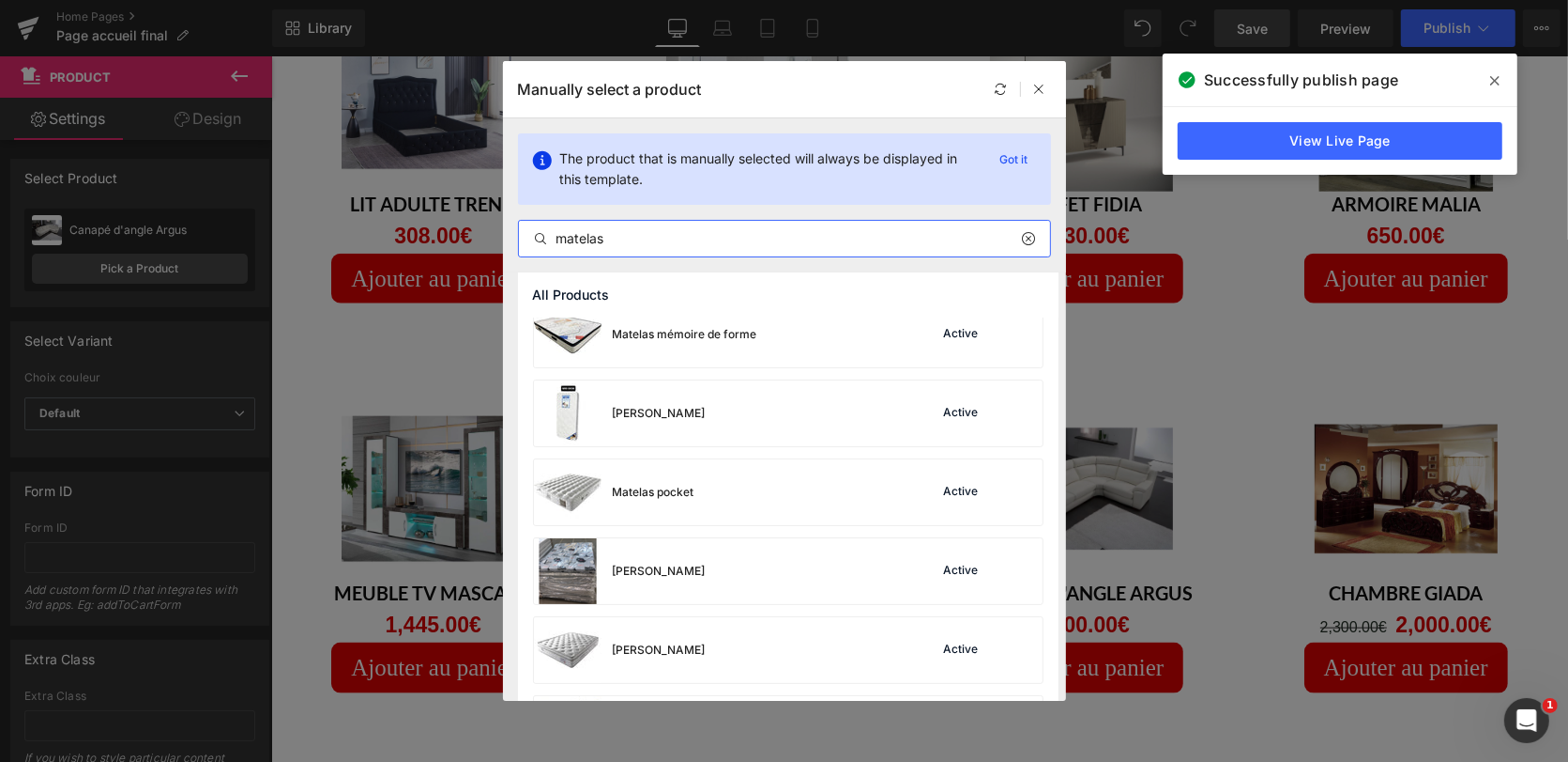
type input "matelas"
click at [1056, 381] on div "All Products [PERSON_NAME] Active Matelas bluex design Active Matelas Deluxe Ac…" at bounding box center [784, 486] width 563 height 428
click at [784, 338] on div "Matelas mémoire de forme Active" at bounding box center [787, 334] width 509 height 66
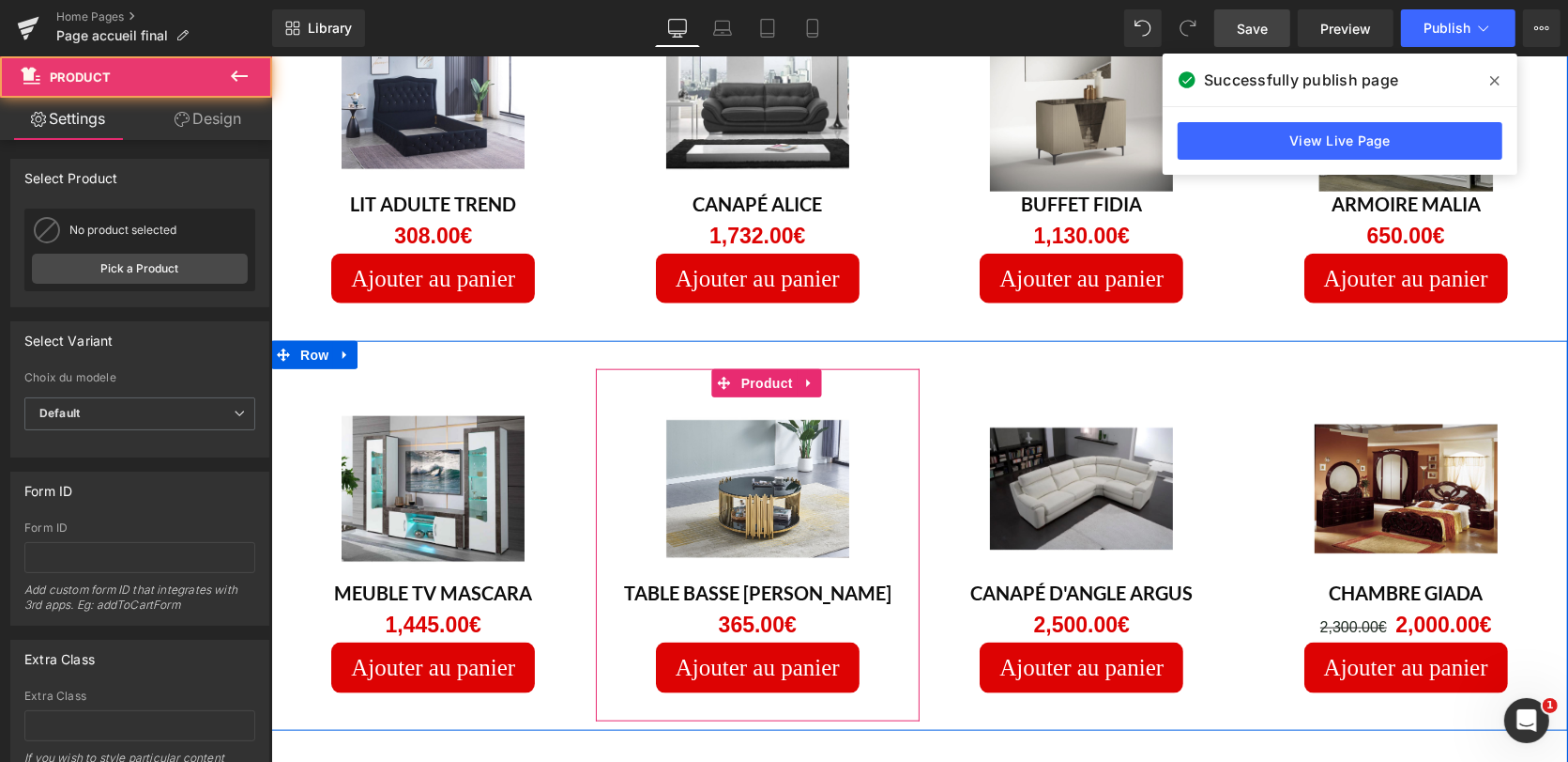
click at [782, 368] on div "Sale Off (P) Image Table basse [PERSON_NAME] (P) Title 0€ 365.00€ (P) Price Ajo…" at bounding box center [757, 544] width 325 height 352
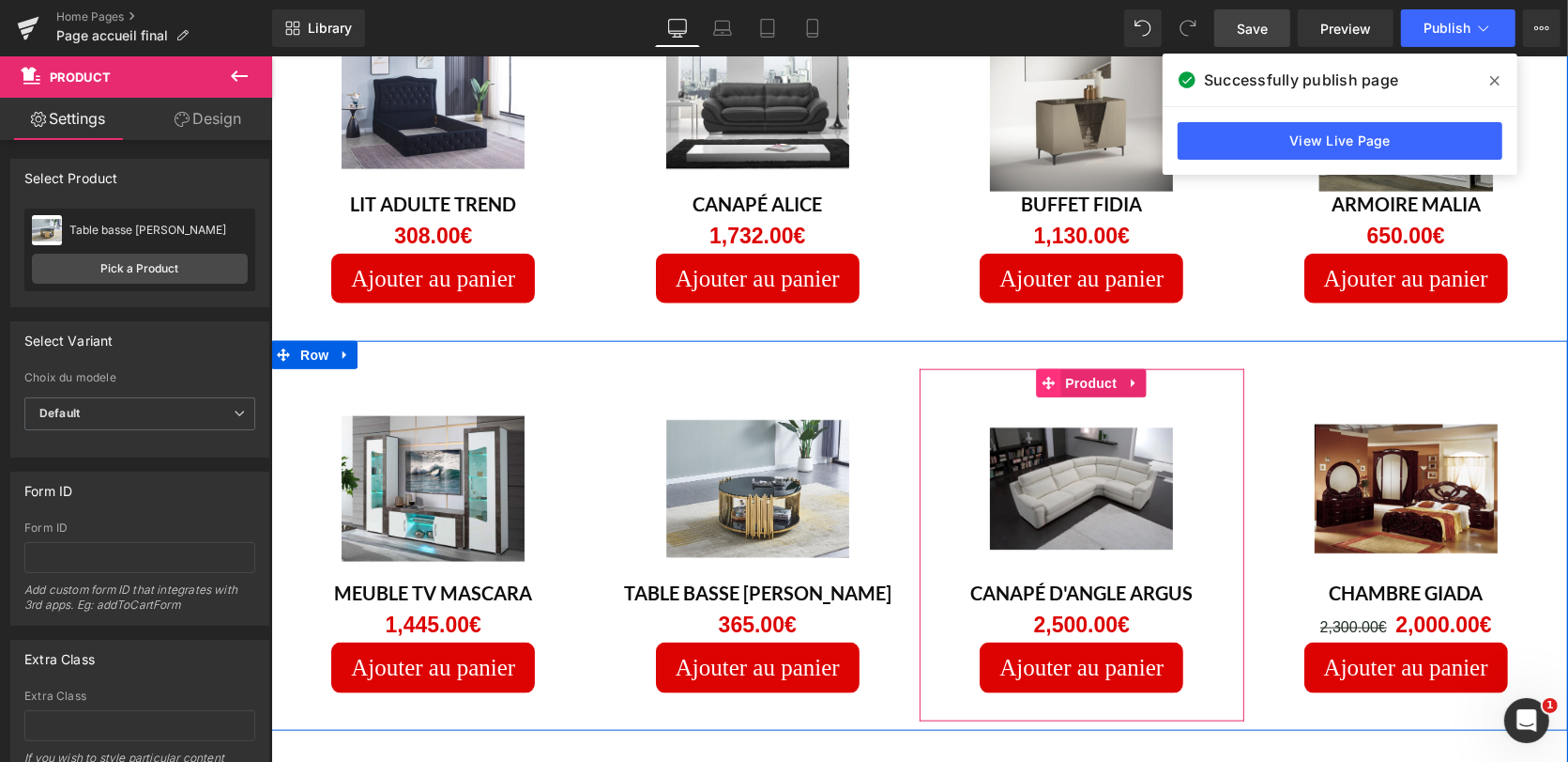
click at [1045, 368] on span at bounding box center [1047, 382] width 24 height 28
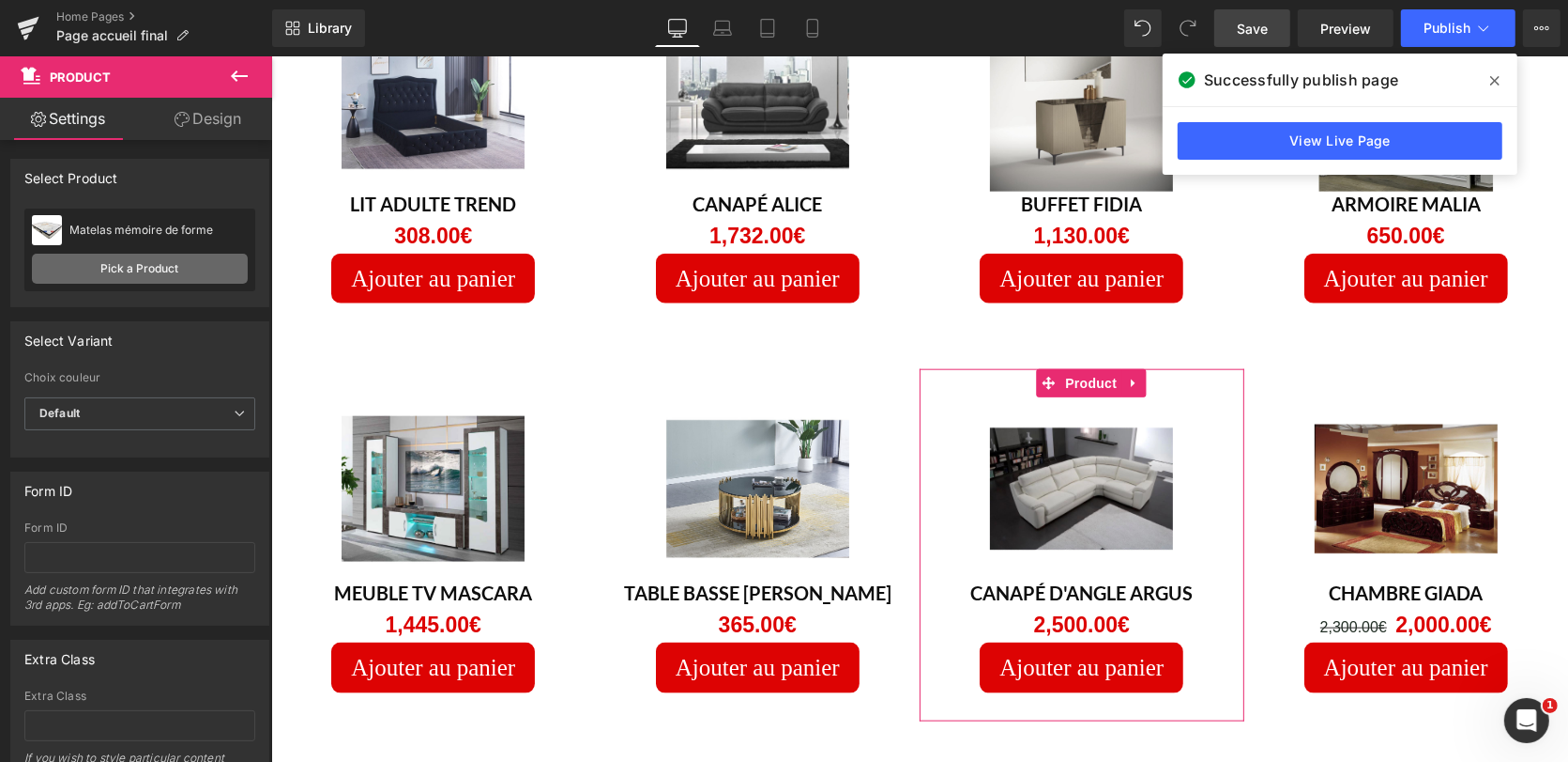
click at [118, 268] on link "Pick a Product" at bounding box center [140, 269] width 216 height 30
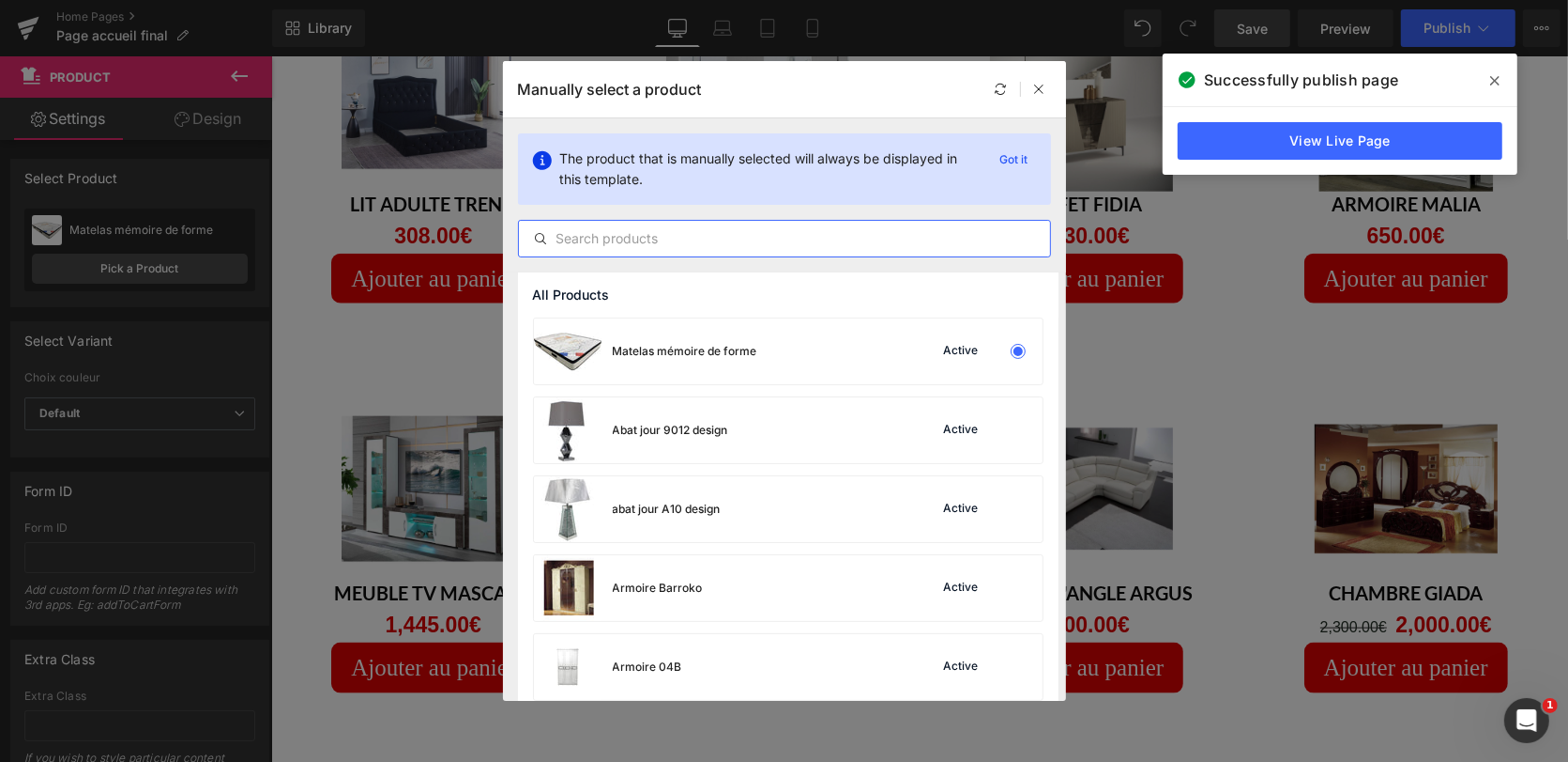
click at [615, 237] on input "text" at bounding box center [784, 238] width 531 height 23
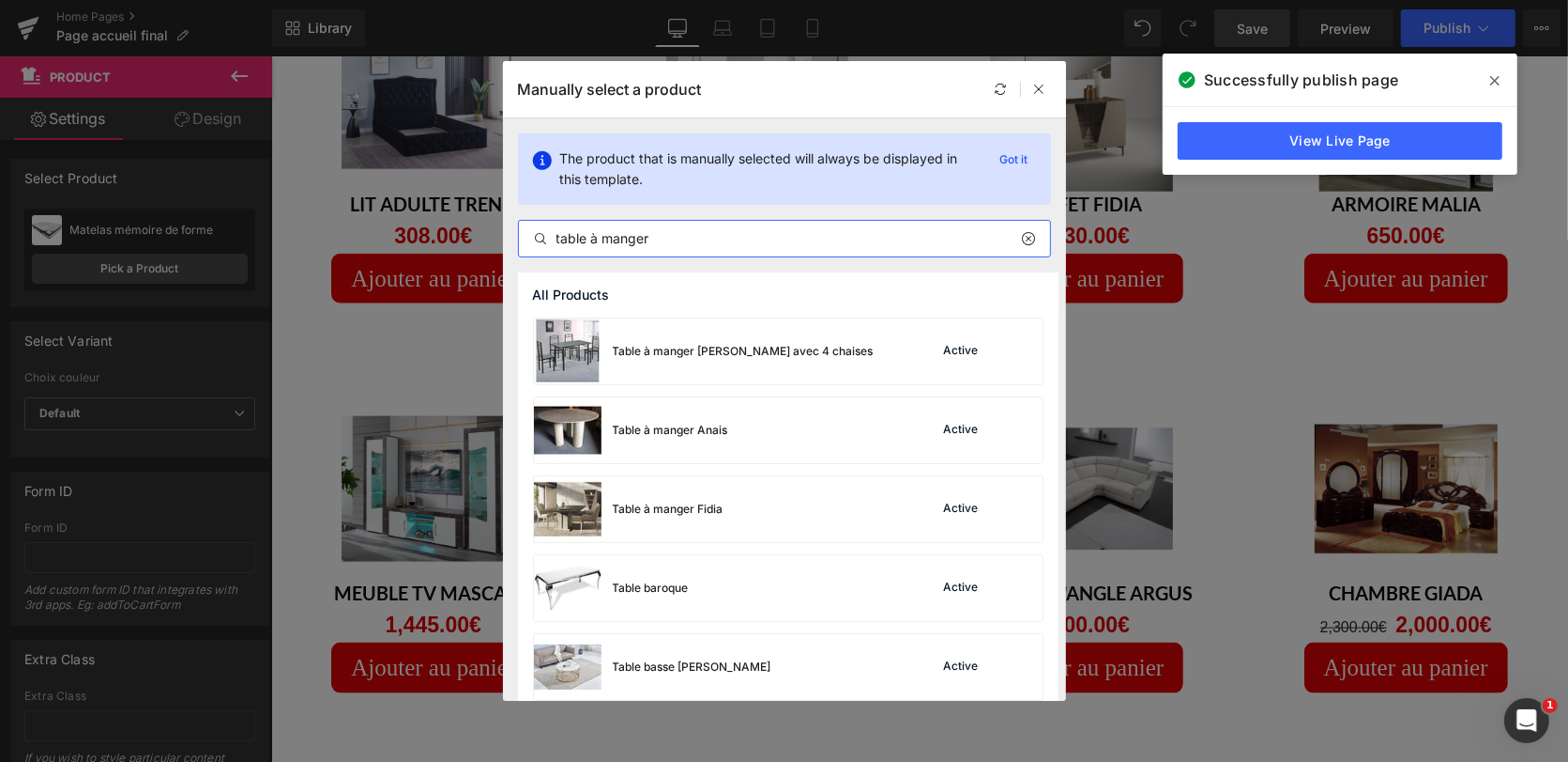
type input "table à manger"
click at [1056, 667] on div "All Products Table à manger ANA avec 4 chaises Active Table à manger Anais Acti…" at bounding box center [784, 486] width 563 height 428
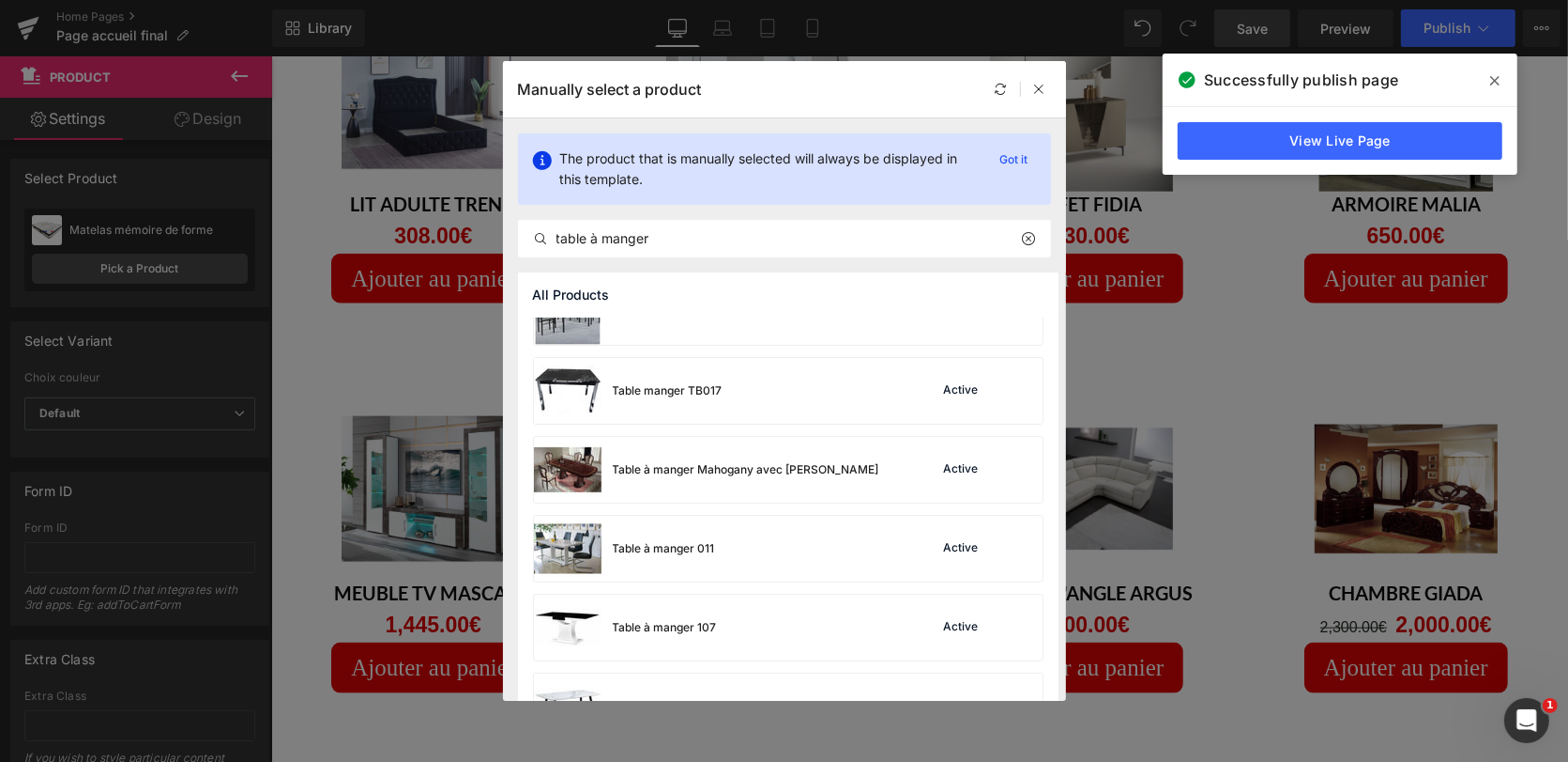
scroll to position [1124, 0]
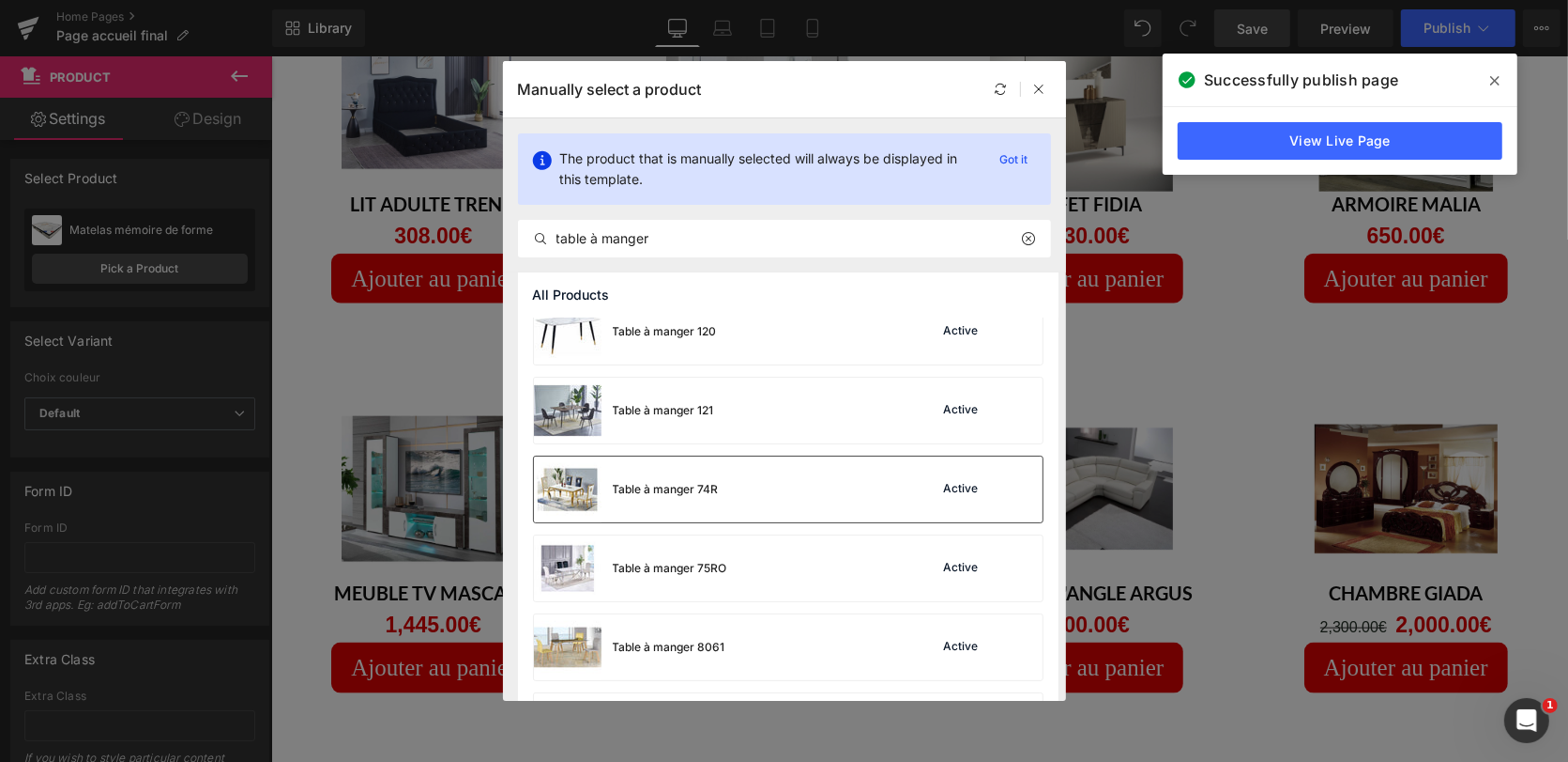
click at [940, 491] on div "Active" at bounding box center [961, 489] width 42 height 15
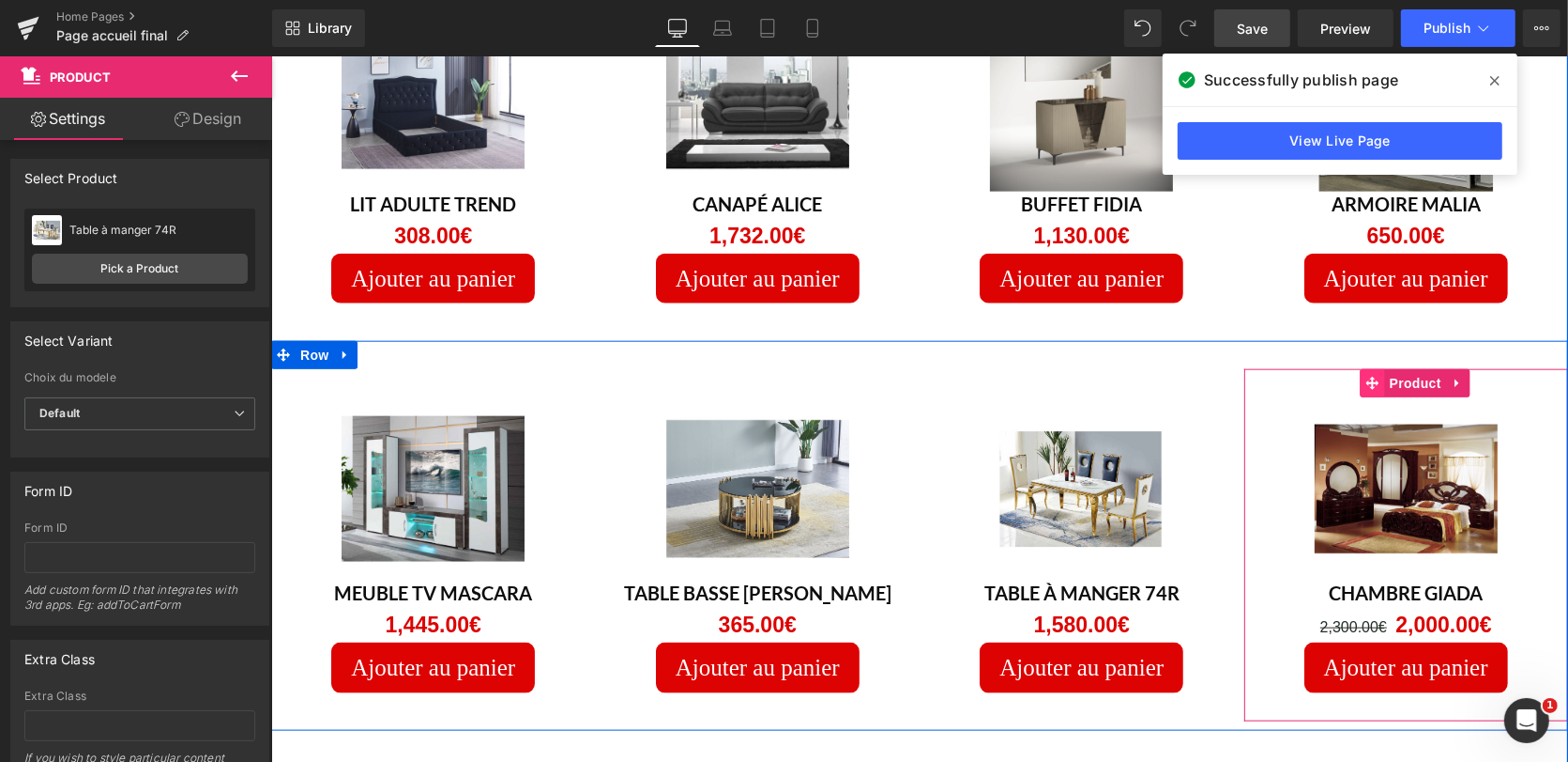
click at [1360, 368] on span at bounding box center [1372, 382] width 24 height 28
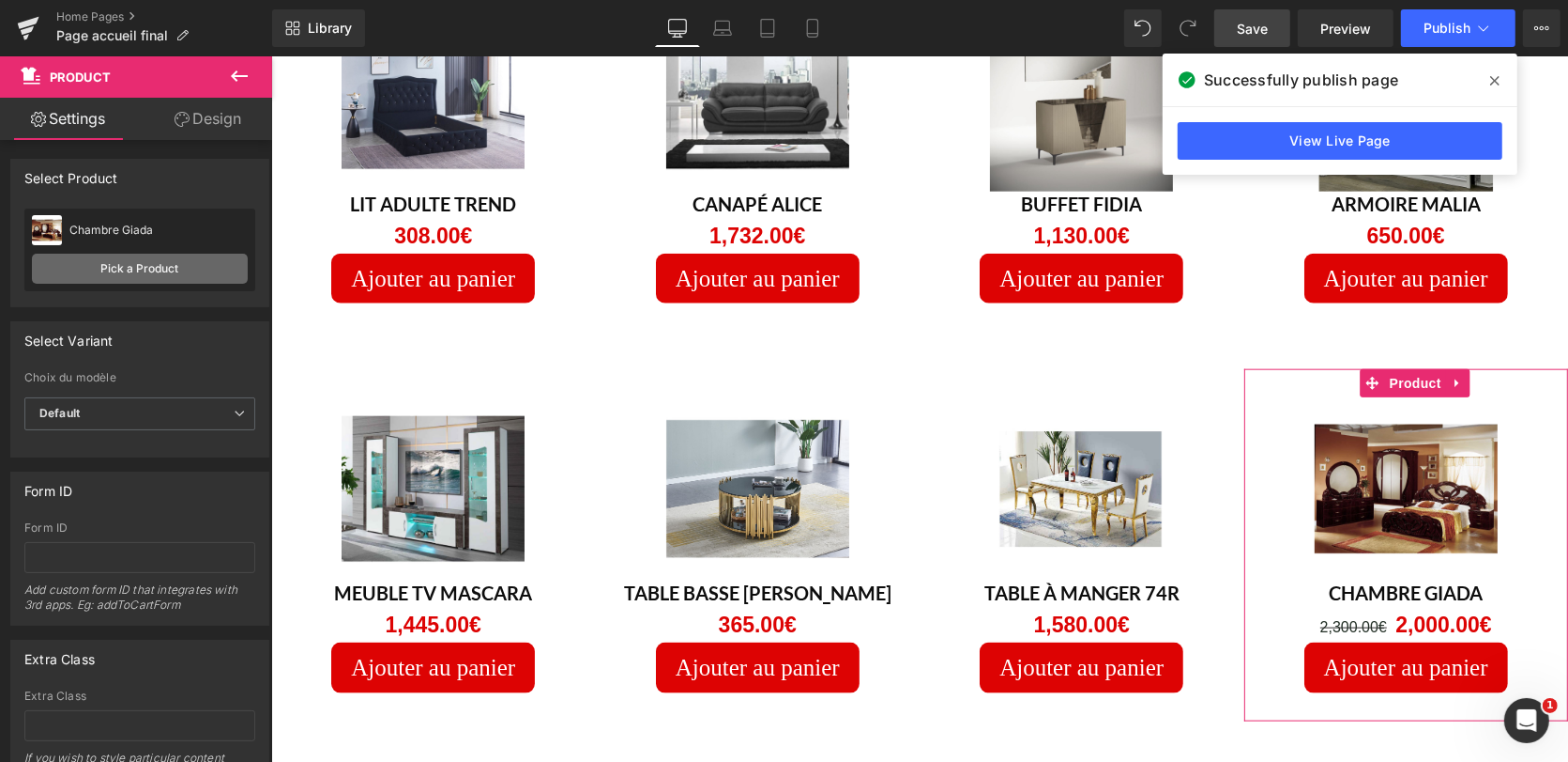
click at [157, 265] on link "Pick a Product" at bounding box center [140, 269] width 216 height 30
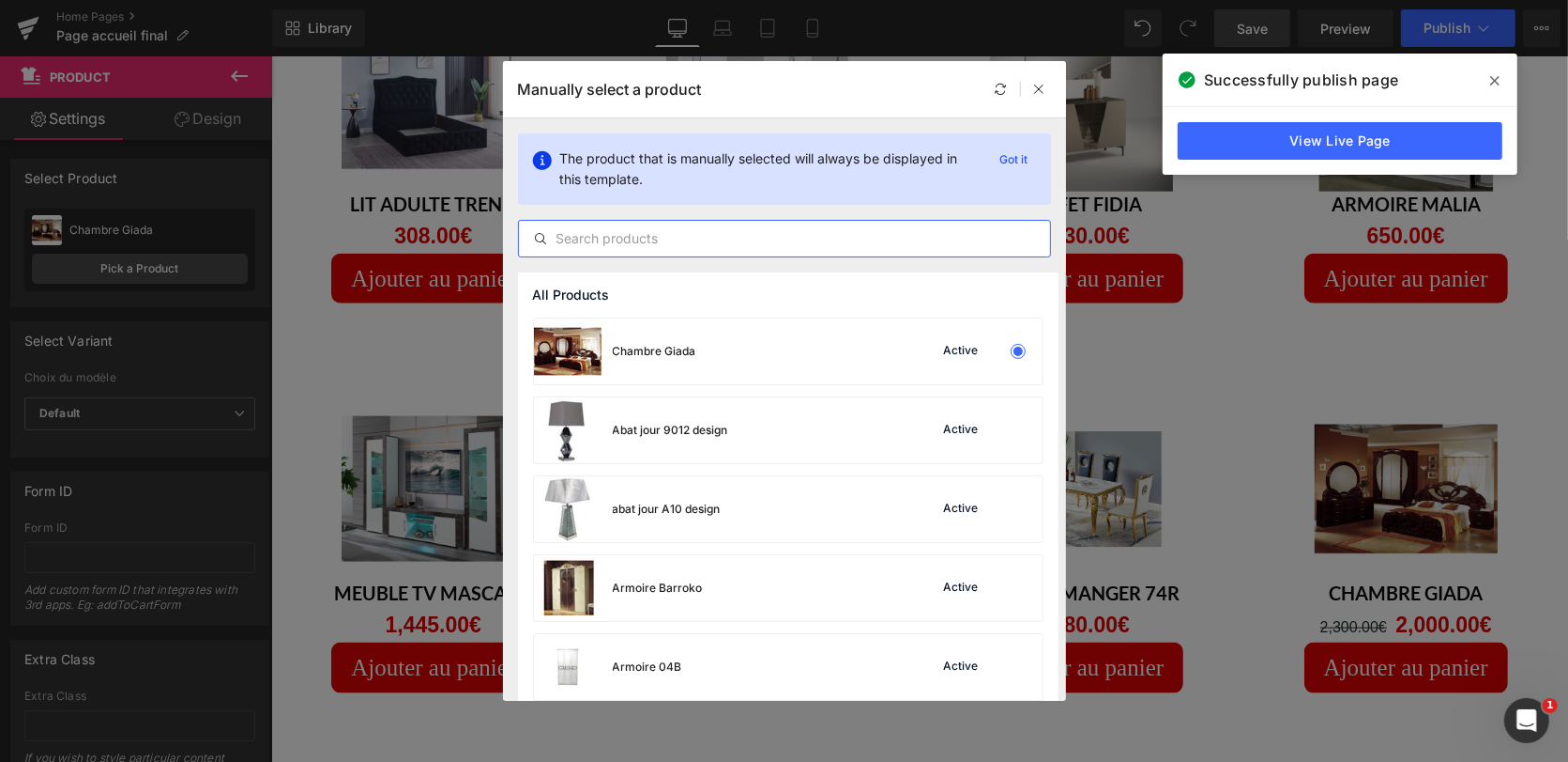
click at [606, 246] on input "text" at bounding box center [784, 238] width 531 height 23
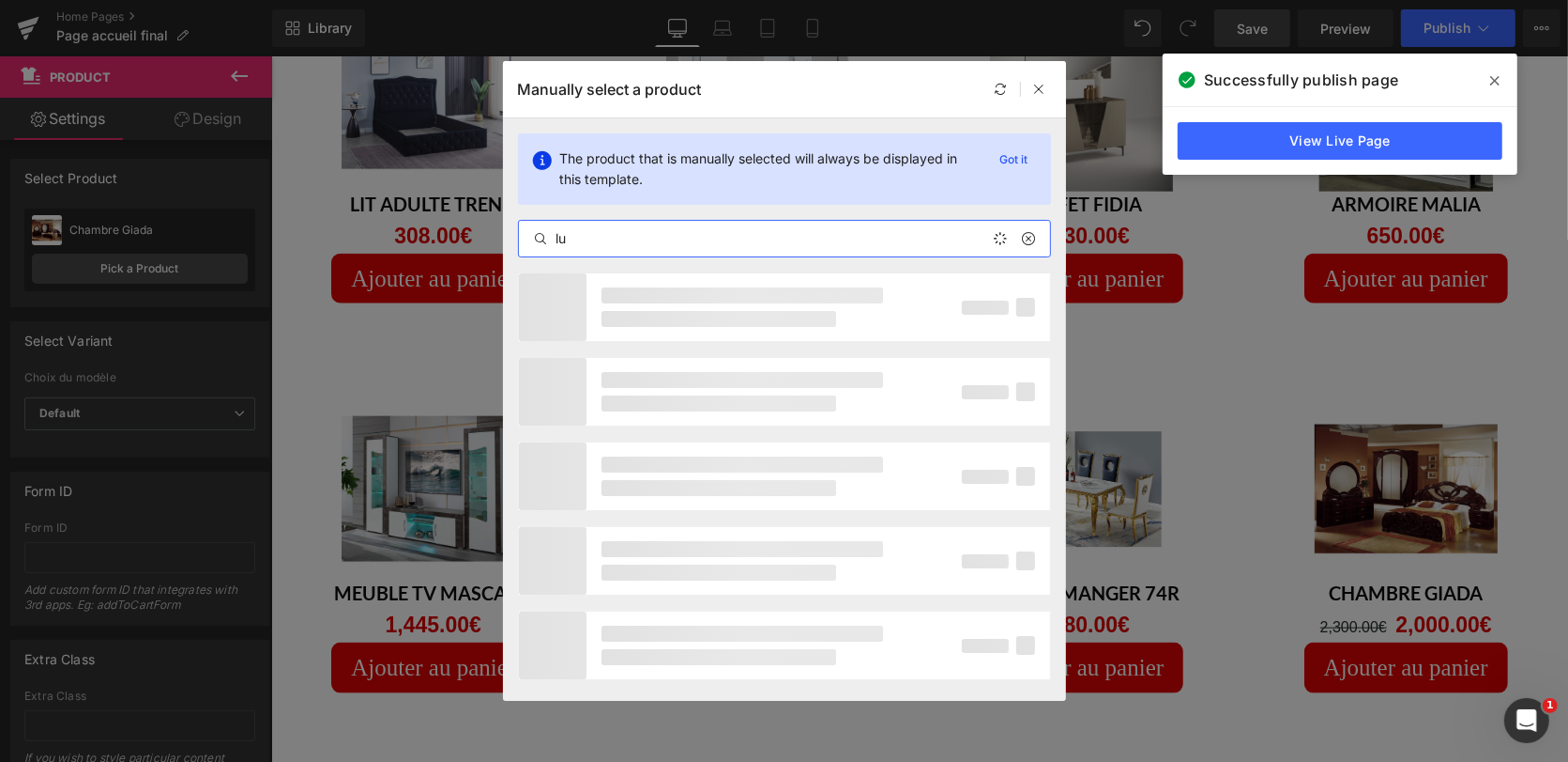
type input "l"
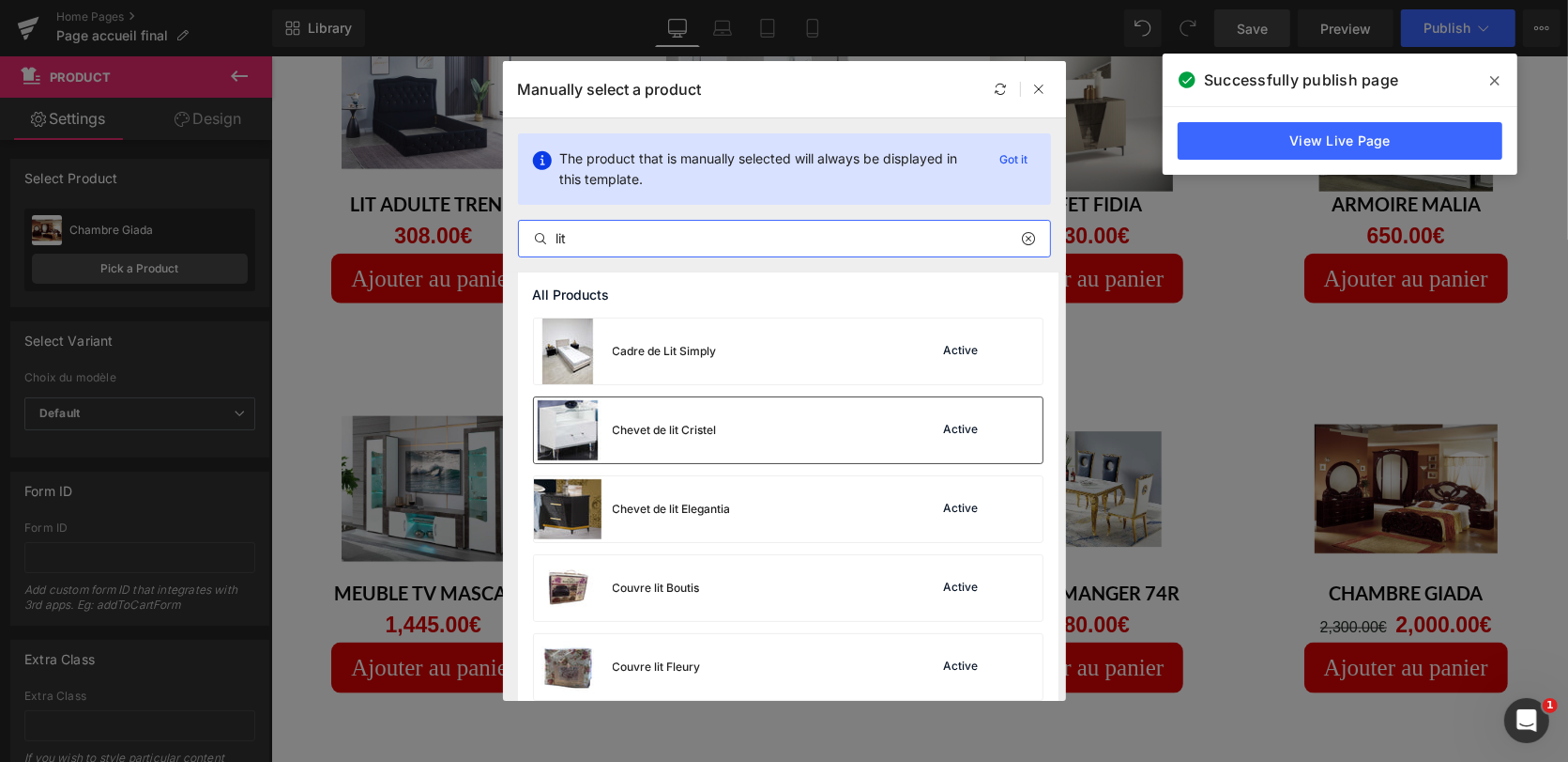
type input "lit"
click at [718, 424] on div "Chevet de lit Cristel Active" at bounding box center [787, 430] width 509 height 66
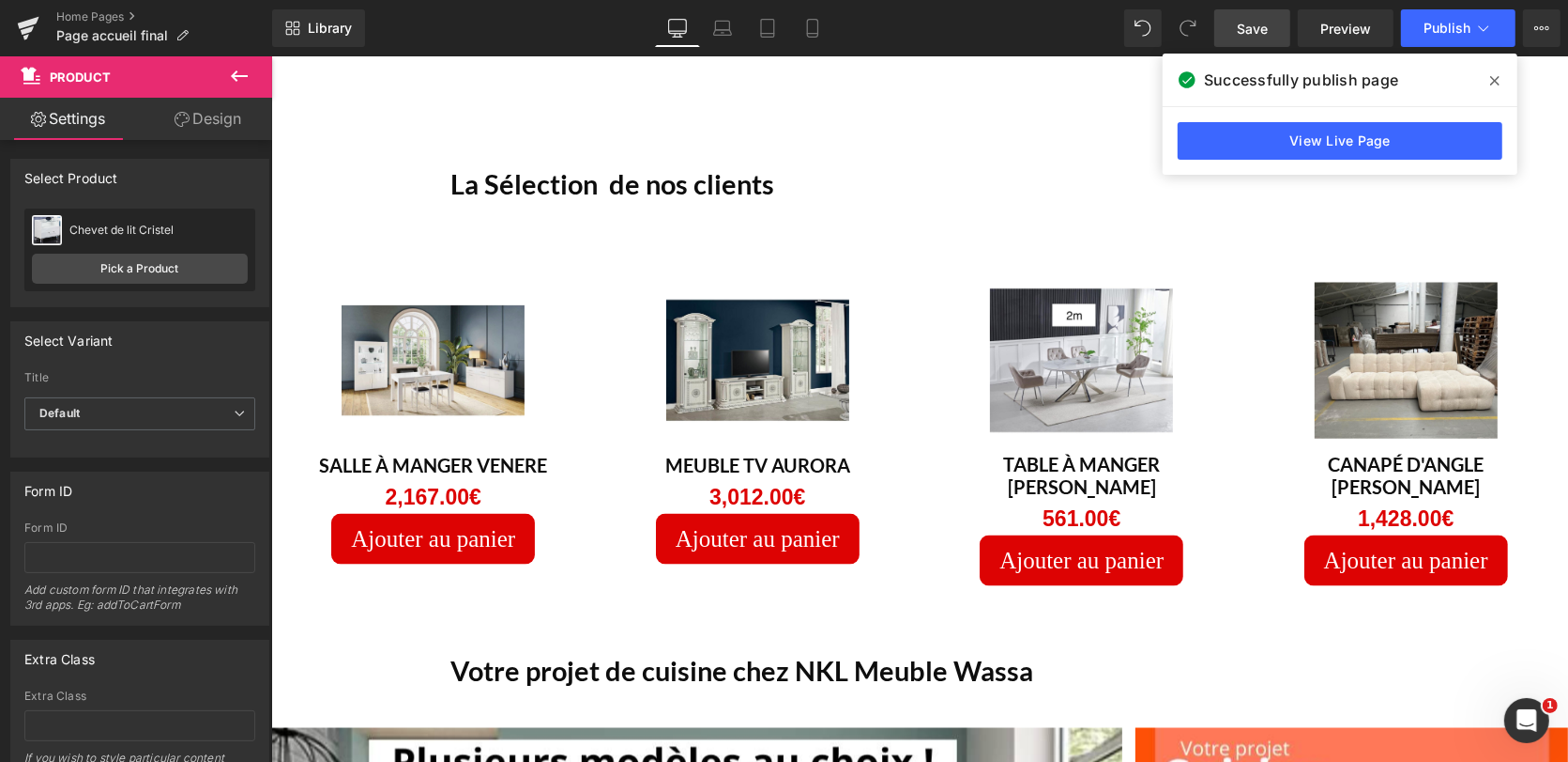
scroll to position [2584, 0]
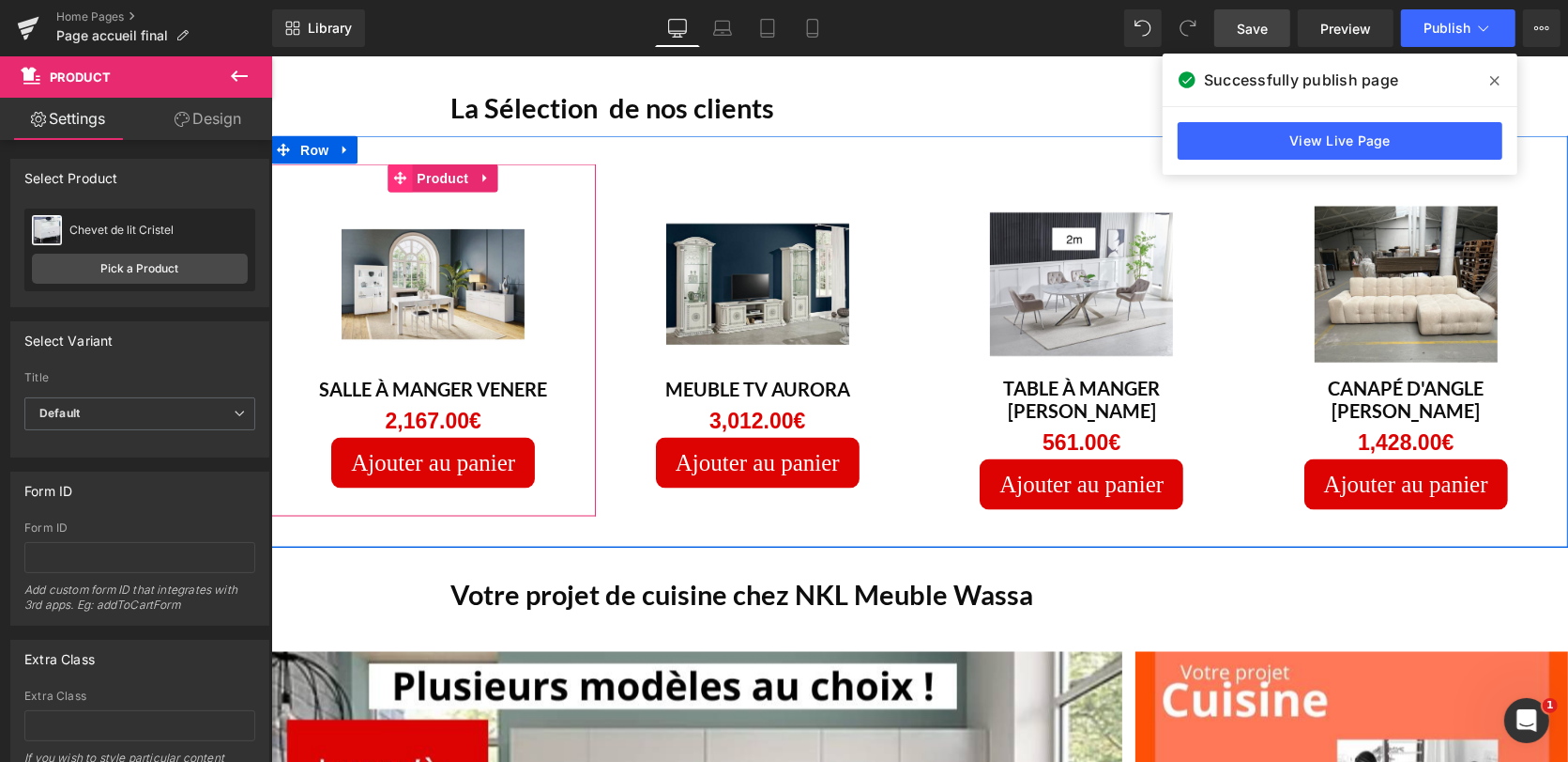
click at [396, 173] on icon at bounding box center [399, 178] width 13 height 14
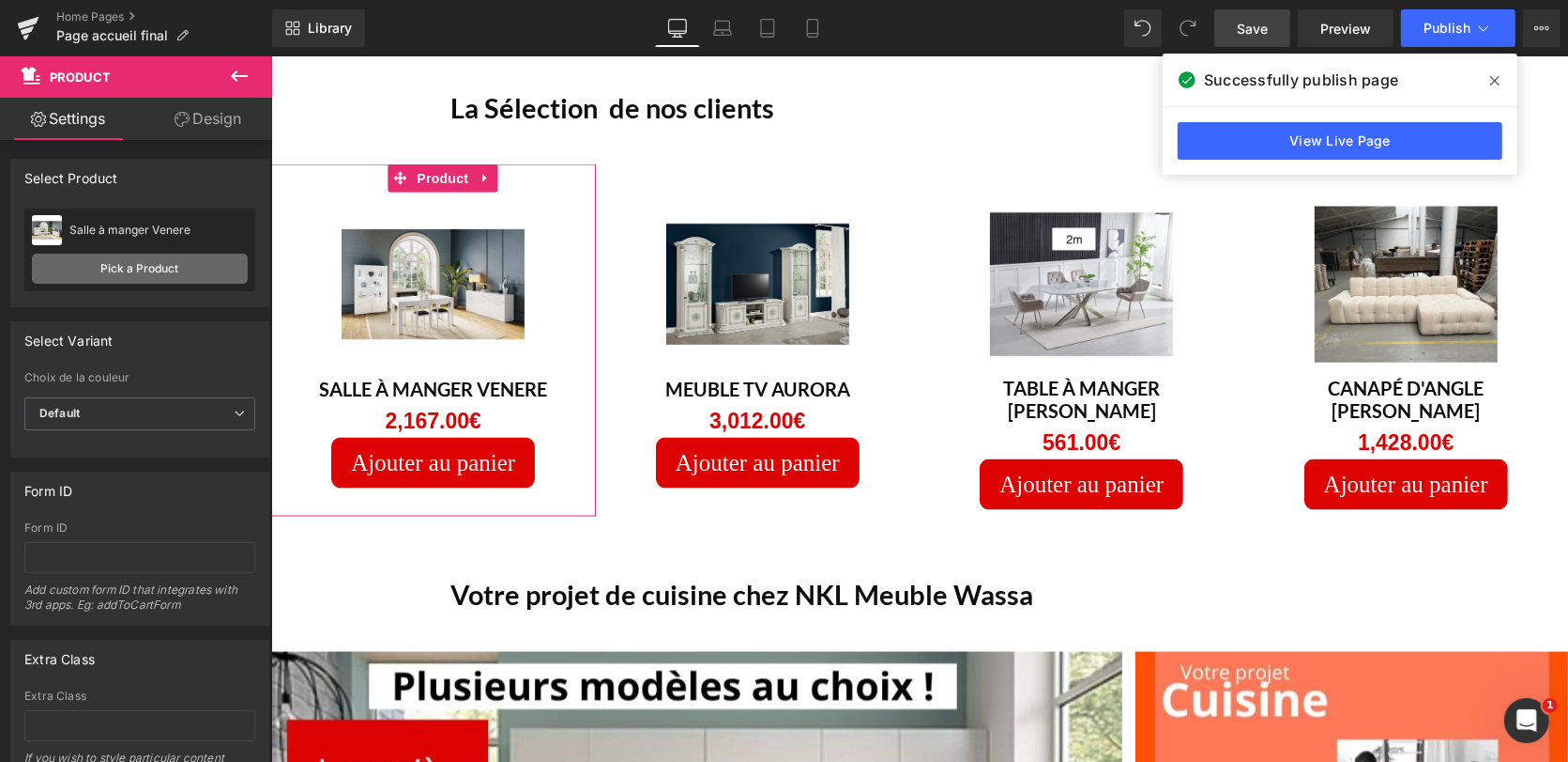
click at [129, 255] on link "Pick a Product" at bounding box center [140, 269] width 216 height 30
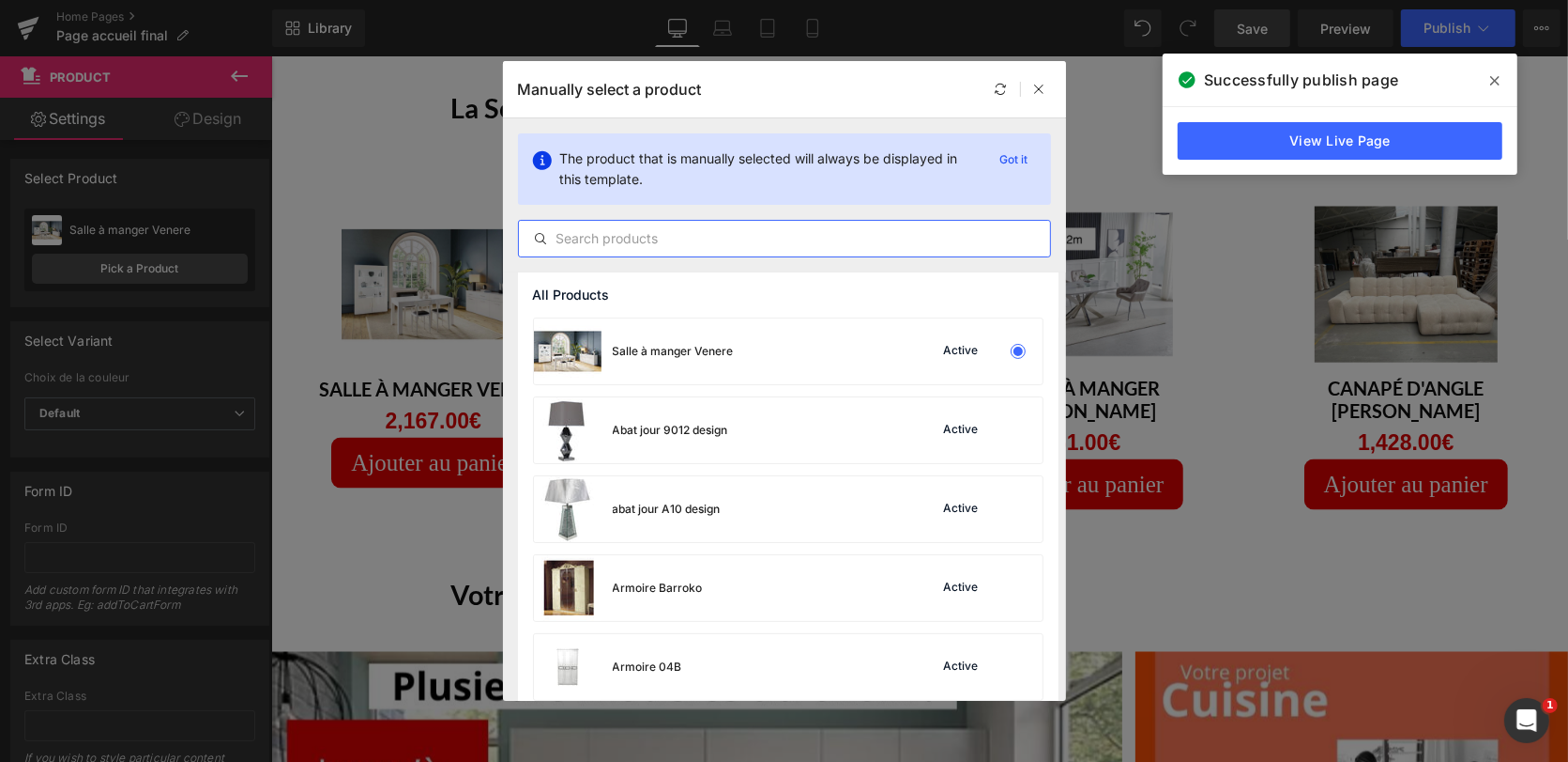
click at [646, 242] on input "text" at bounding box center [784, 238] width 531 height 23
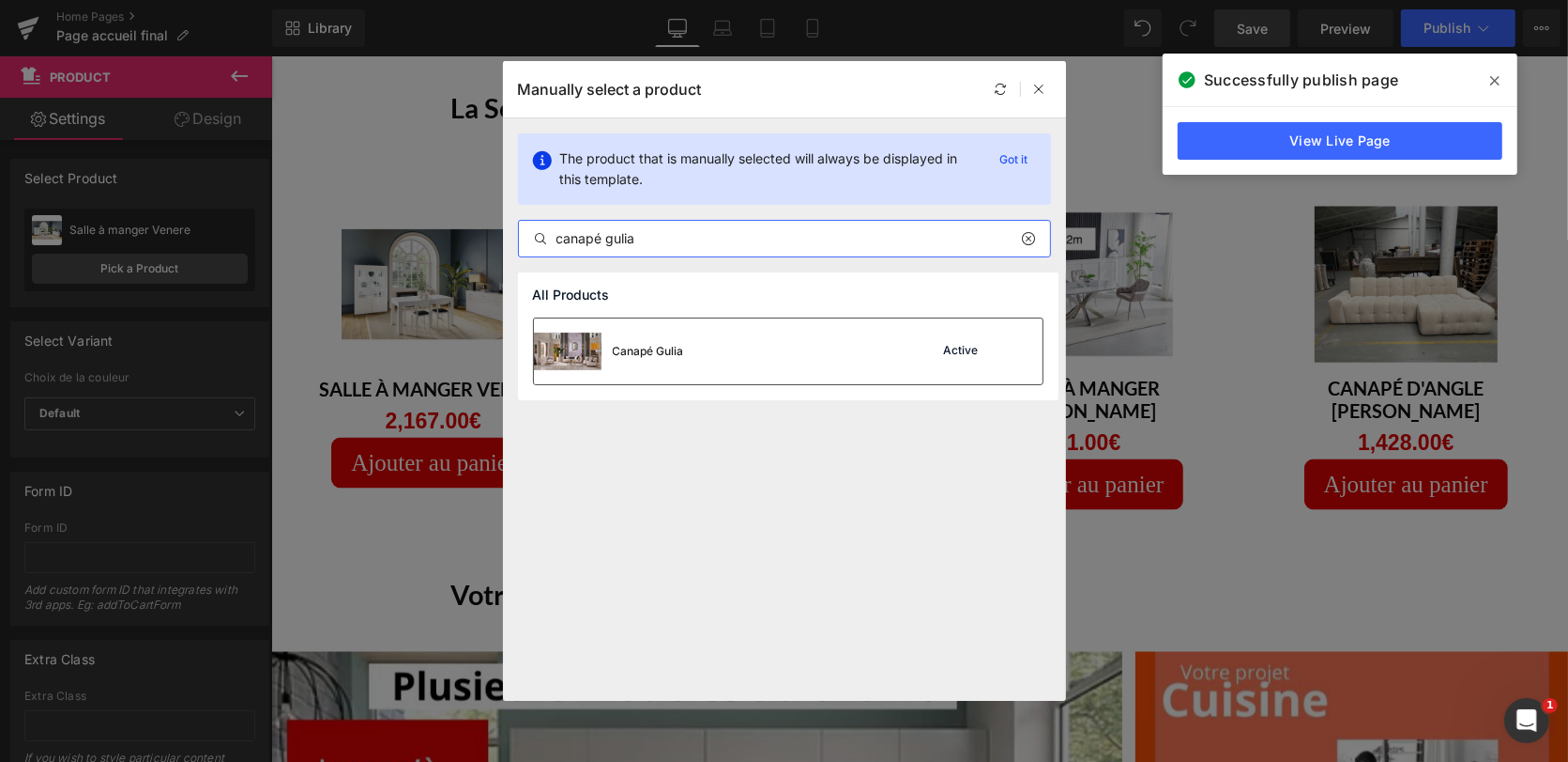
type input "canapé gulia"
click at [687, 341] on div "Canapé Gulia Active" at bounding box center [787, 351] width 509 height 66
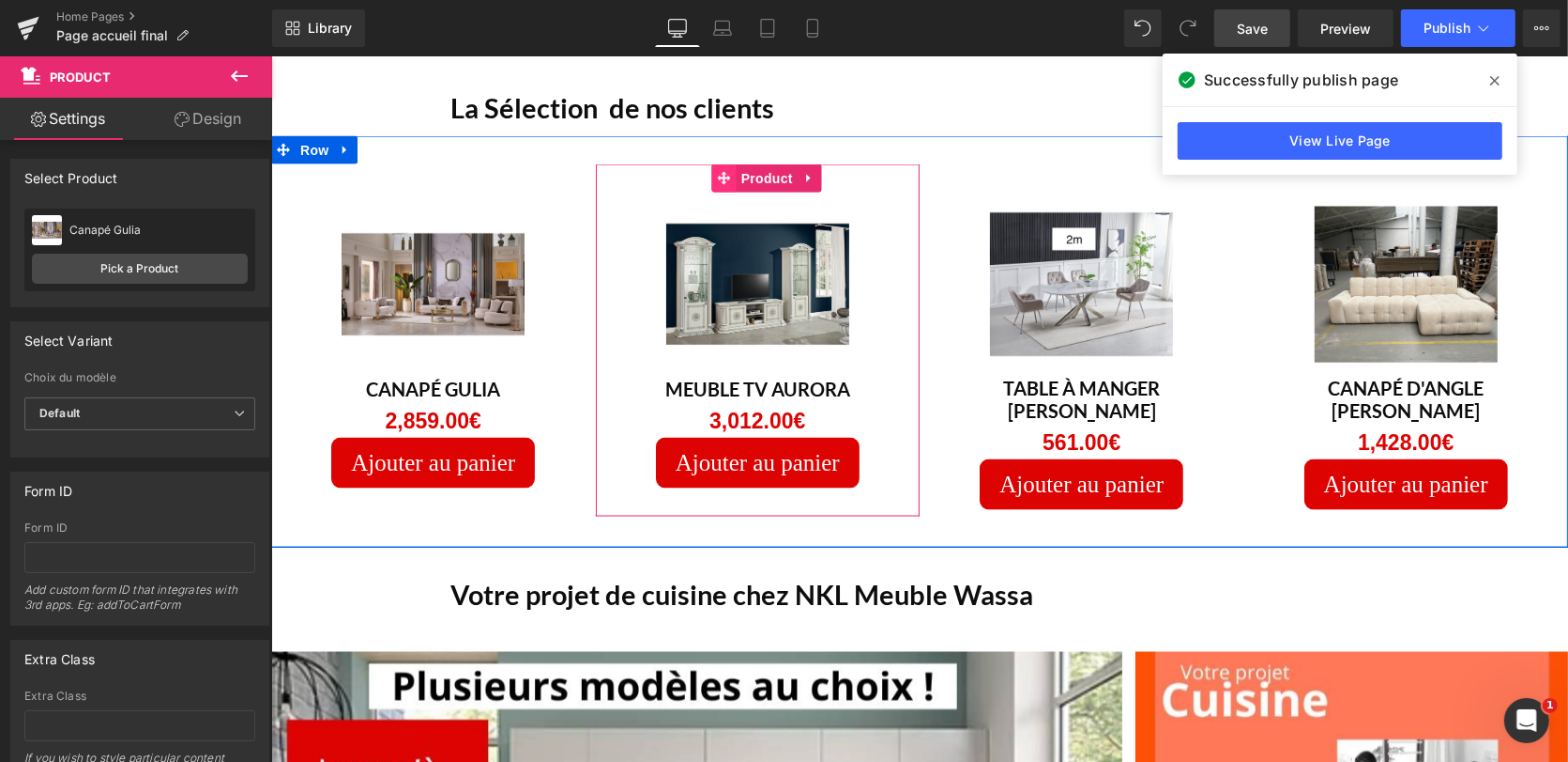
click at [719, 177] on icon at bounding box center [723, 177] width 13 height 13
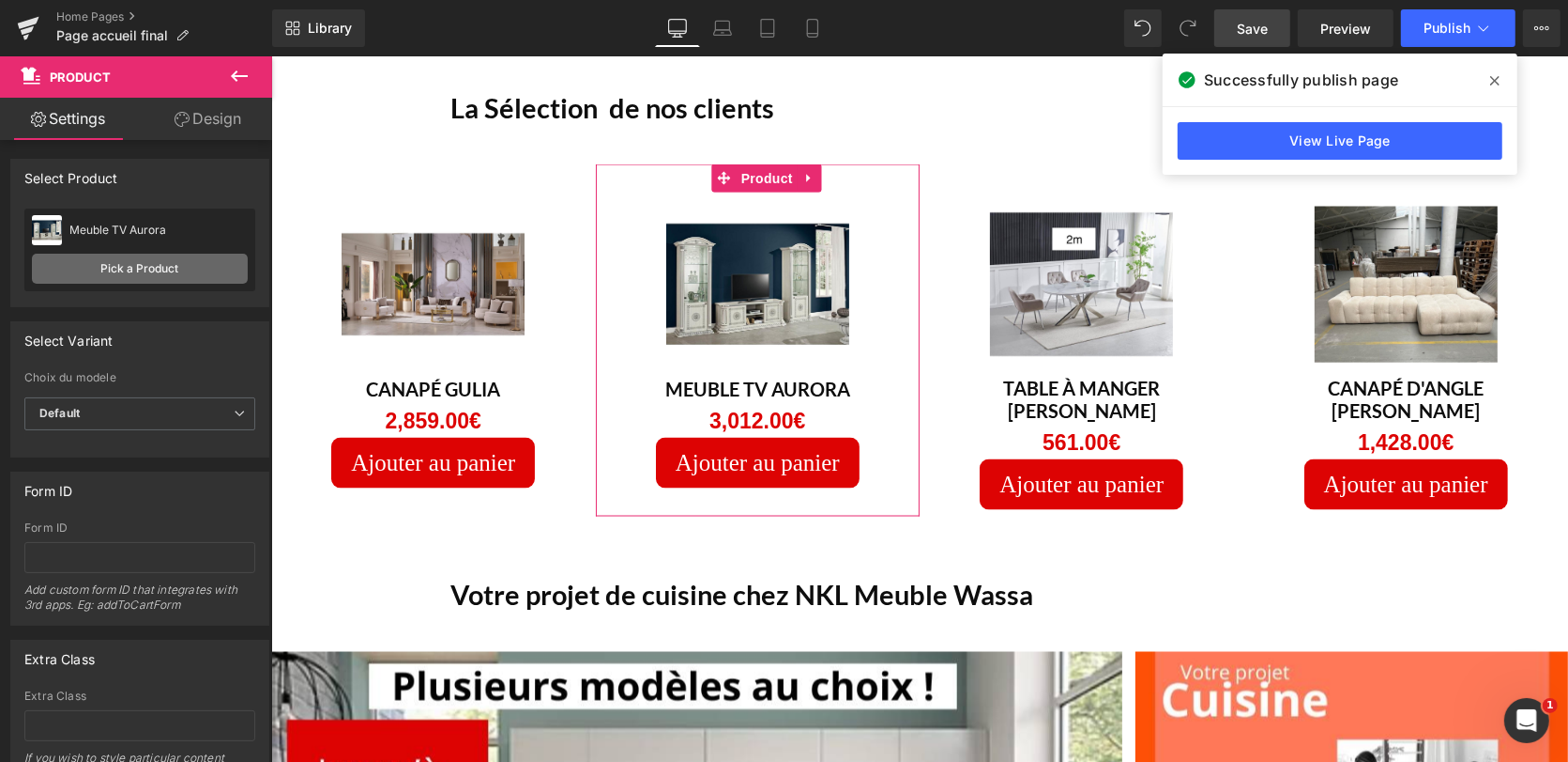
click at [171, 266] on link "Pick a Product" at bounding box center [140, 269] width 216 height 30
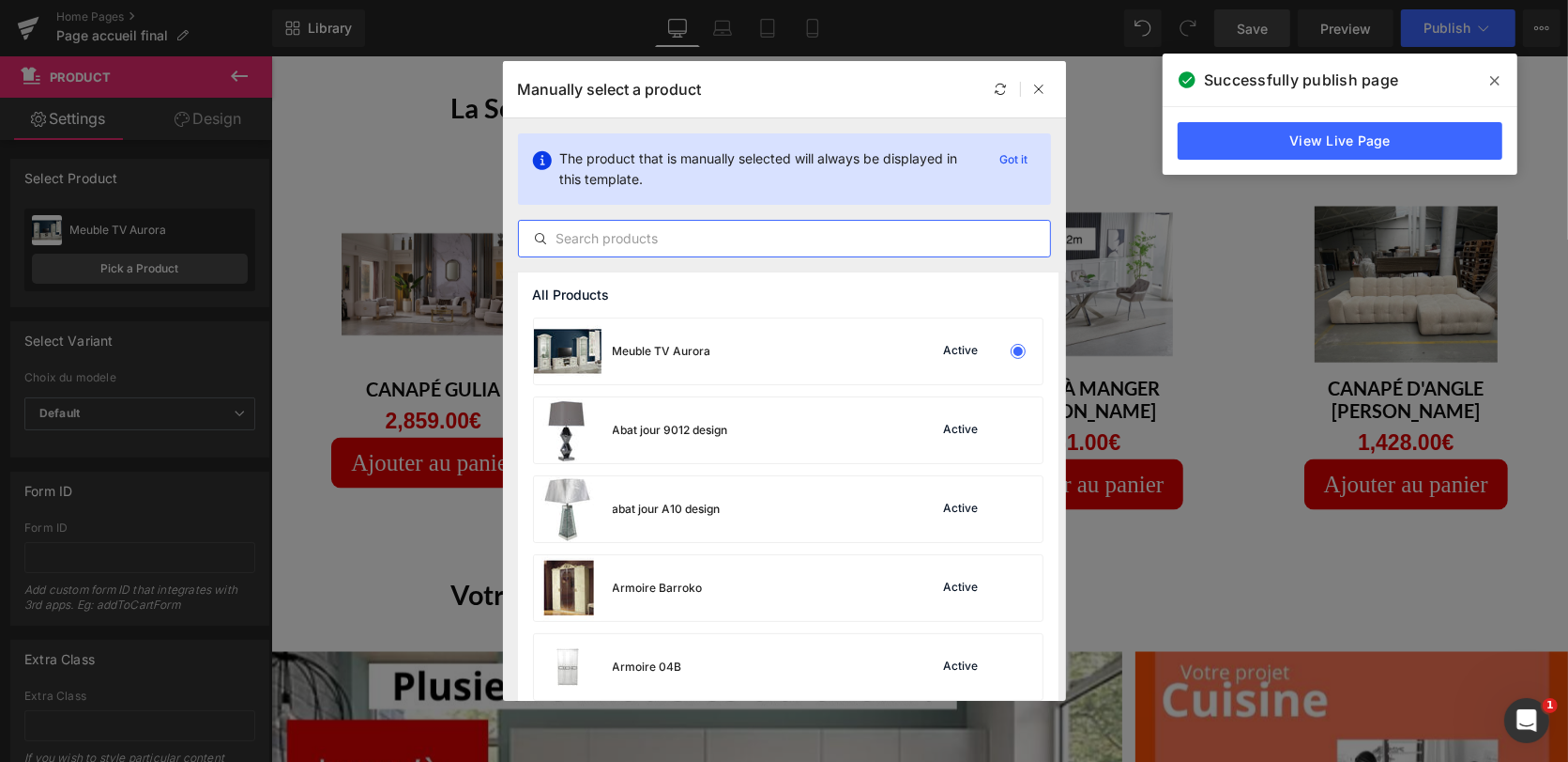
click at [575, 228] on input "text" at bounding box center [784, 238] width 531 height 23
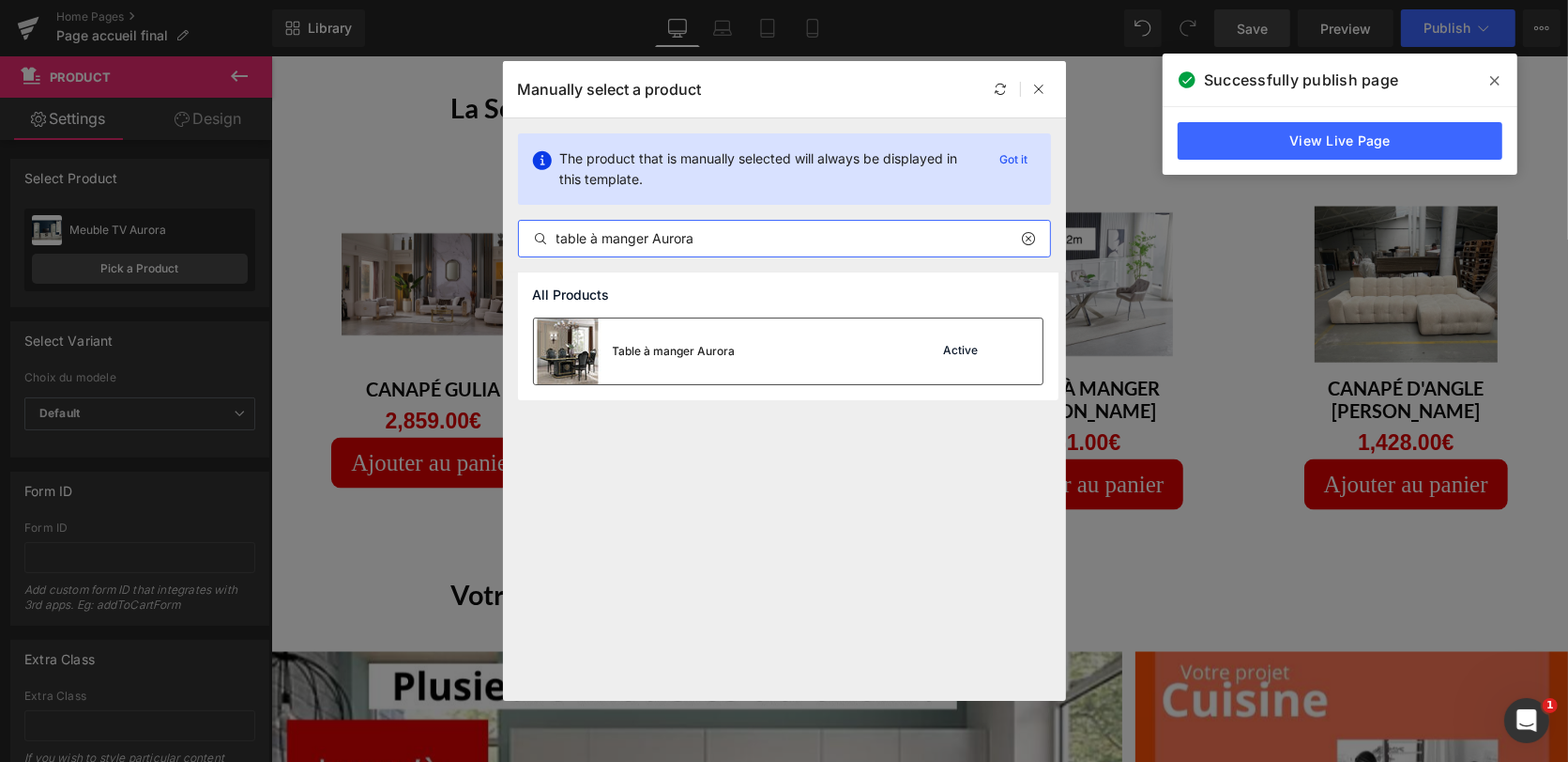
type input "table à manger Aurora"
click at [700, 341] on div "Table à manger Aurora" at bounding box center [635, 351] width 202 height 66
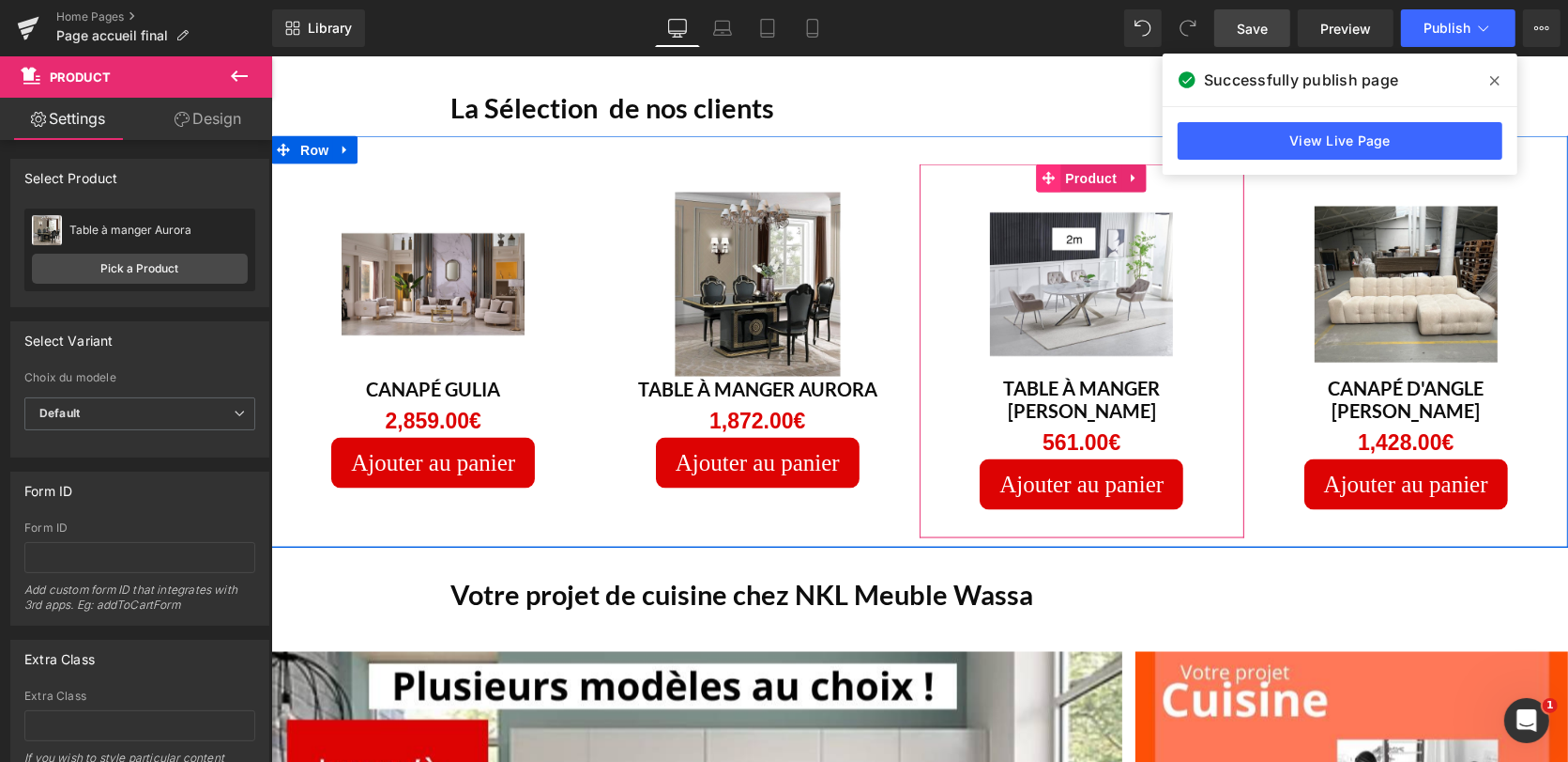
click at [1042, 177] on icon at bounding box center [1046, 177] width 13 height 13
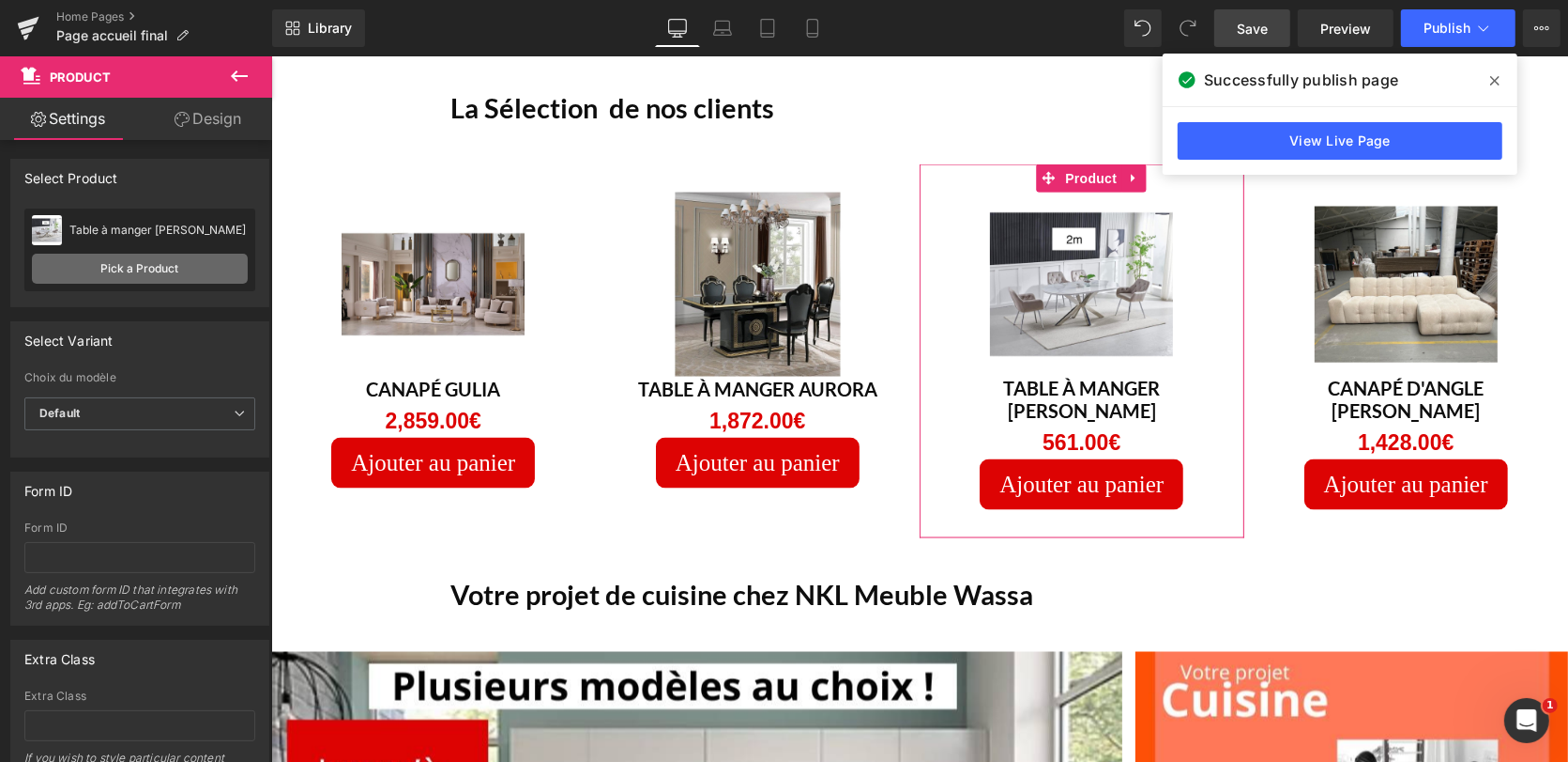
click at [113, 268] on link "Pick a Product" at bounding box center [140, 269] width 216 height 30
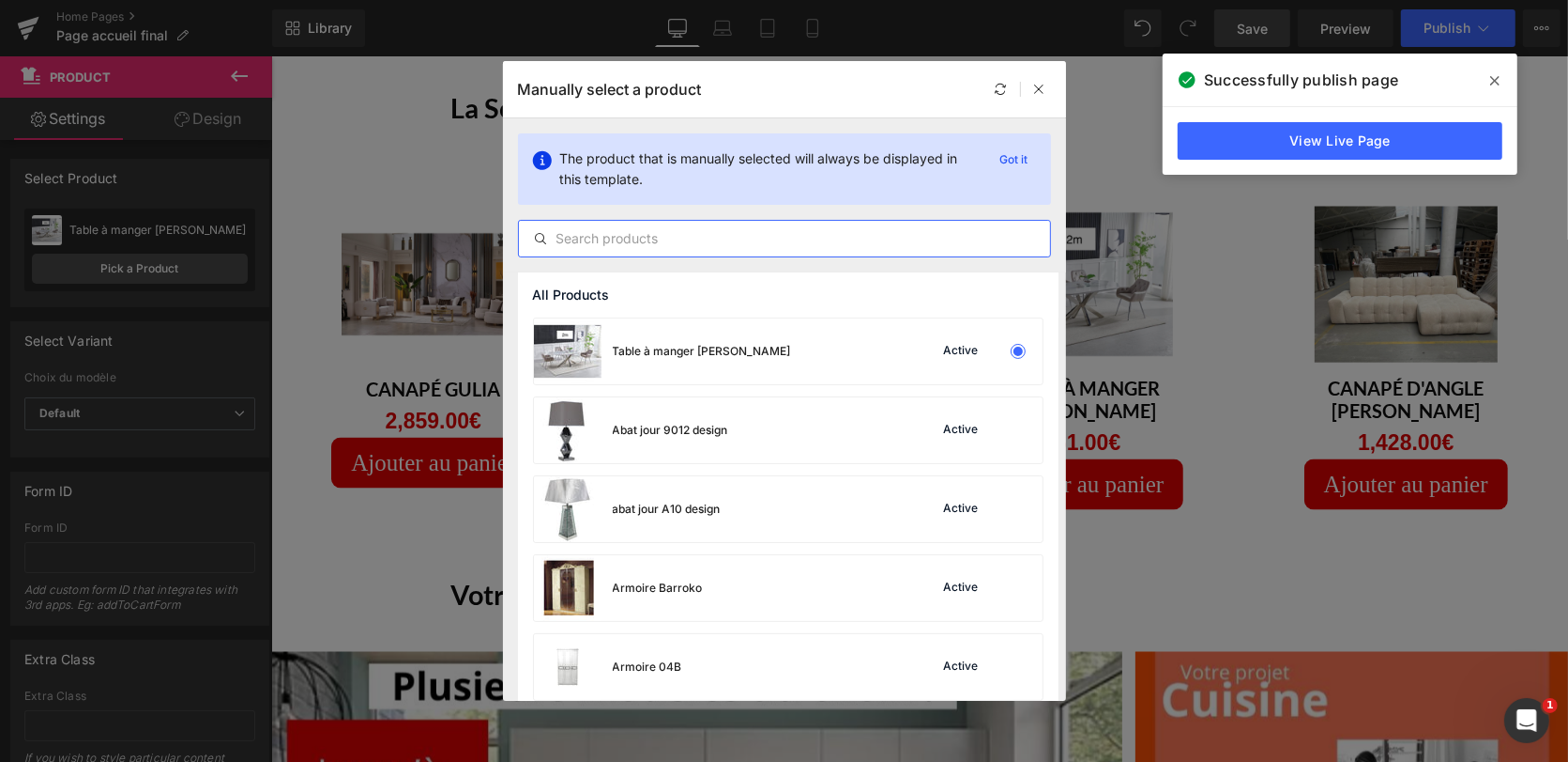
click at [653, 245] on input "text" at bounding box center [784, 238] width 531 height 23
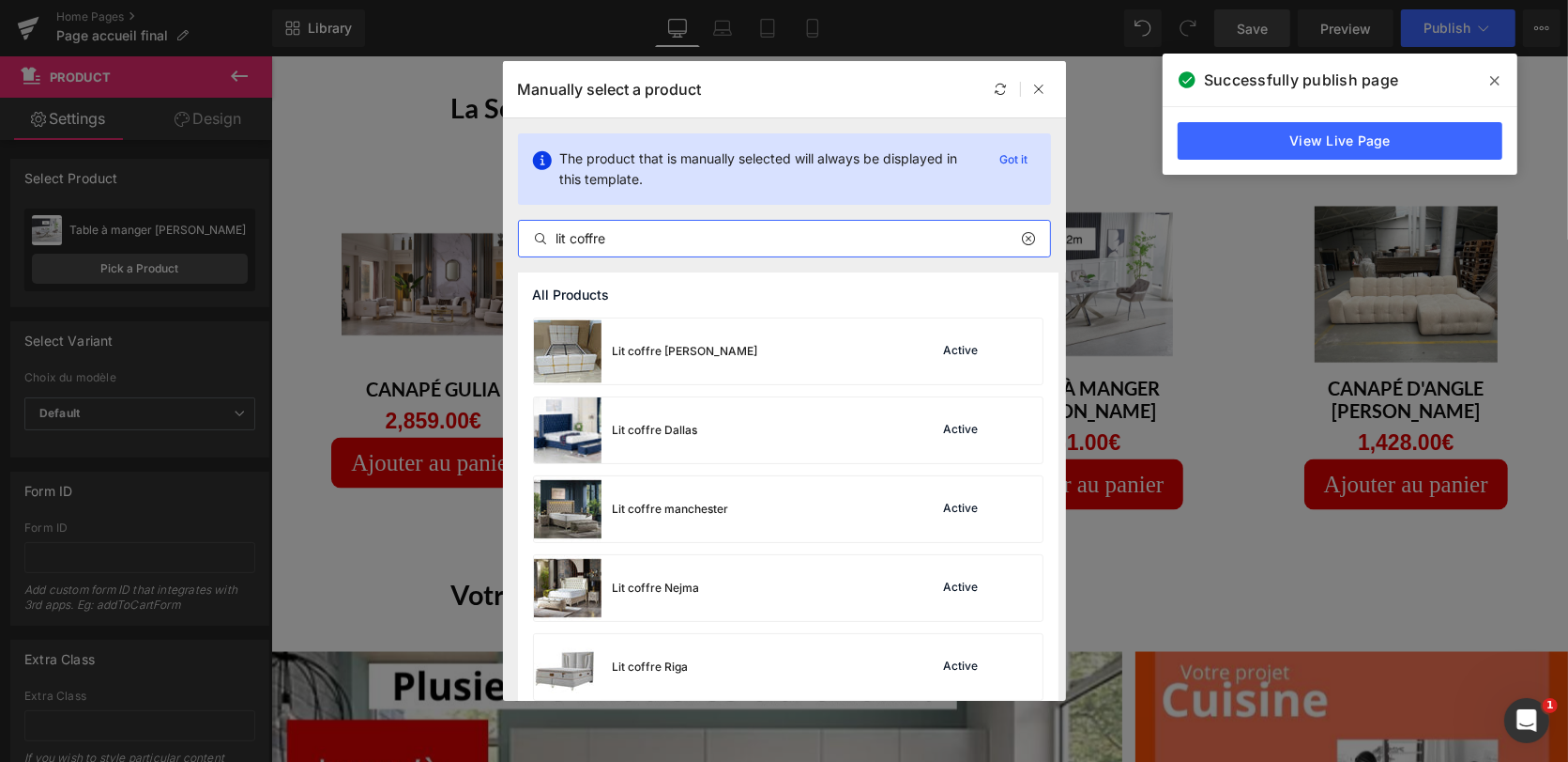
type input "lit coffre"
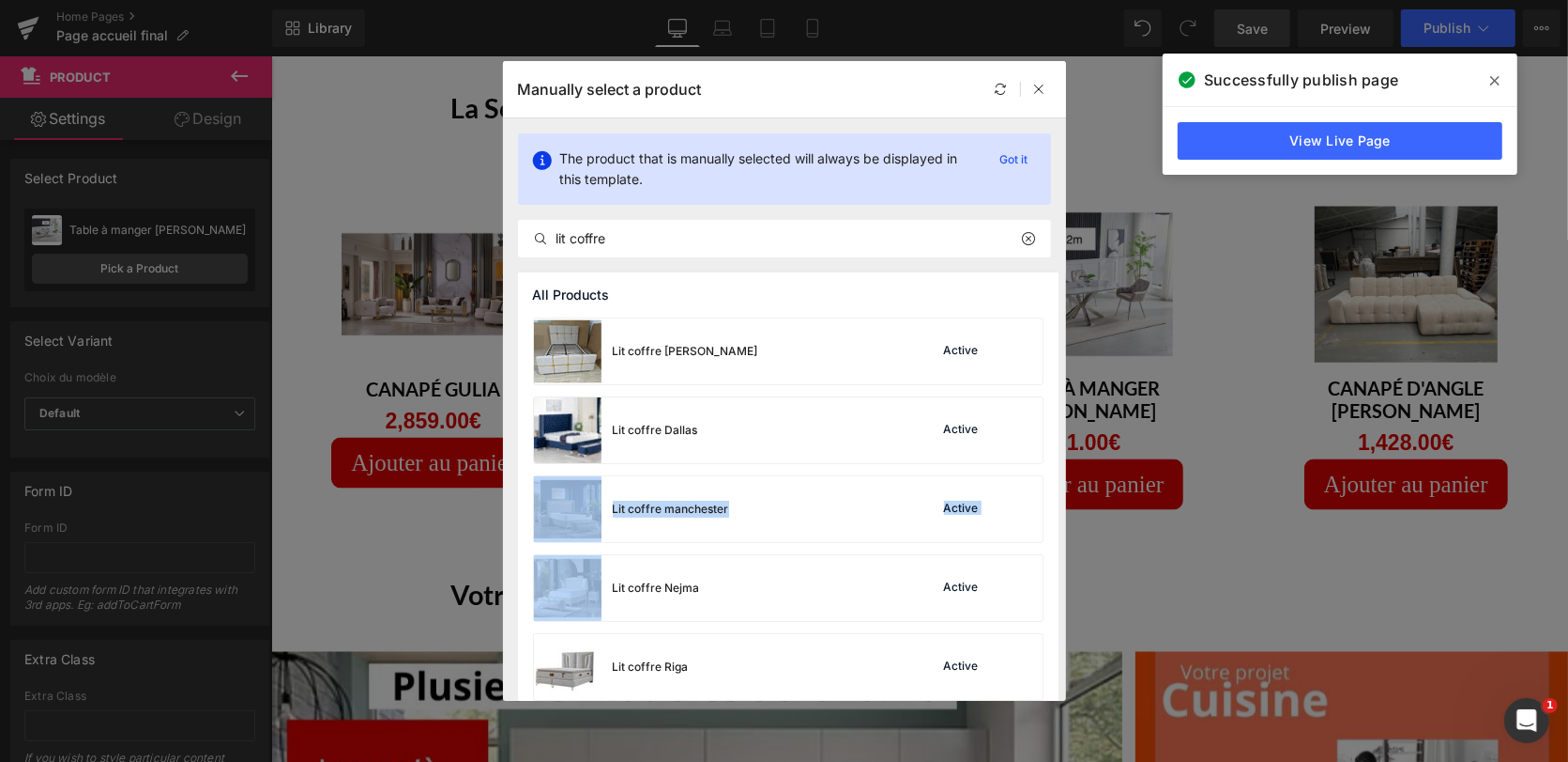
drag, startPoint x: 1056, startPoint y: 438, endPoint x: 1061, endPoint y: 482, distance: 44.3
click at [1061, 482] on div "All Products Lit coffre [PERSON_NAME] Active Lit coffre Dallas Active Lit coffr…" at bounding box center [784, 486] width 563 height 428
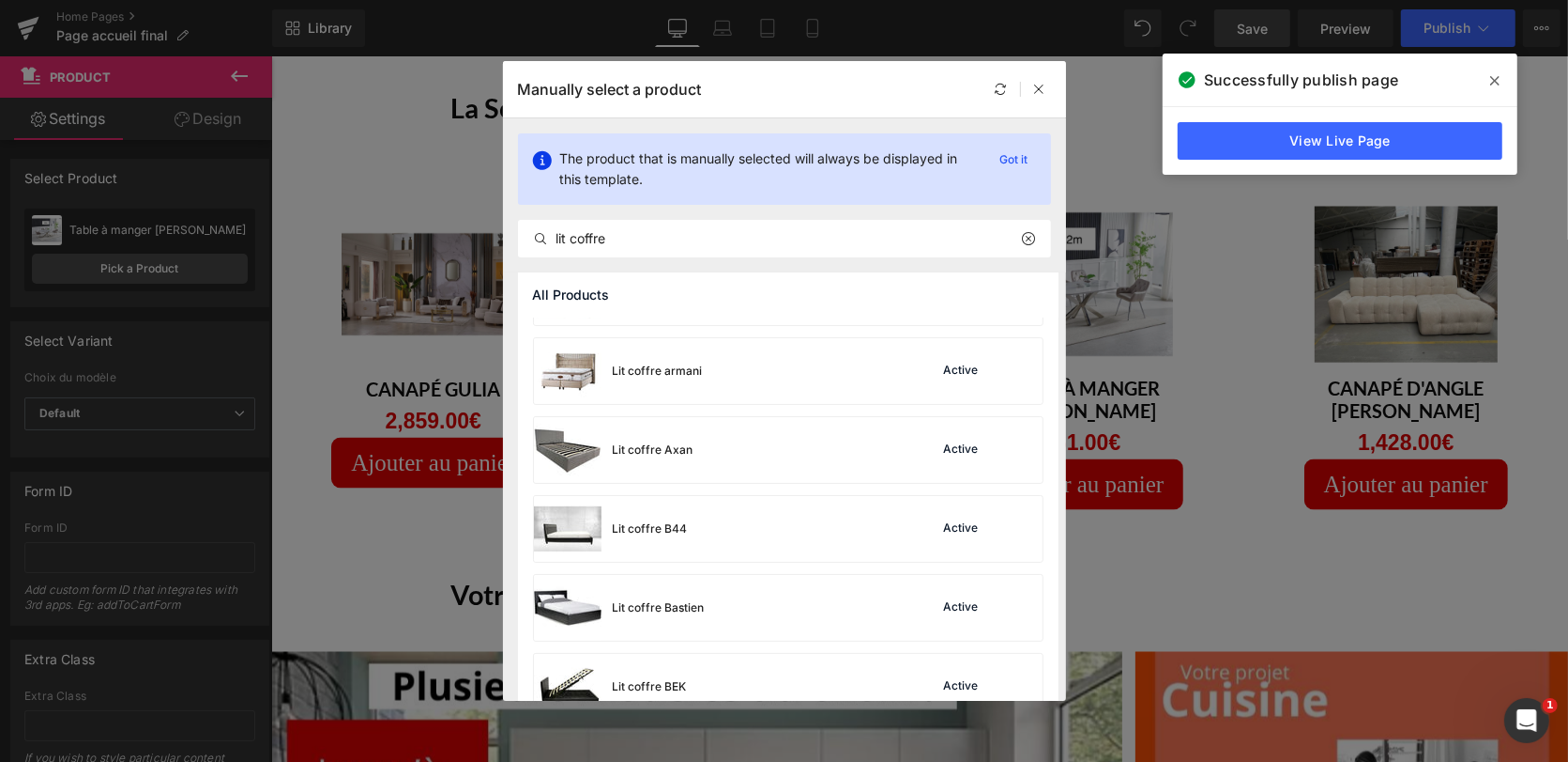
scroll to position [1231, 0]
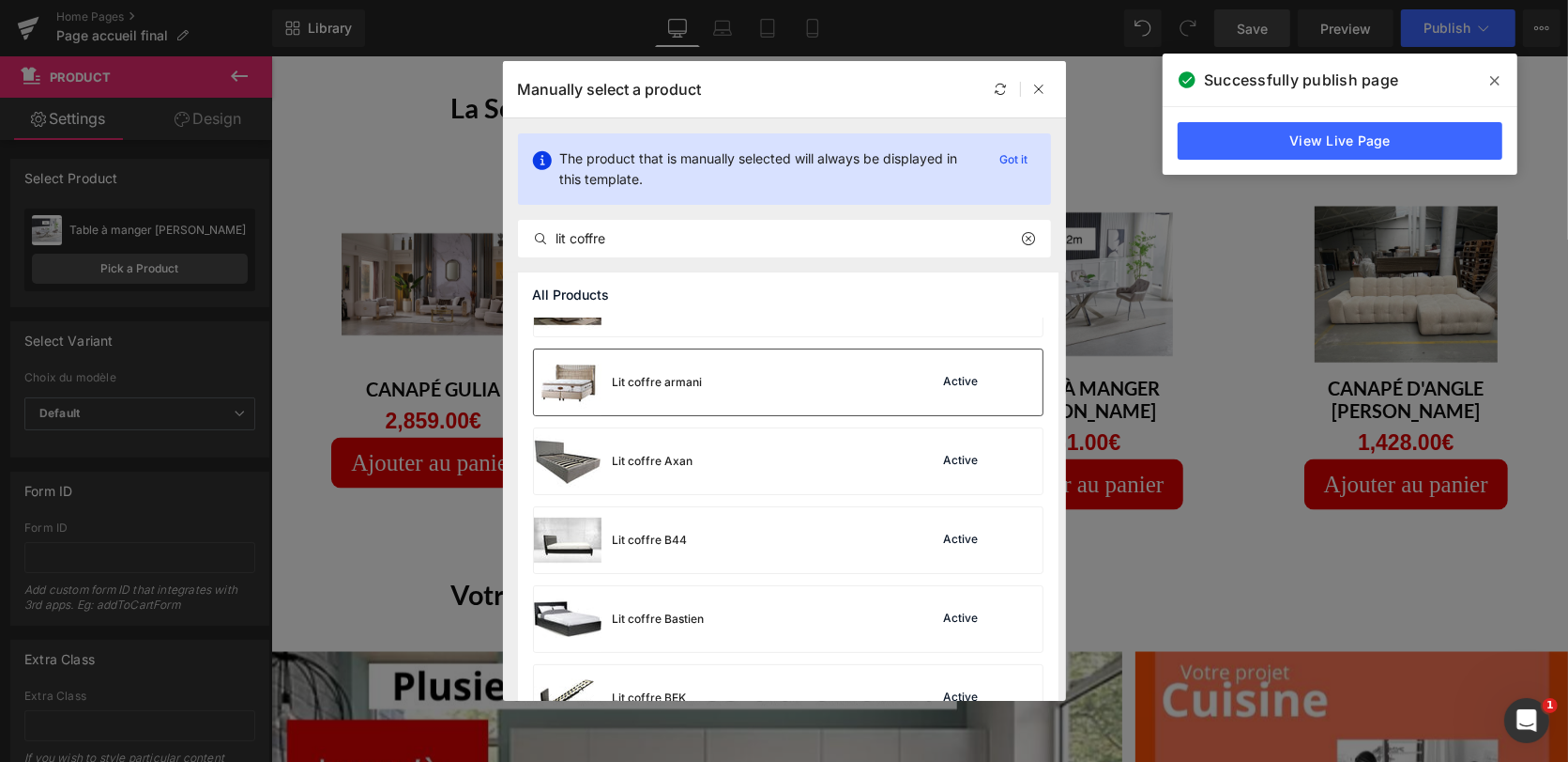
click at [954, 391] on div "Active" at bounding box center [979, 382] width 128 height 26
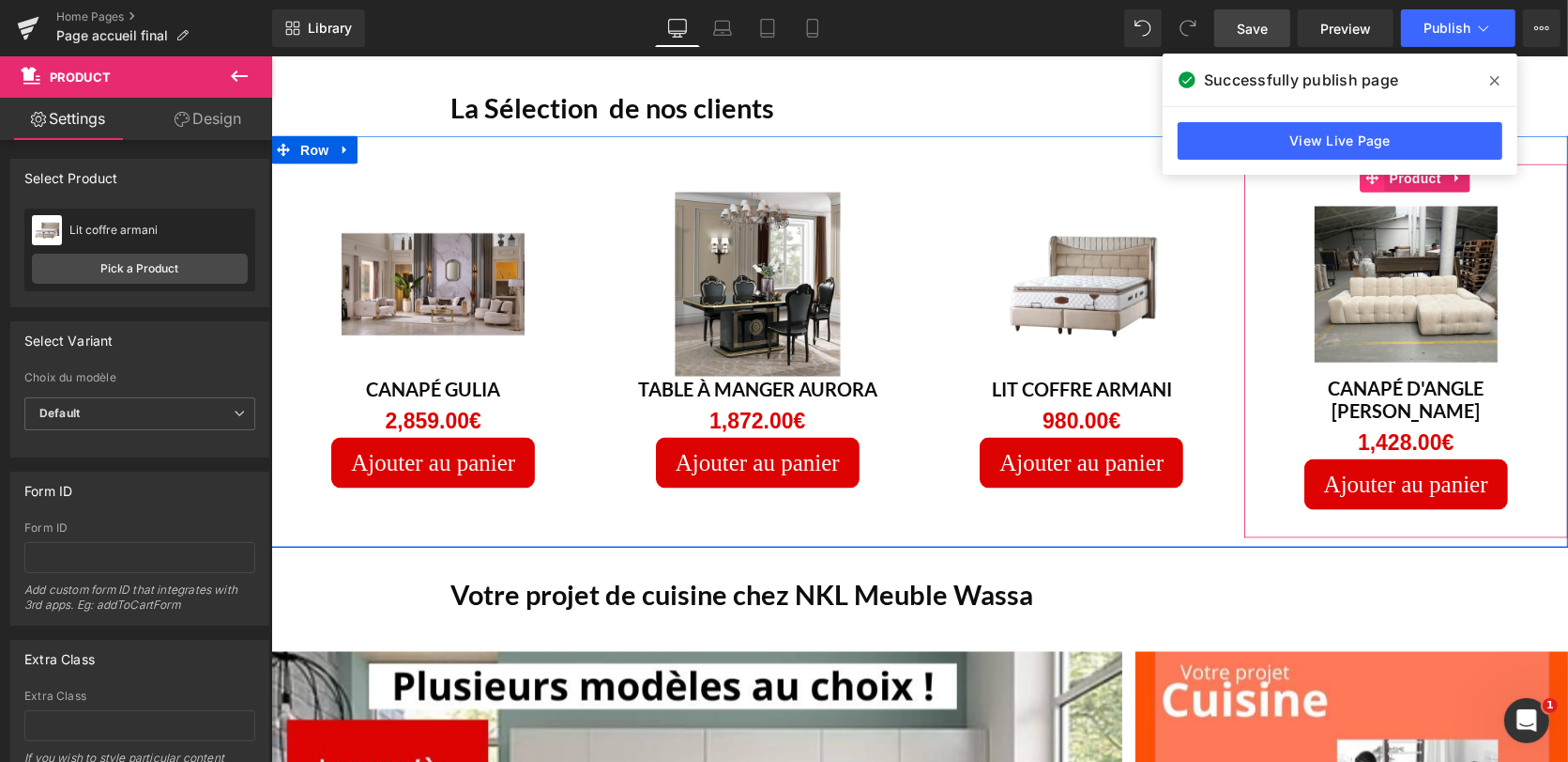
click at [1365, 179] on icon at bounding box center [1371, 178] width 13 height 14
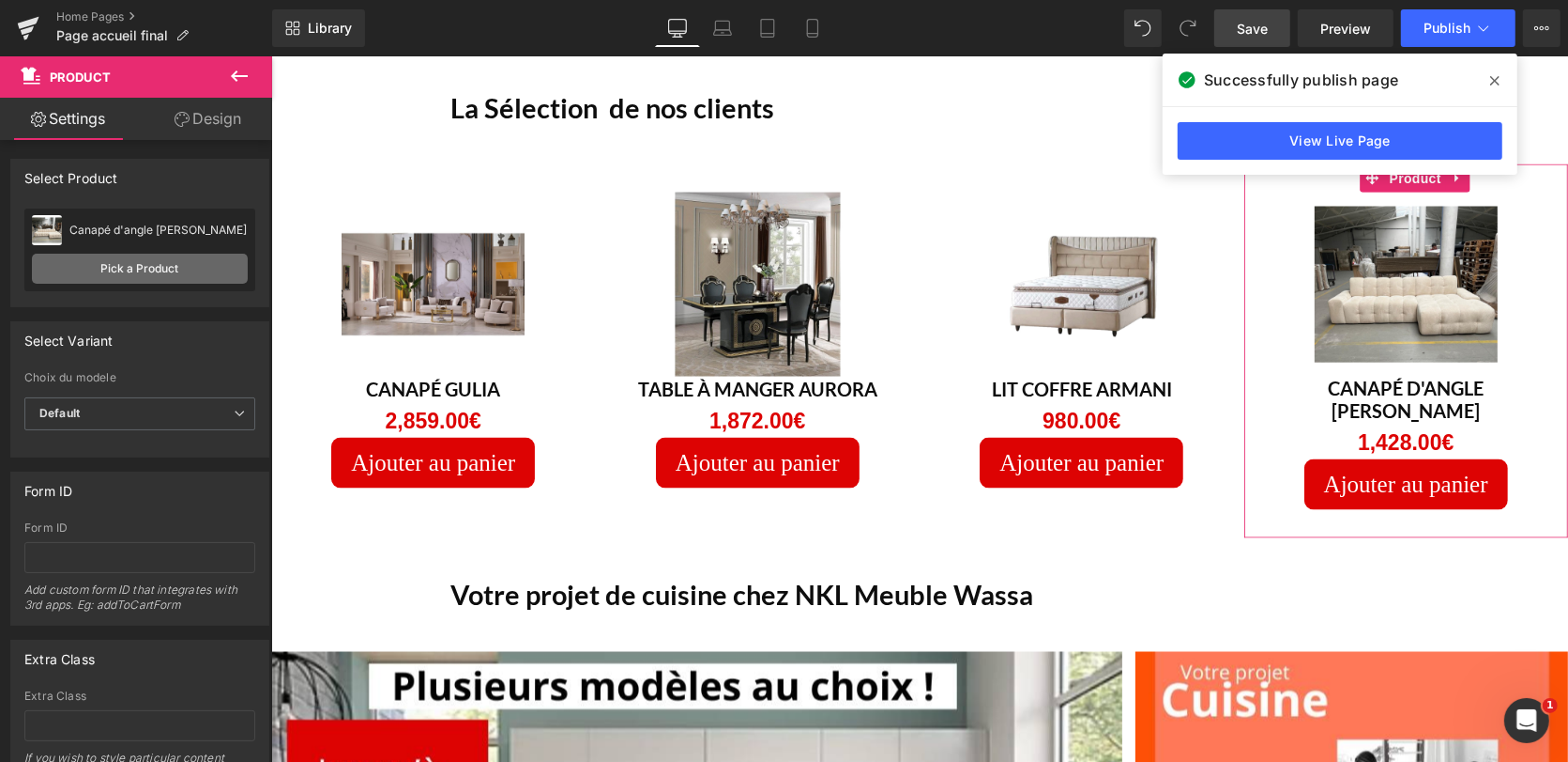
click at [172, 269] on link "Pick a Product" at bounding box center [140, 269] width 216 height 30
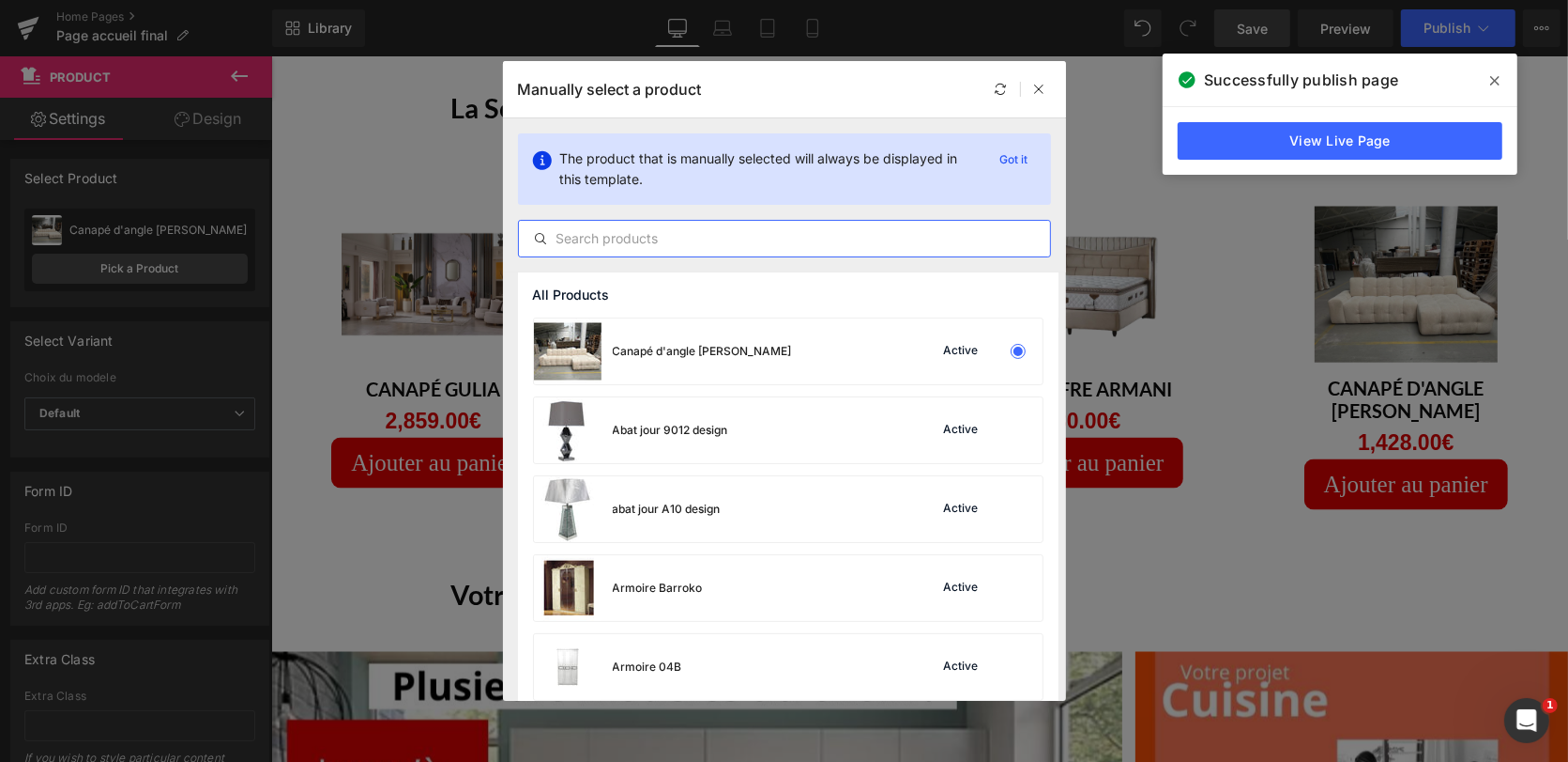
click at [636, 240] on input "text" at bounding box center [784, 238] width 531 height 23
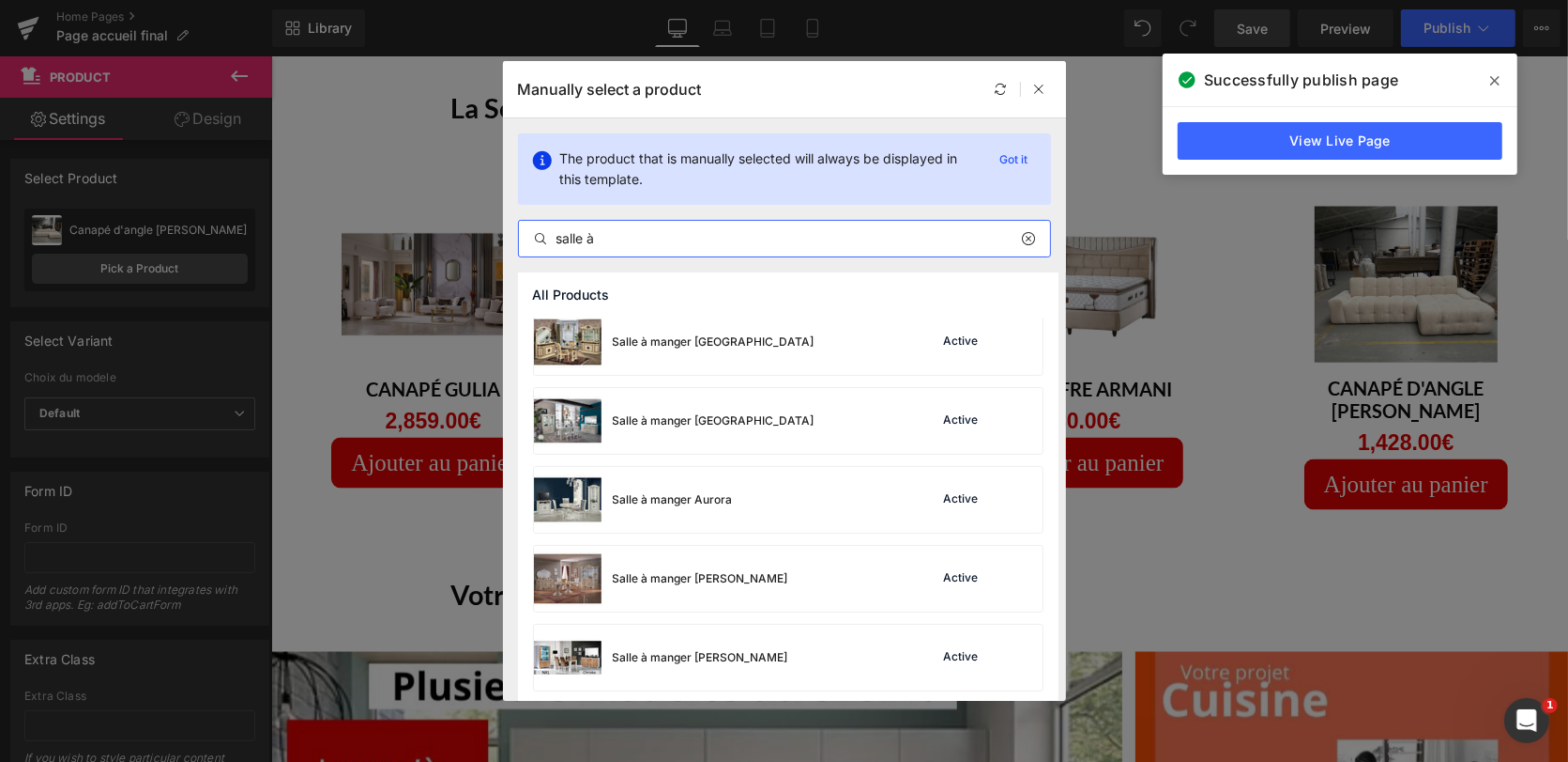
scroll to position [388, 0]
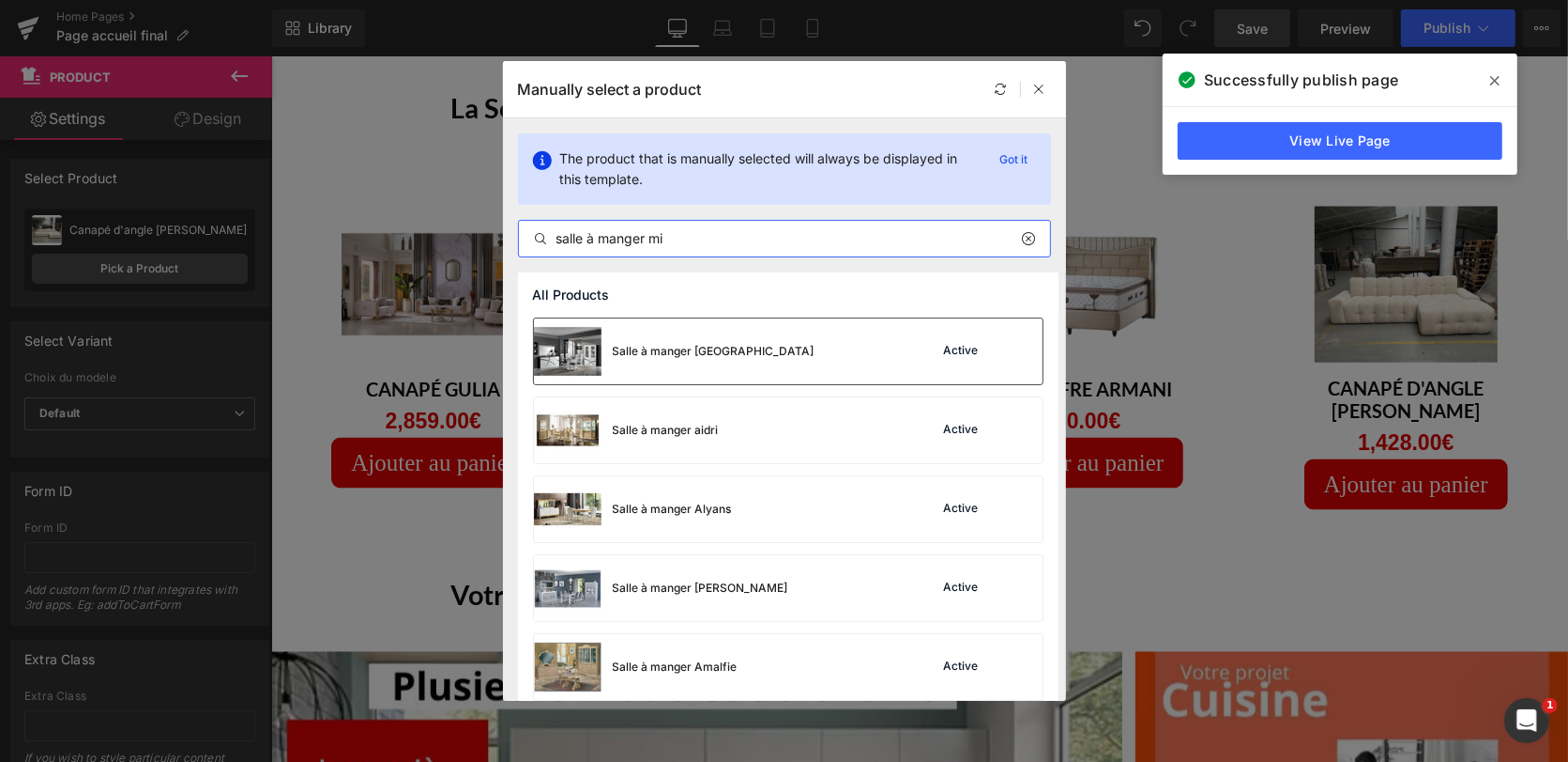
type input "salle à manger mi"
click at [779, 353] on div "Salle à manger [GEOGRAPHIC_DATA] Active" at bounding box center [787, 351] width 509 height 66
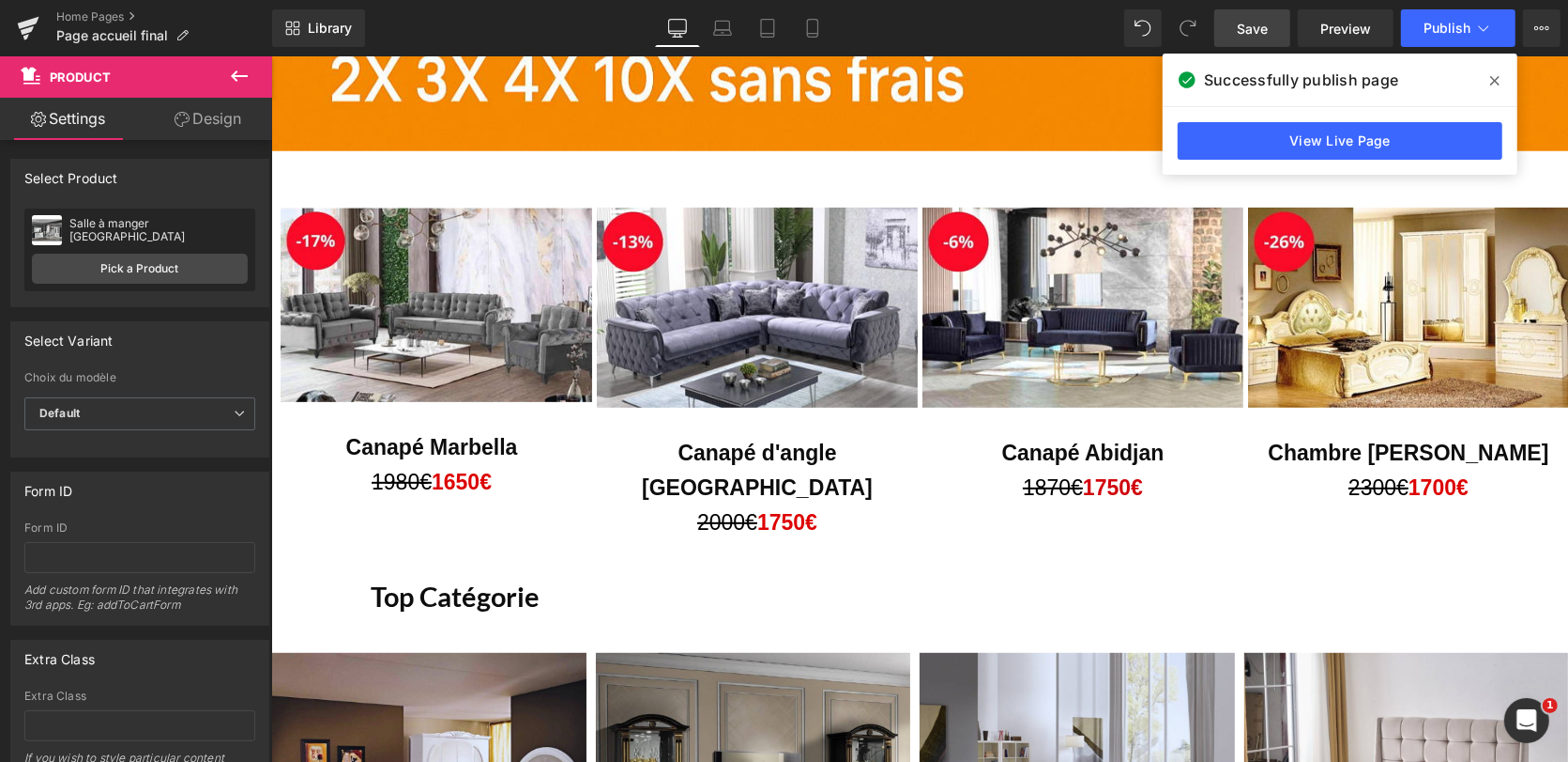
scroll to position [684, 0]
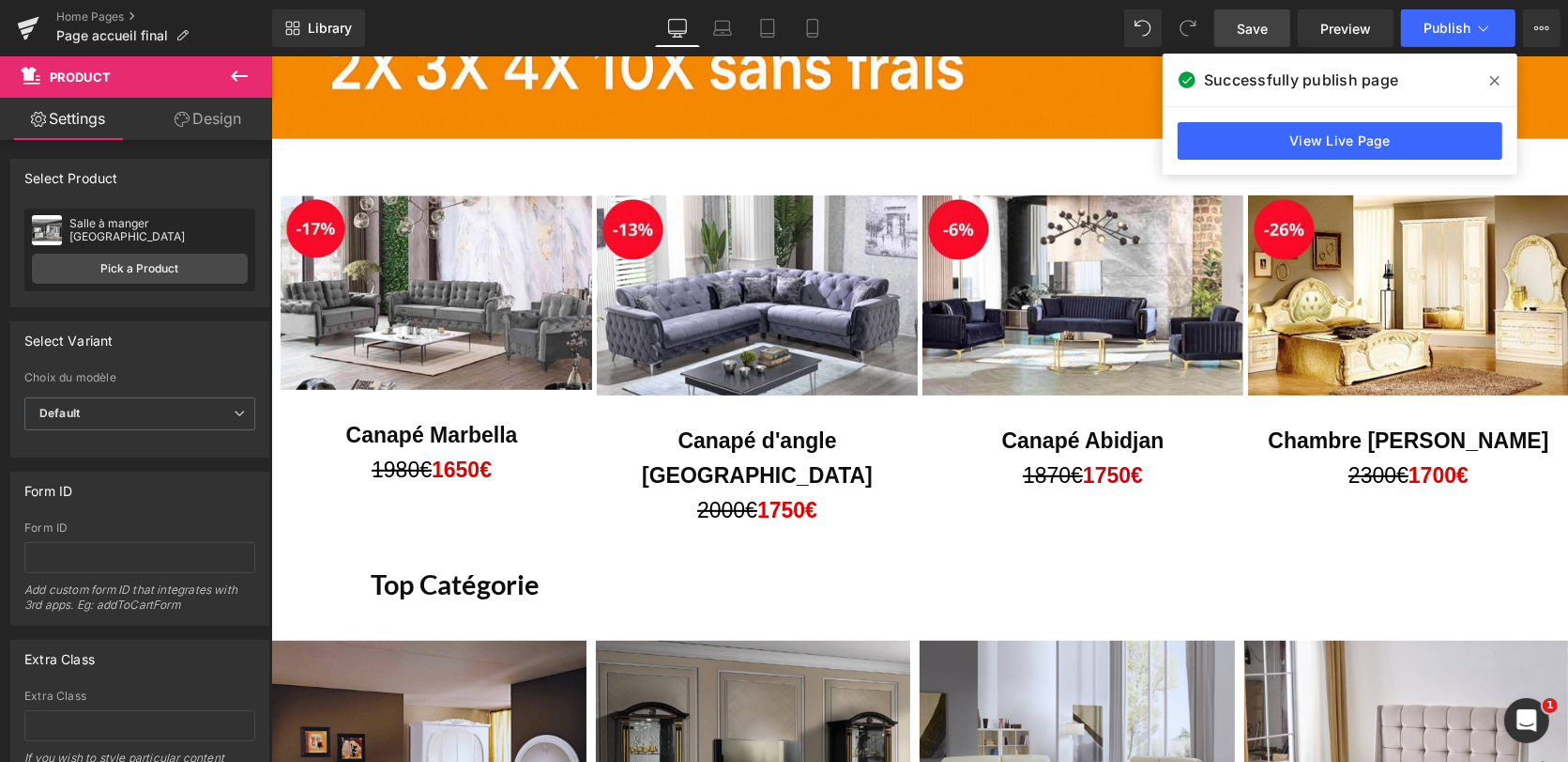
click at [1254, 24] on span "Save" at bounding box center [1252, 29] width 31 height 20
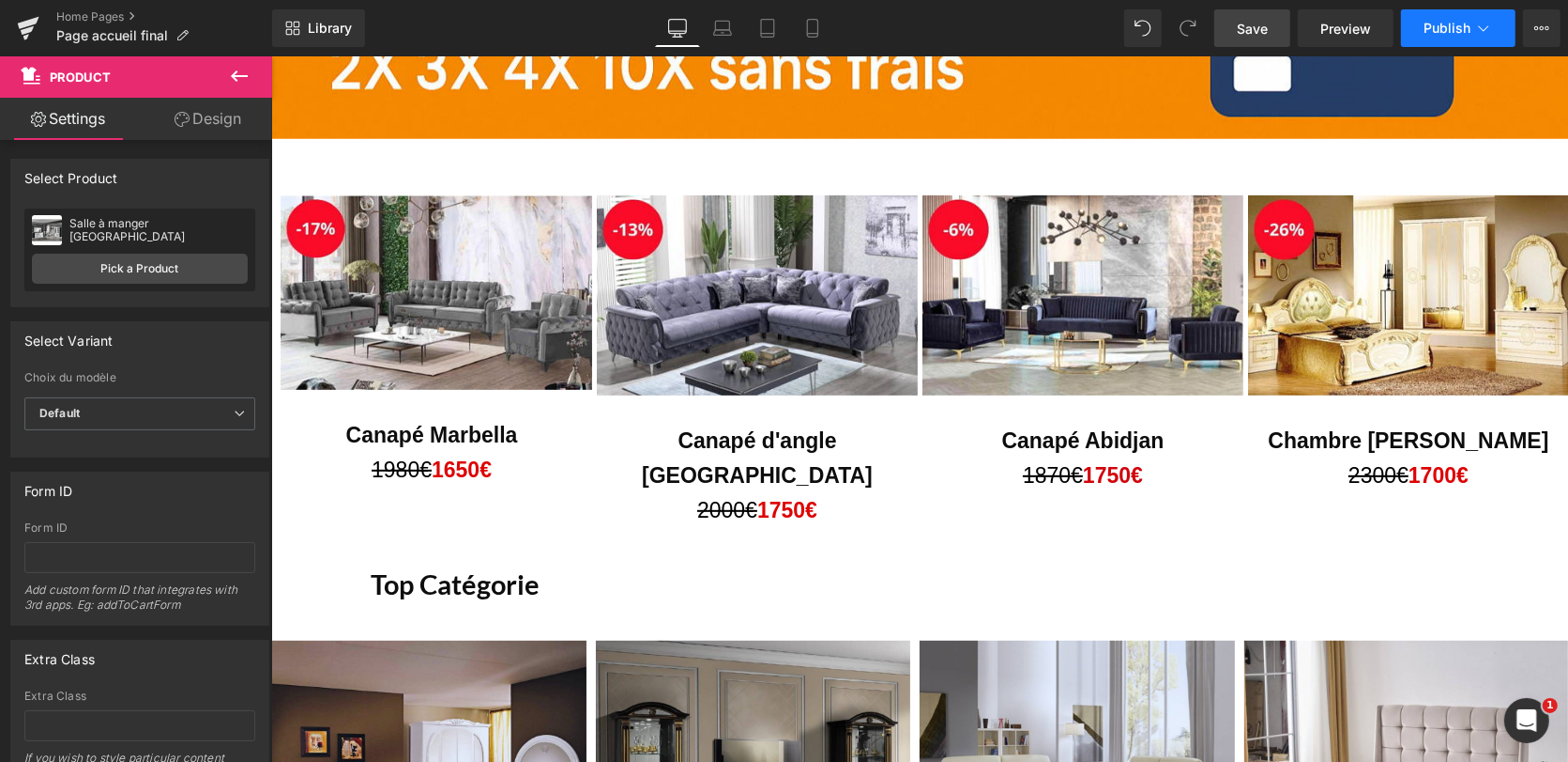
click at [1481, 24] on icon at bounding box center [1483, 28] width 19 height 19
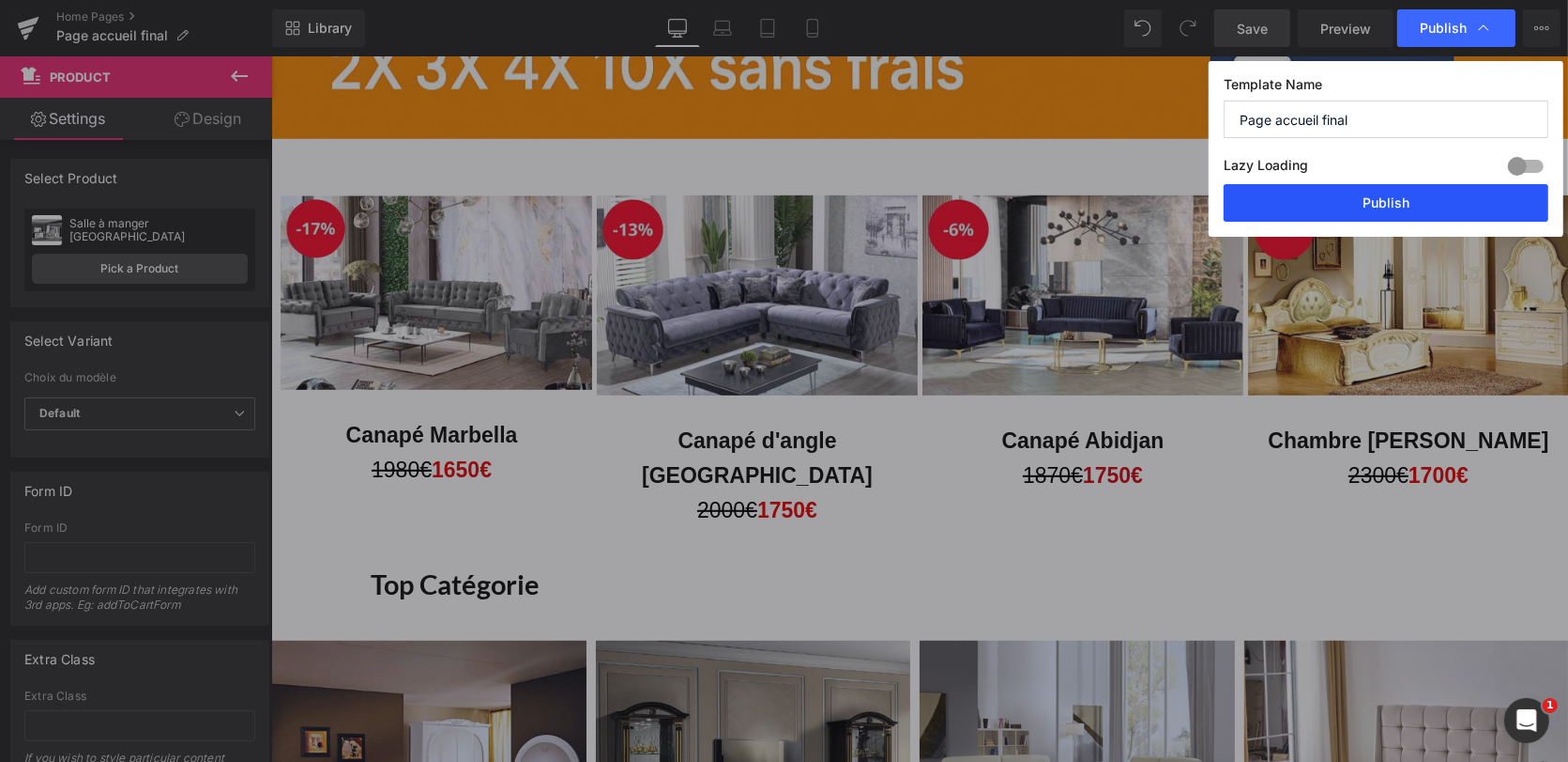
click at [1406, 194] on button "Publish" at bounding box center [1385, 203] width 325 height 38
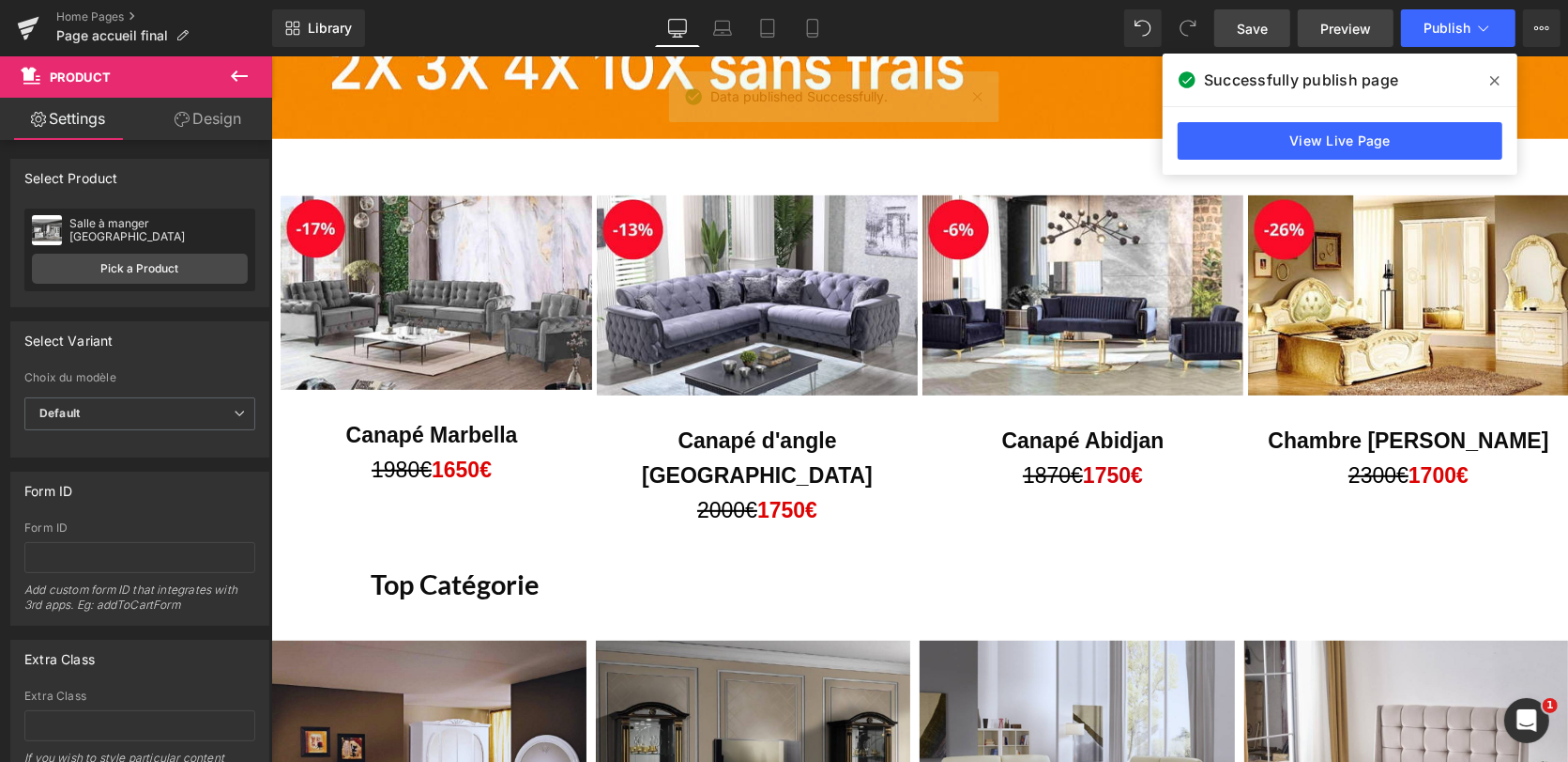
click at [1351, 28] on span "Preview" at bounding box center [1345, 29] width 51 height 20
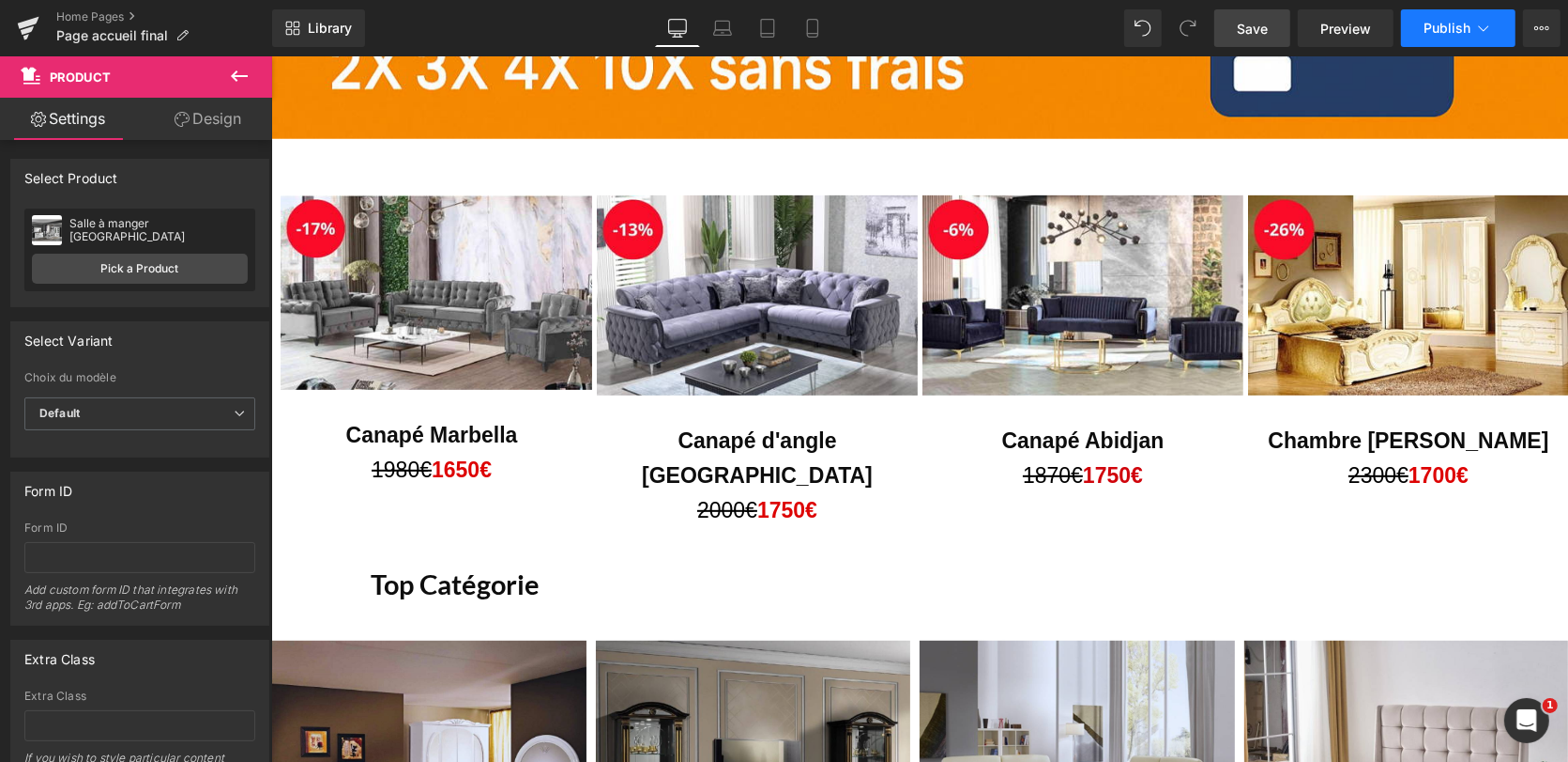
click at [1438, 21] on span "Publish" at bounding box center [1446, 28] width 47 height 15
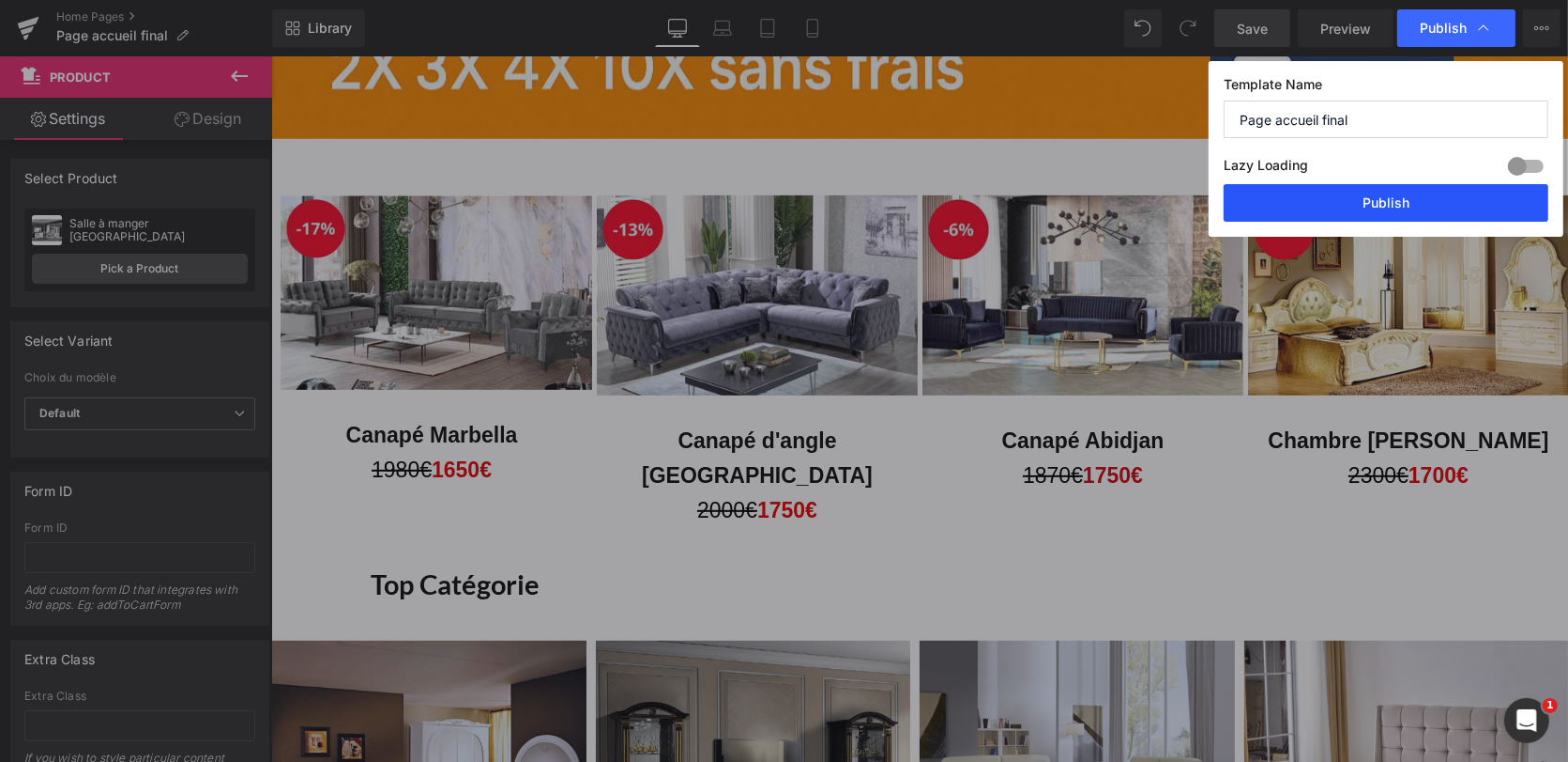
click at [1392, 194] on button "Publish" at bounding box center [1385, 203] width 325 height 38
